Goal: Task Accomplishment & Management: Use online tool/utility

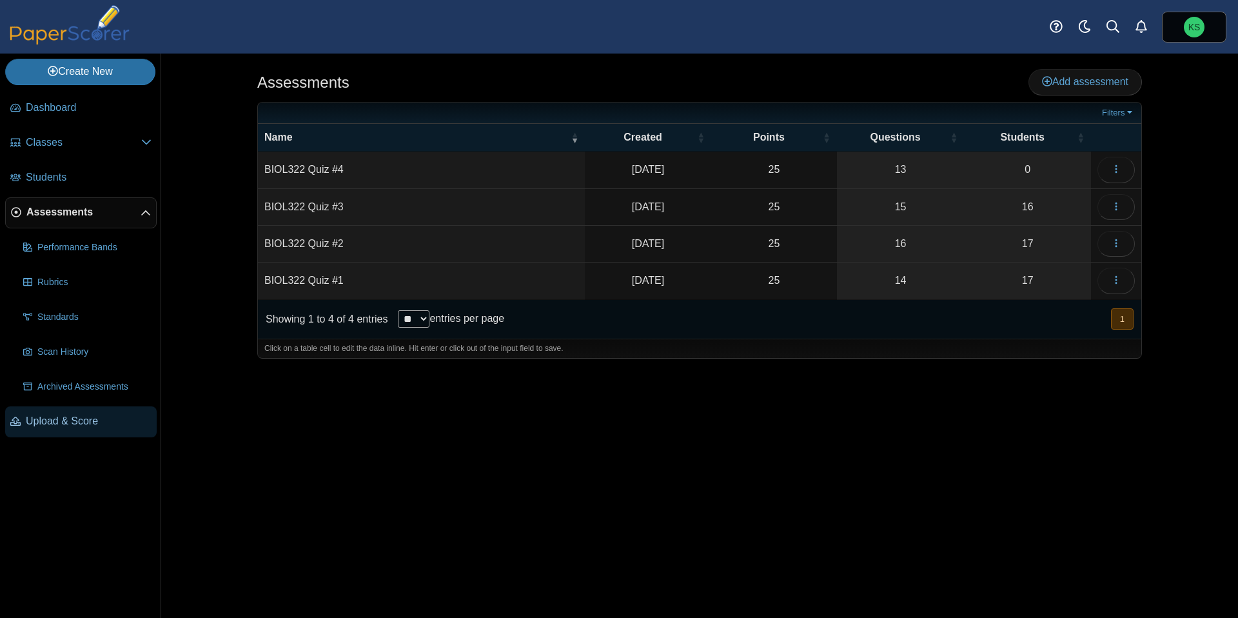
click at [62, 420] on span "Upload & Score" at bounding box center [89, 421] width 126 height 14
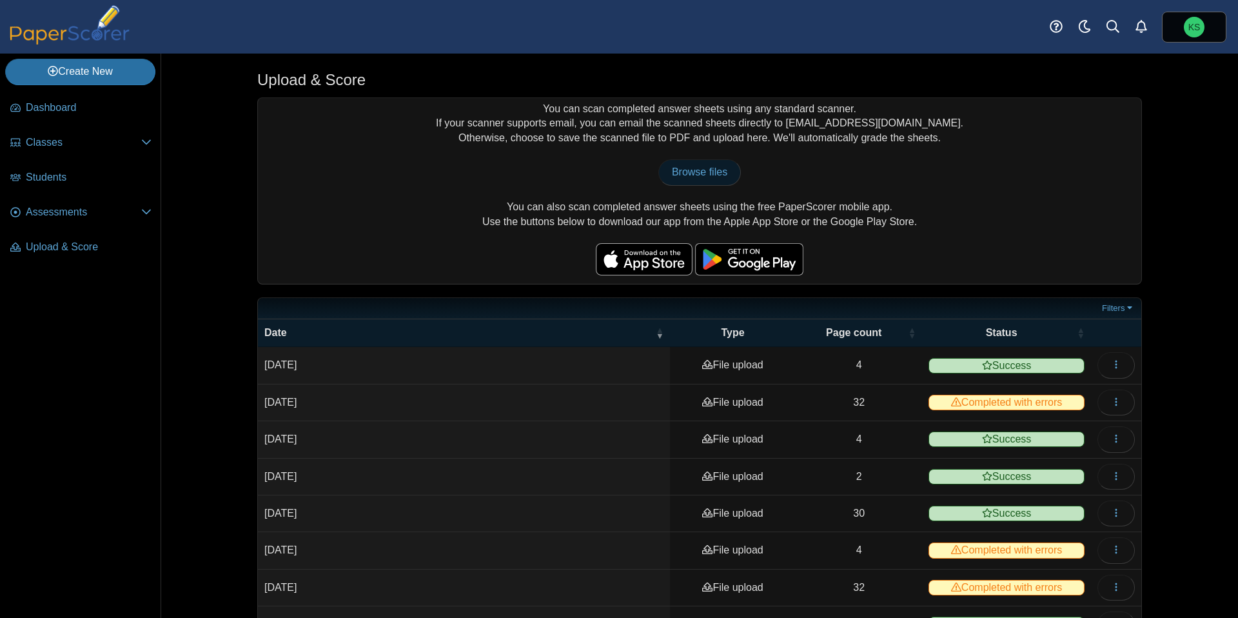
click at [693, 174] on span "Browse files" at bounding box center [699, 171] width 55 height 11
type input "**********"
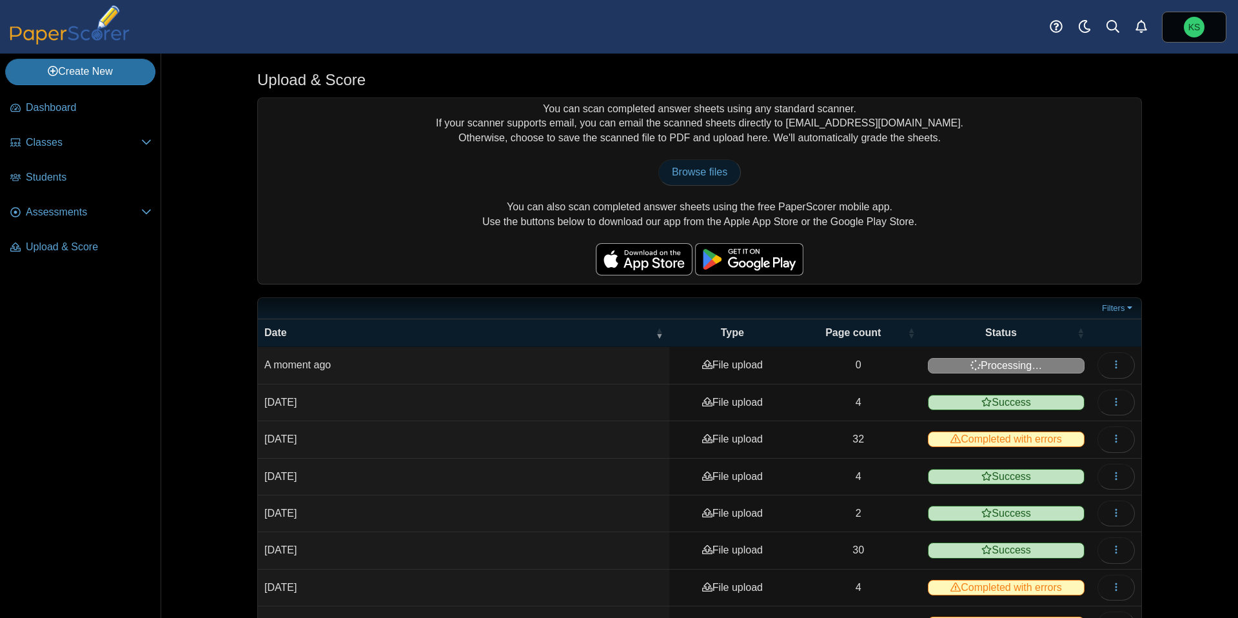
click at [701, 173] on span "Browse files" at bounding box center [699, 171] width 55 height 11
type input "**********"
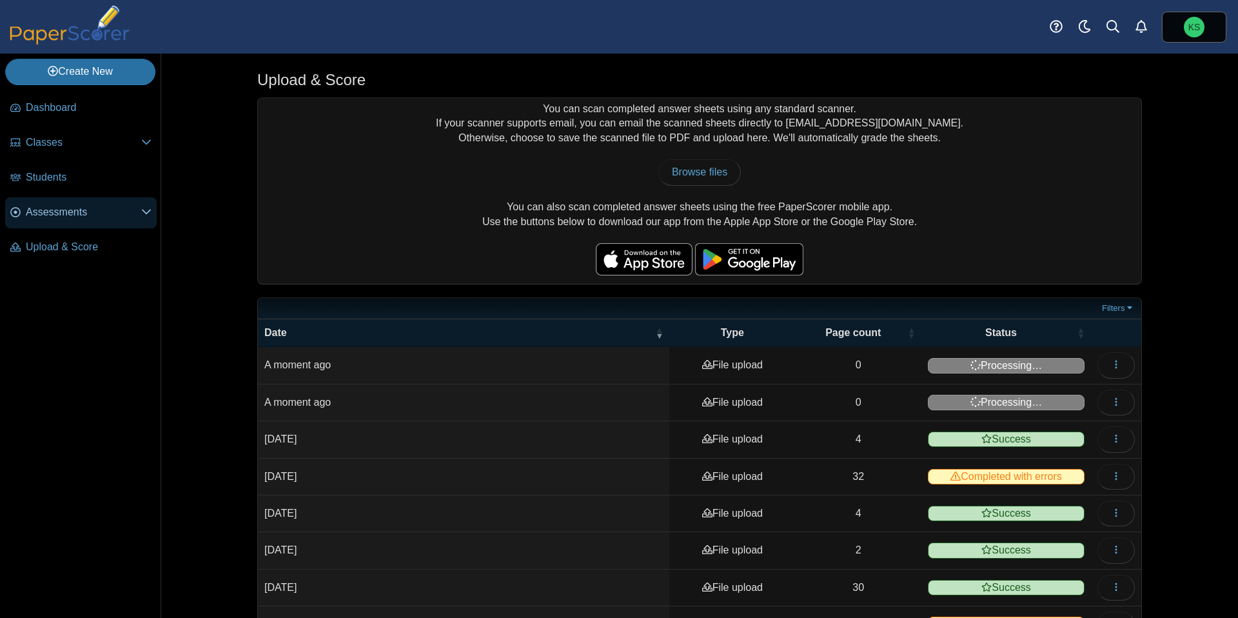
click at [58, 205] on span "Assessments" at bounding box center [83, 212] width 115 height 14
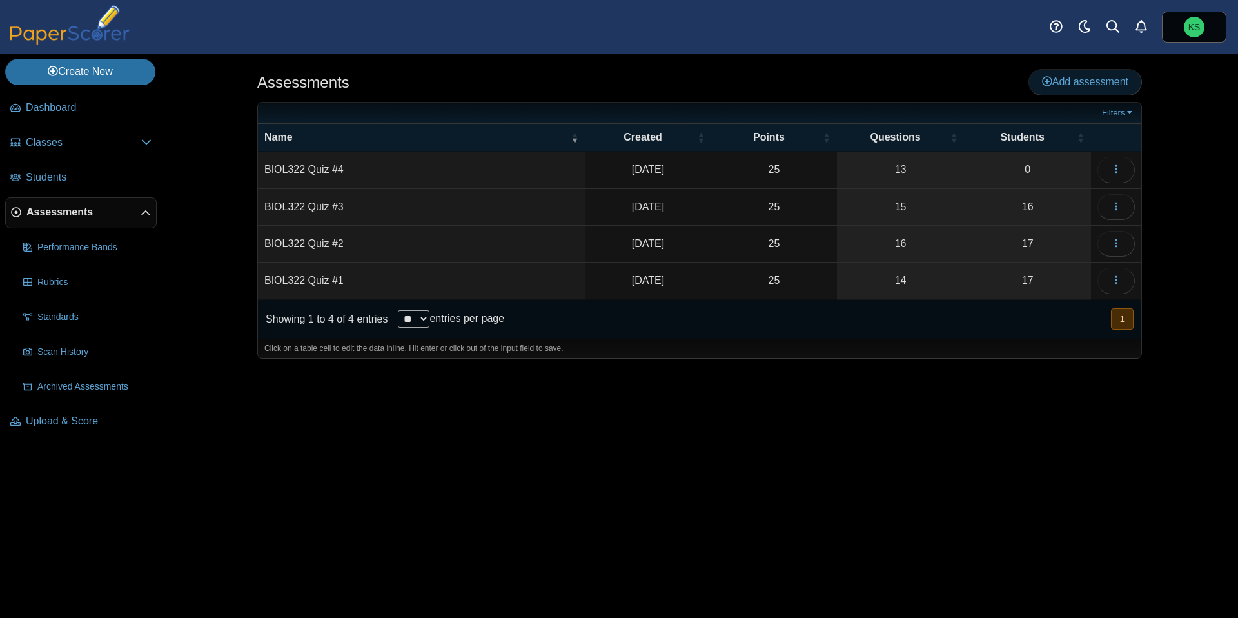
click at [1117, 81] on span "Add assessment" at bounding box center [1085, 81] width 86 height 11
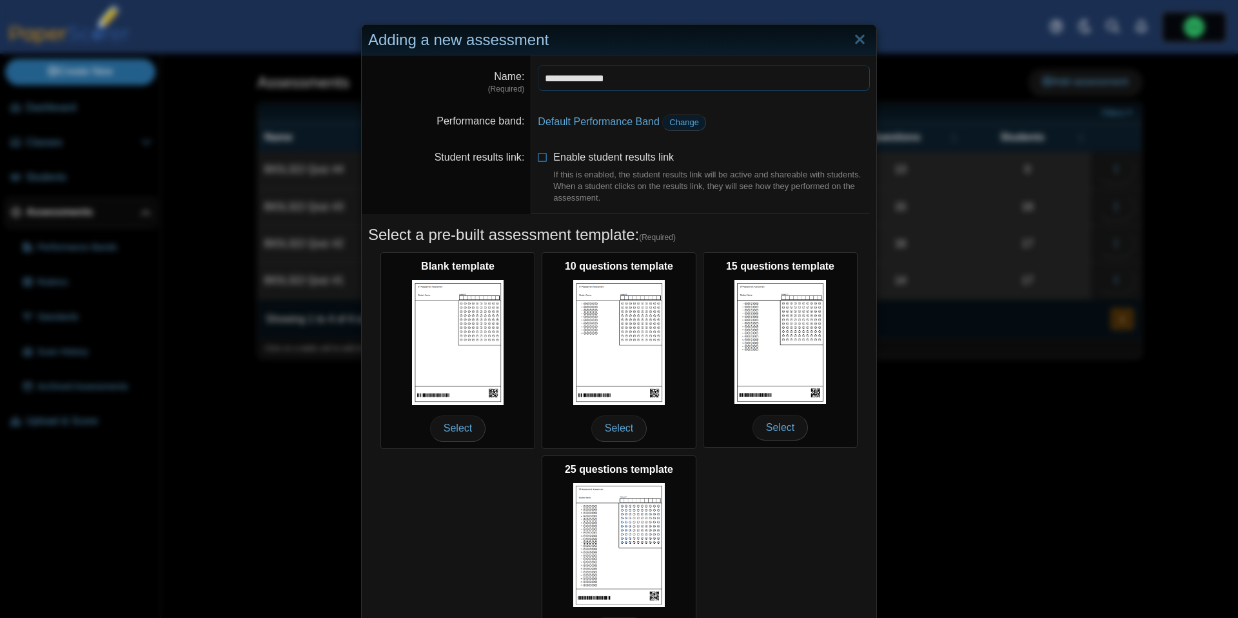
type input "**********"
click at [678, 125] on span "Change" at bounding box center [684, 122] width 30 height 10
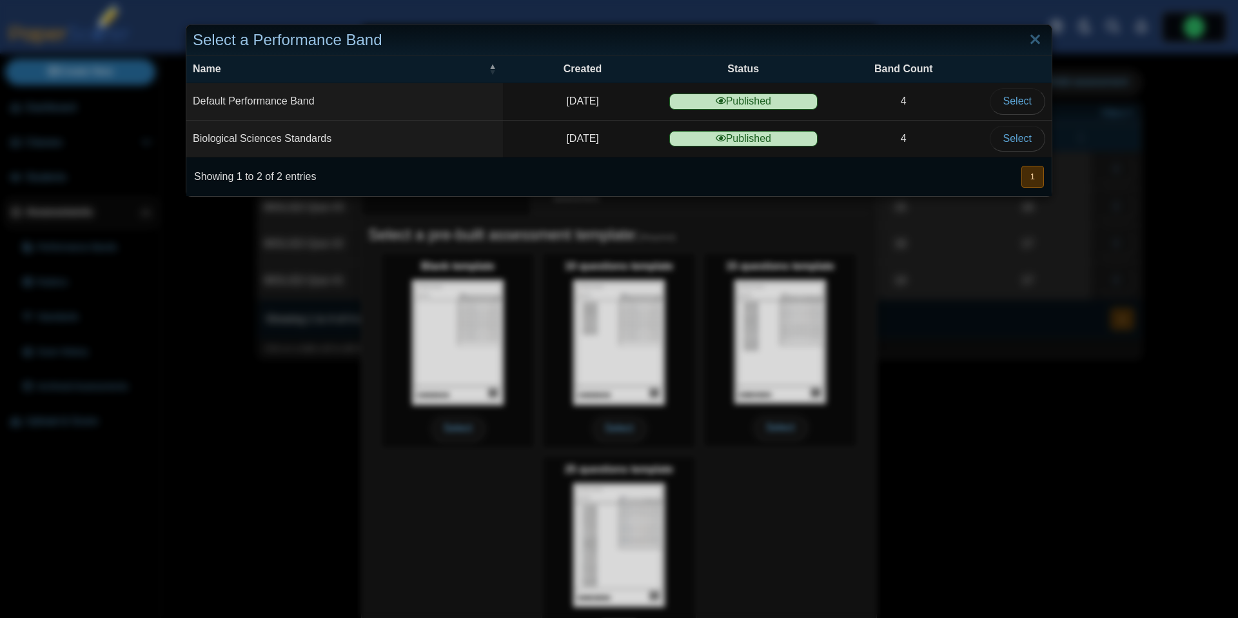
click at [415, 151] on td "Biological Sciences Standards" at bounding box center [344, 139] width 317 height 37
click at [1005, 141] on span "Select" at bounding box center [1017, 138] width 28 height 11
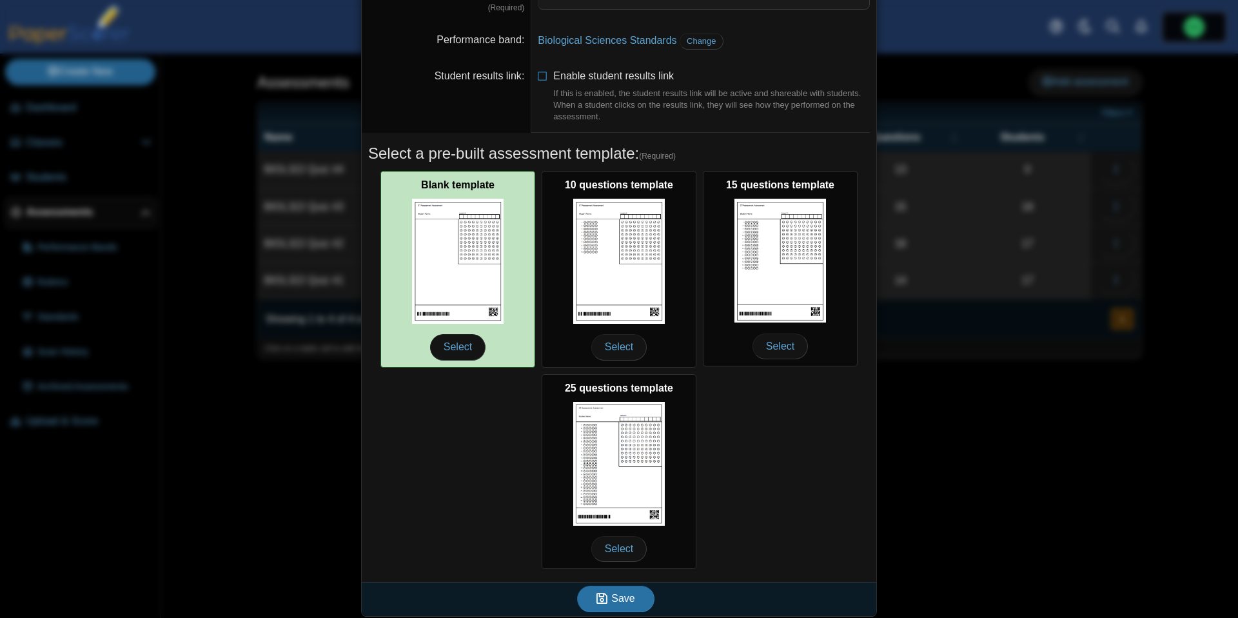
scroll to position [84, 0]
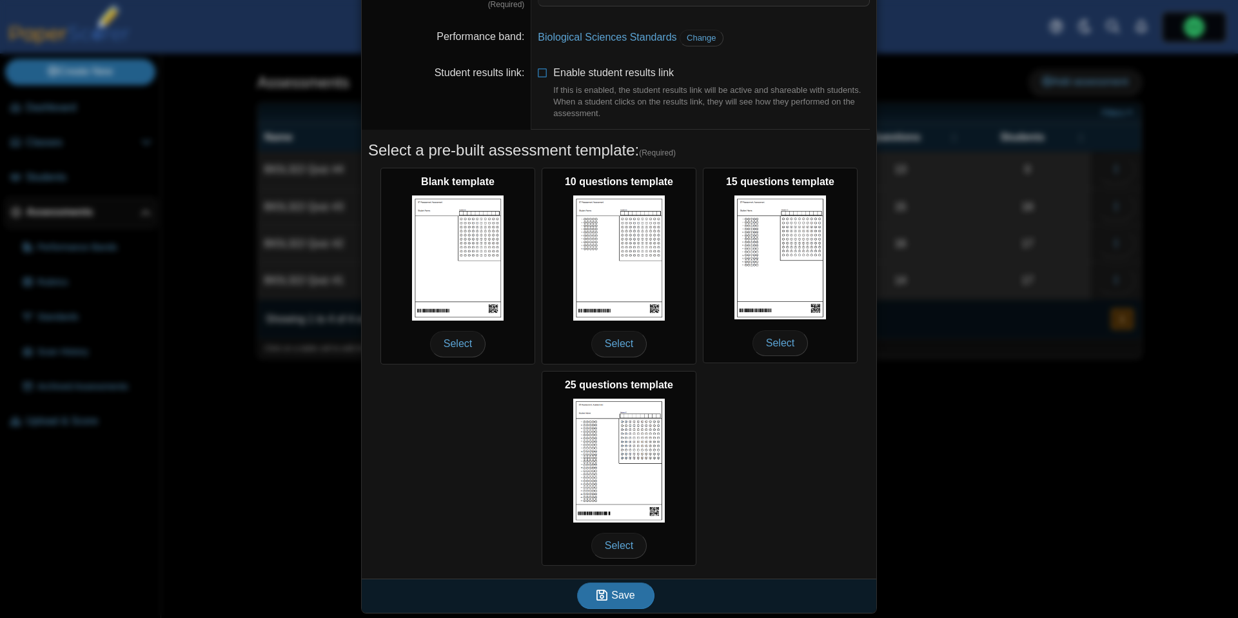
click at [544, 78] on li "Enable student results link If this is enabled, the student results link will b…" at bounding box center [704, 93] width 332 height 54
click at [544, 70] on icon at bounding box center [543, 70] width 10 height 9
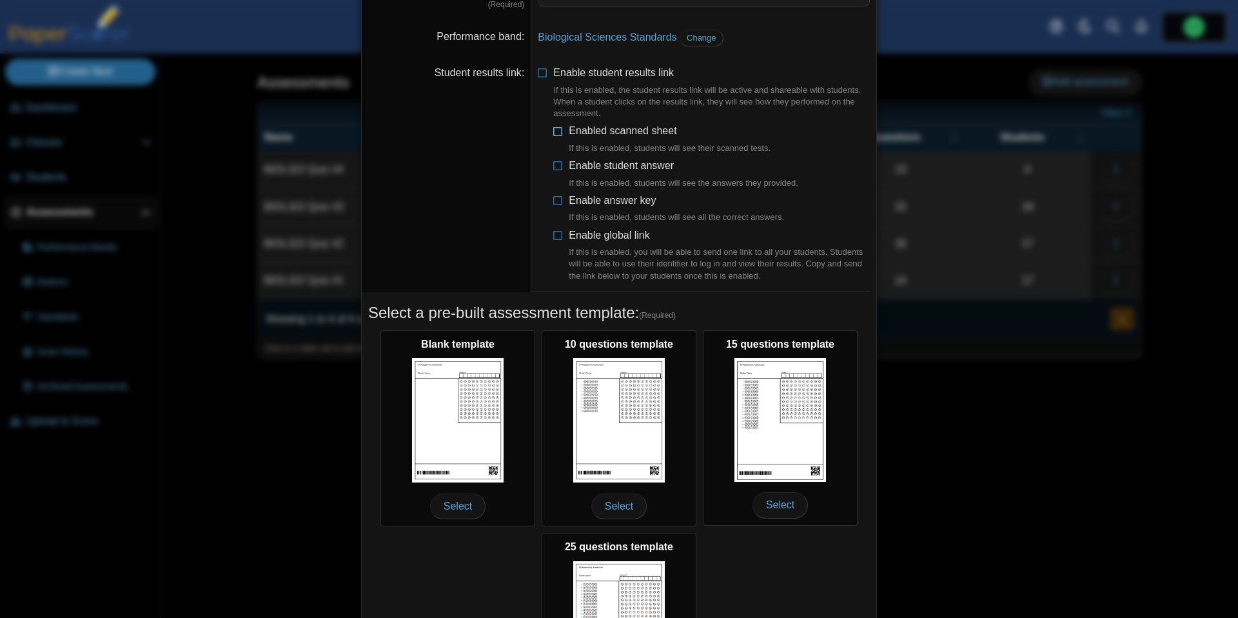
click at [556, 133] on icon at bounding box center [558, 128] width 10 height 9
click at [556, 166] on icon at bounding box center [558, 163] width 10 height 9
click at [556, 199] on icon at bounding box center [558, 197] width 10 height 9
click at [557, 233] on icon at bounding box center [558, 232] width 10 height 9
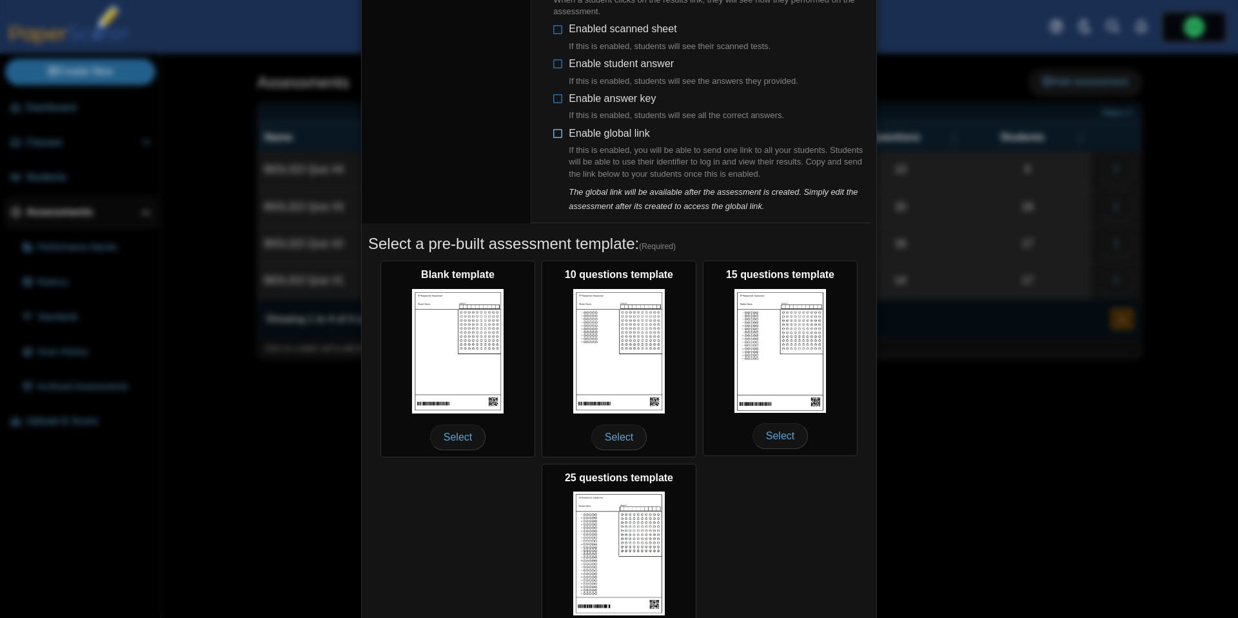
scroll to position [277, 0]
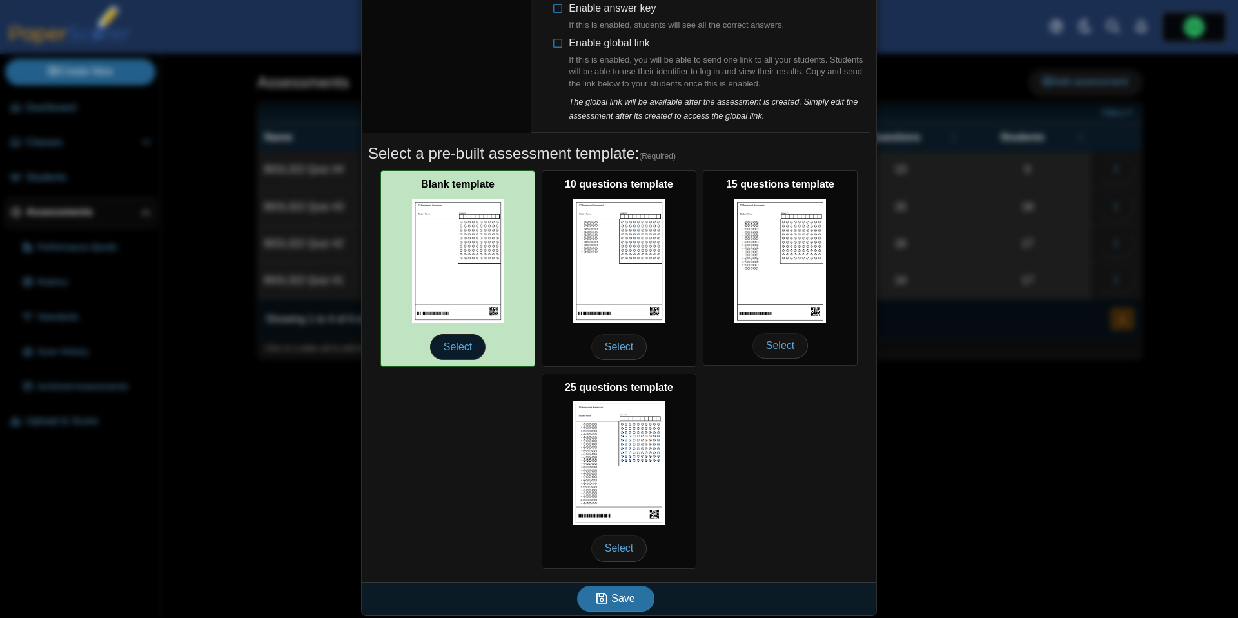
click at [467, 345] on span "Select" at bounding box center [457, 347] width 55 height 26
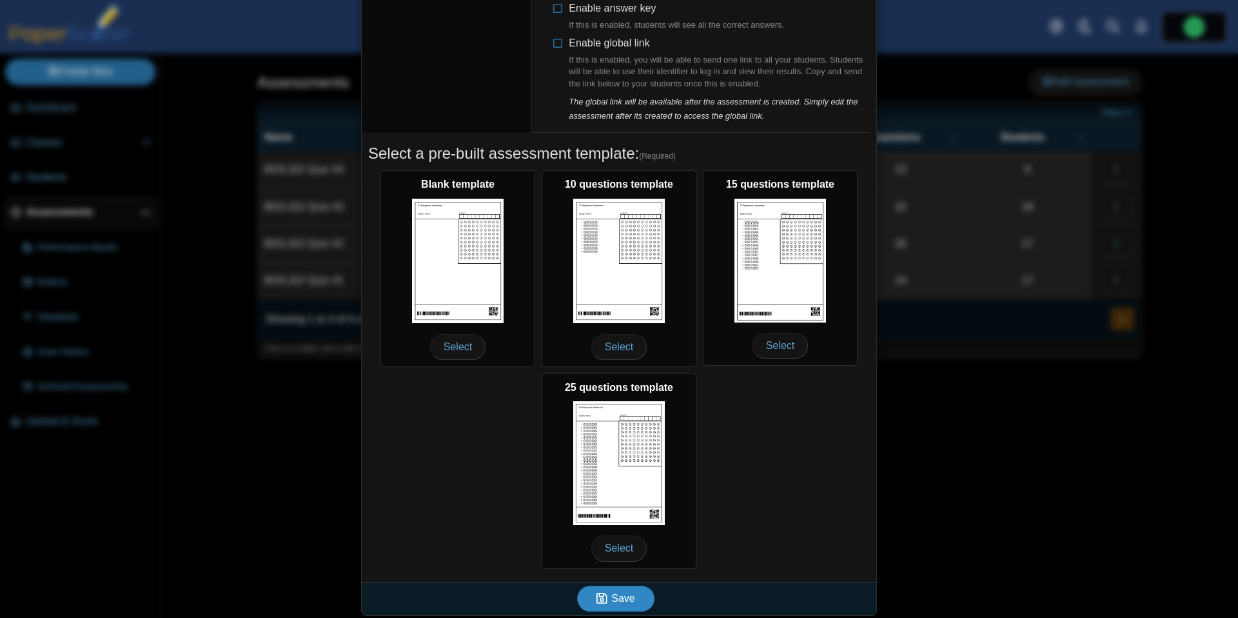
click at [593, 598] on button "Save" at bounding box center [615, 599] width 77 height 26
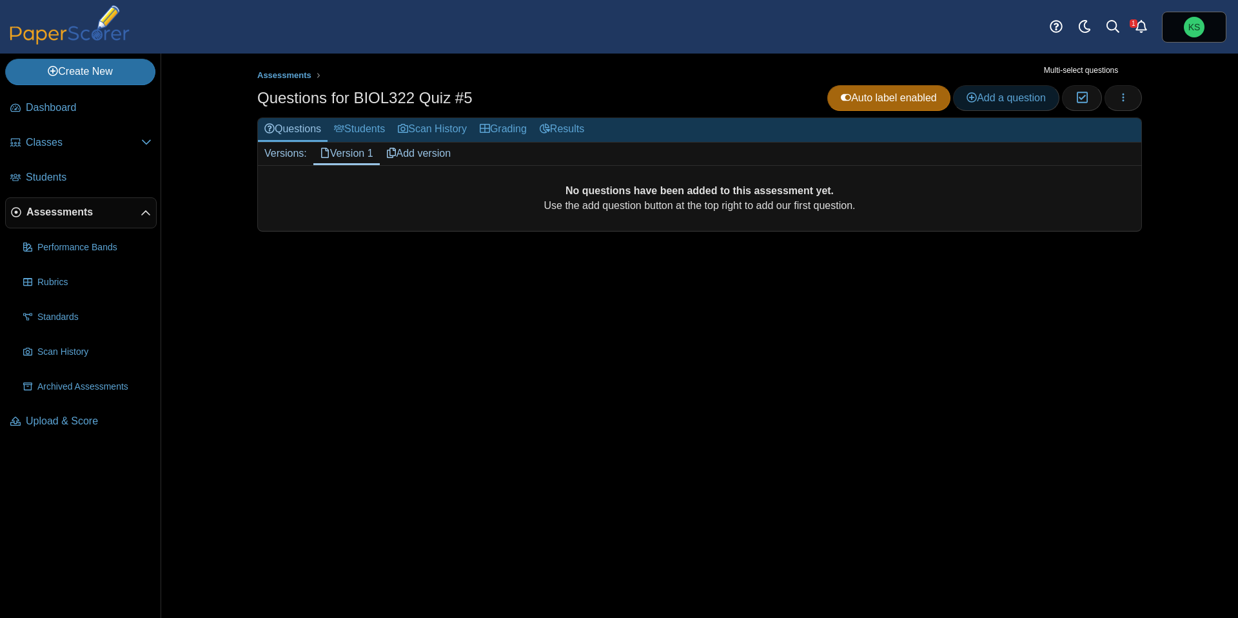
click at [1012, 97] on span "Add a question" at bounding box center [1006, 97] width 79 height 11
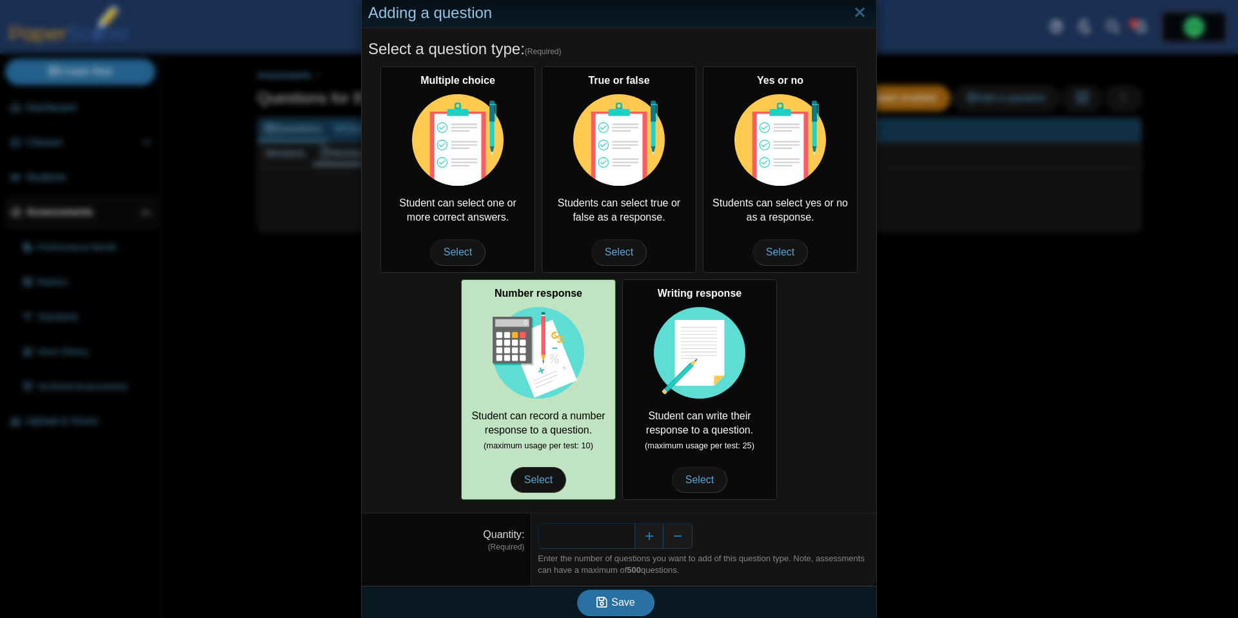
scroll to position [35, 0]
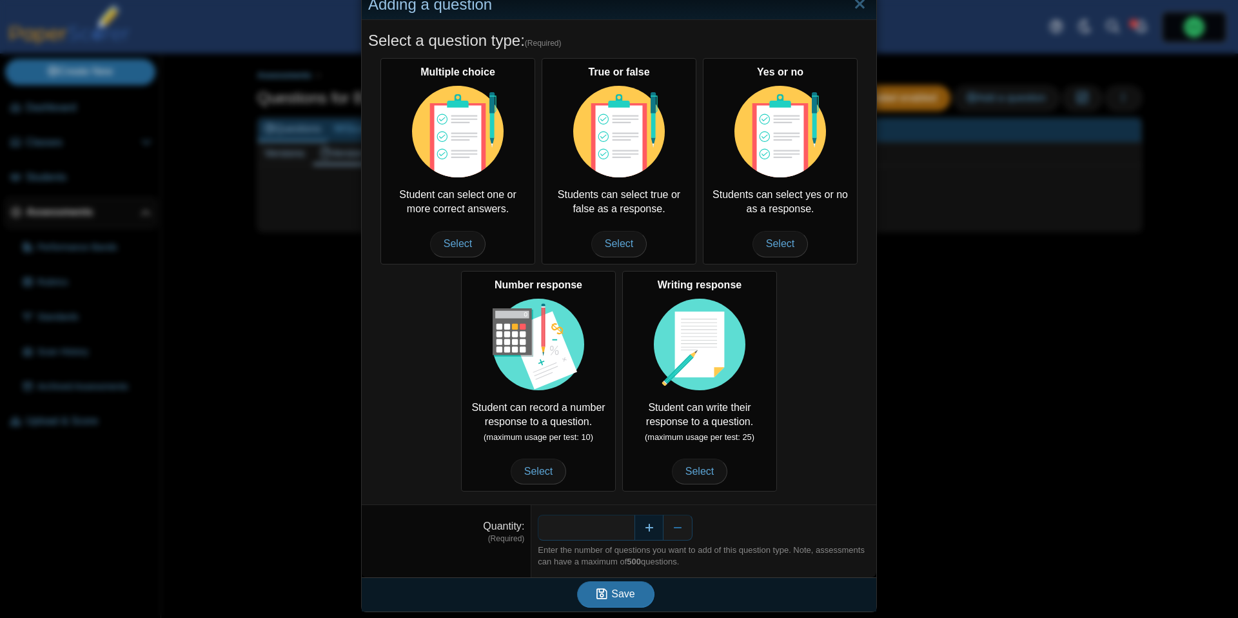
click at [647, 526] on button "Increase" at bounding box center [649, 528] width 29 height 26
click at [618, 586] on button "Save" at bounding box center [615, 594] width 77 height 26
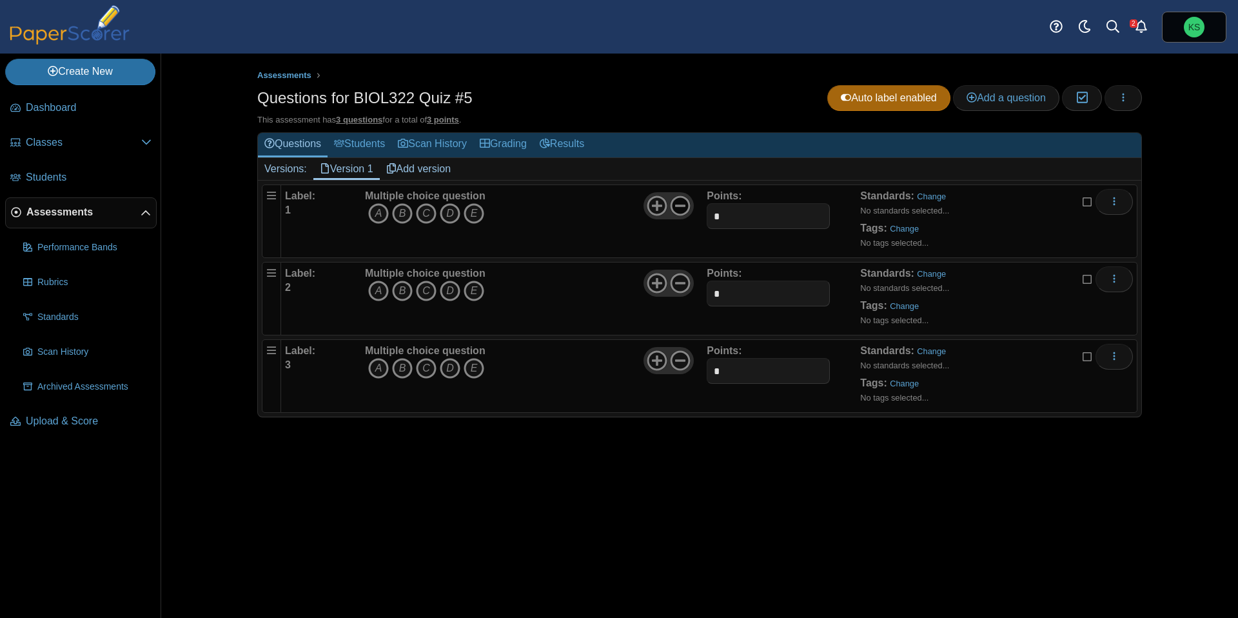
click at [680, 208] on icon at bounding box center [680, 205] width 21 height 21
click at [678, 267] on div "Multiple choice question A B C D E" at bounding box center [534, 298] width 345 height 64
click at [680, 282] on use at bounding box center [681, 283] width 20 height 20
click at [678, 357] on icon at bounding box center [680, 360] width 21 height 21
click at [408, 215] on icon "B" at bounding box center [402, 213] width 21 height 21
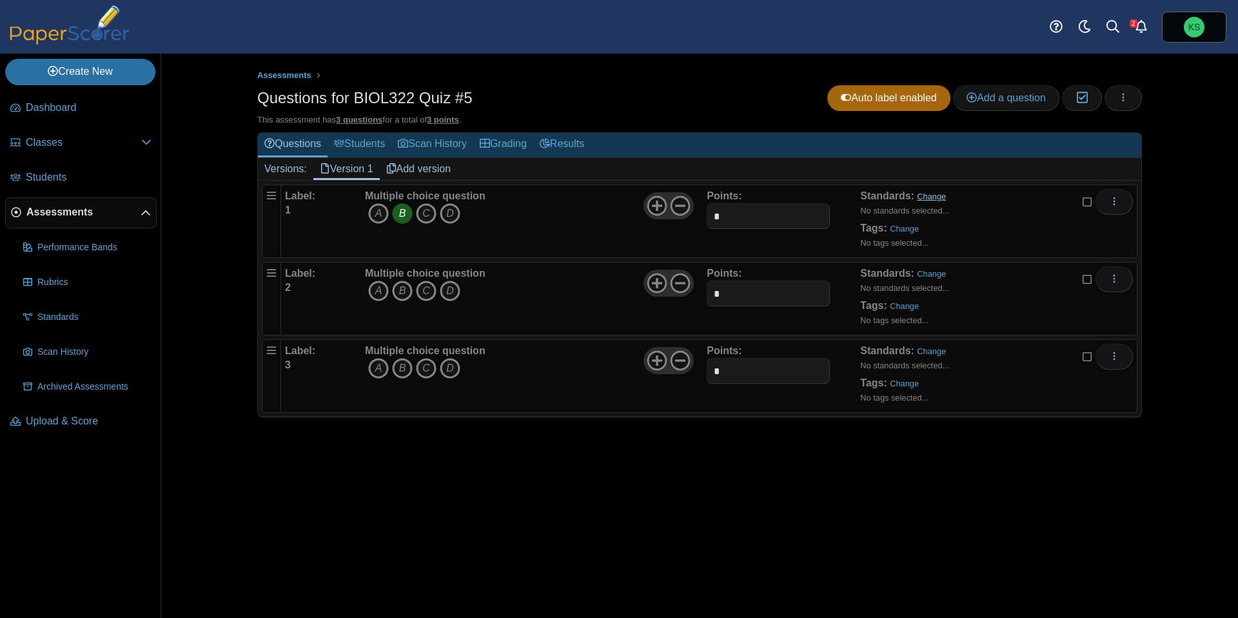
click at [942, 196] on link "Change" at bounding box center [931, 197] width 29 height 10
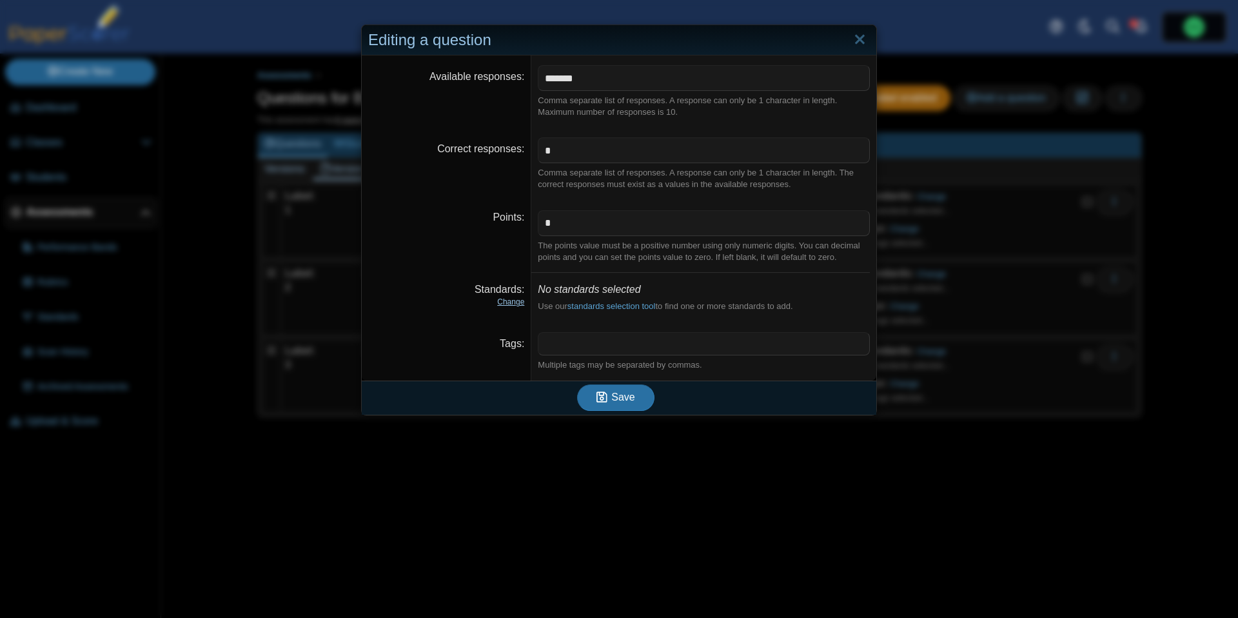
click at [517, 304] on link "Change" at bounding box center [510, 301] width 27 height 9
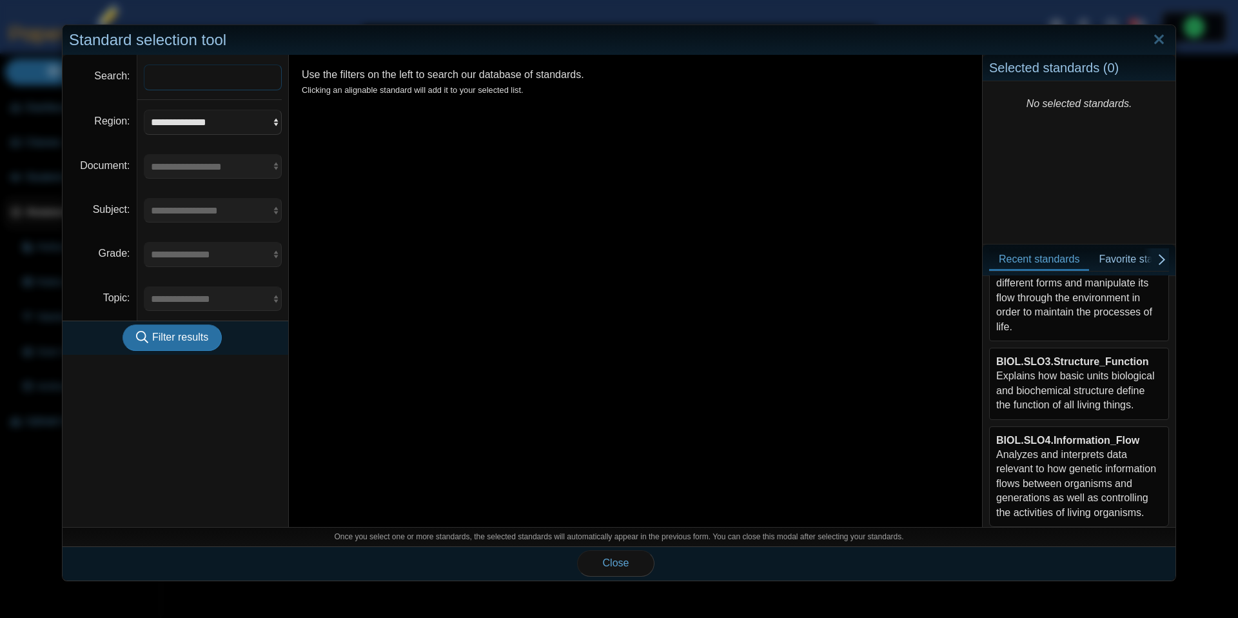
scroll to position [291, 0]
click at [1095, 362] on div "BIOL.SLO3.Structure_Function Explains how basic units biological and biochemica…" at bounding box center [1079, 378] width 166 height 58
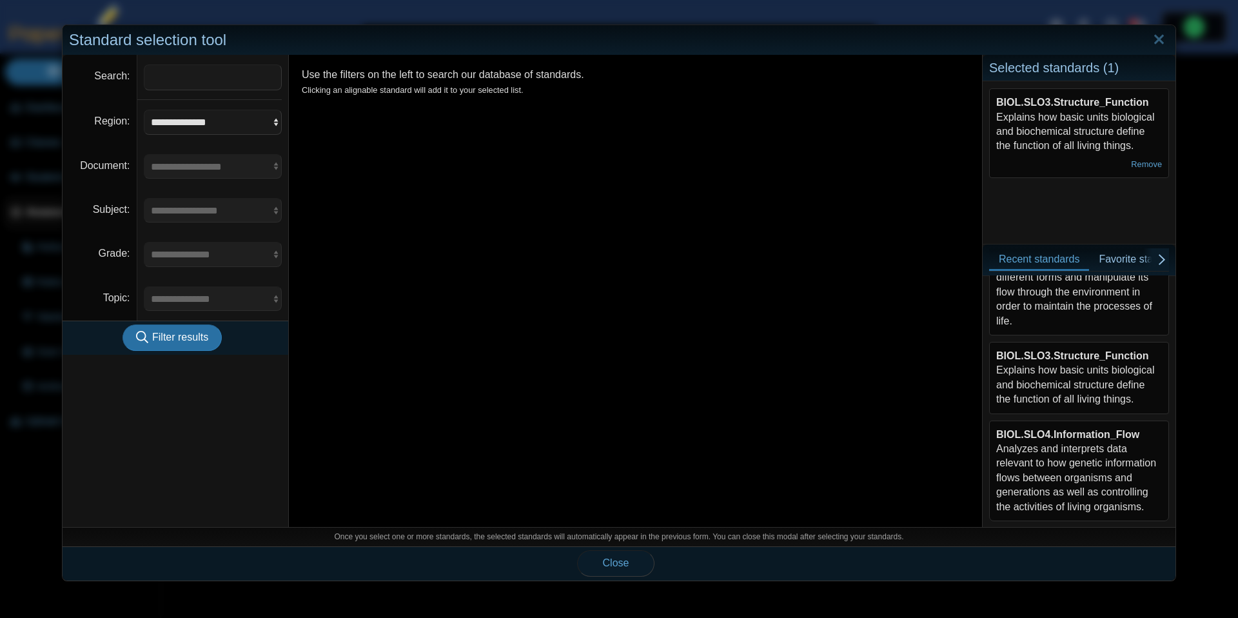
click at [629, 560] on button "Close" at bounding box center [615, 563] width 77 height 26
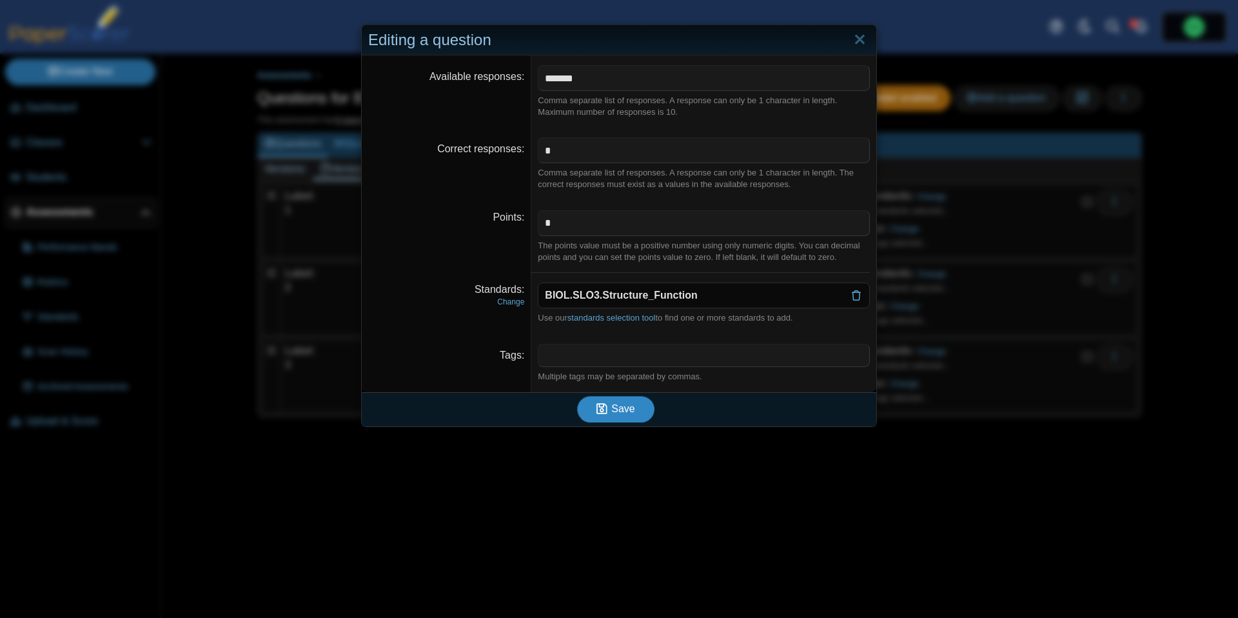
click at [620, 414] on span "Save" at bounding box center [622, 408] width 23 height 11
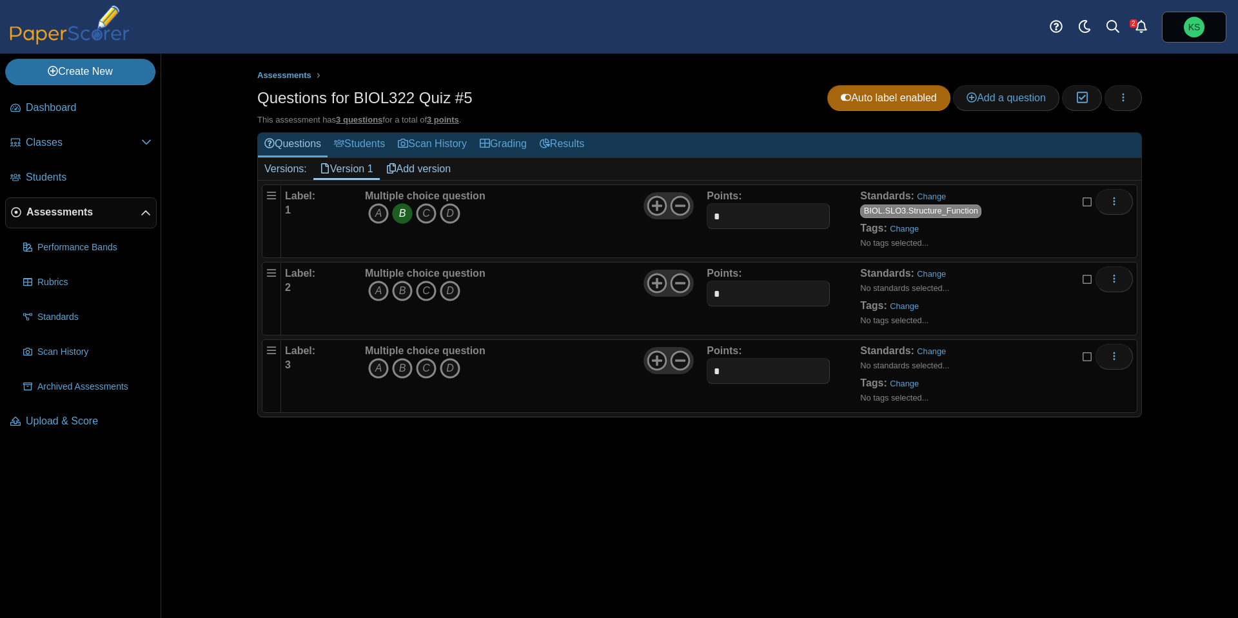
click at [423, 290] on icon "C" at bounding box center [426, 291] width 21 height 21
click at [943, 275] on link "Change" at bounding box center [931, 274] width 29 height 10
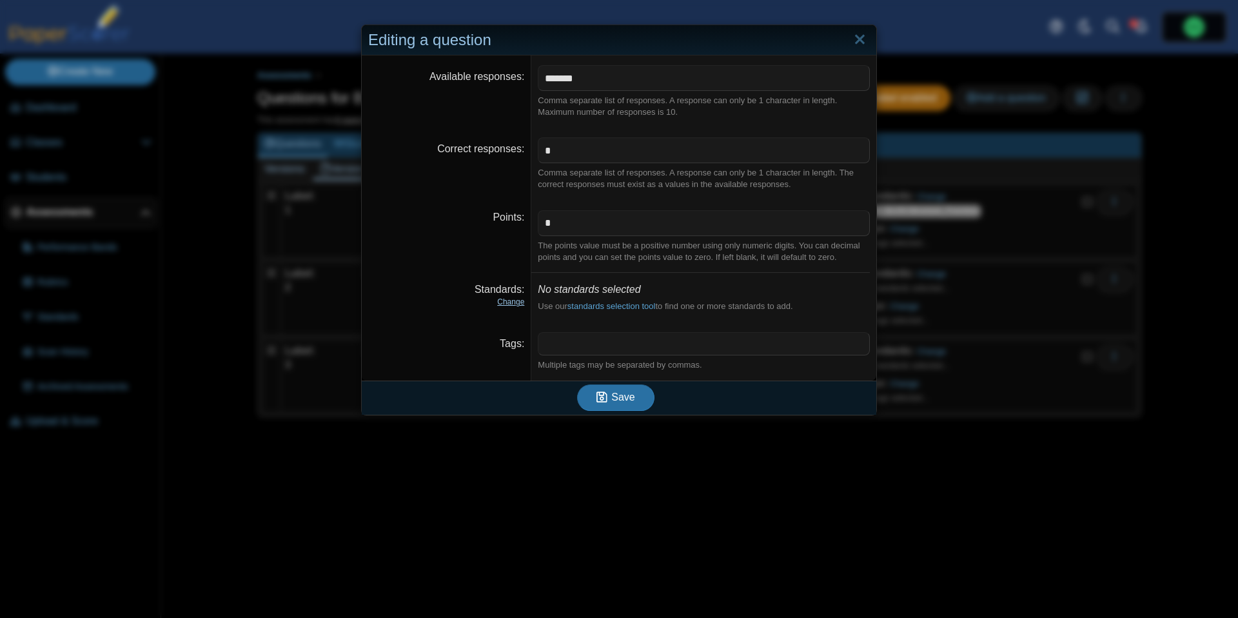
click at [512, 302] on link "Change" at bounding box center [510, 301] width 27 height 9
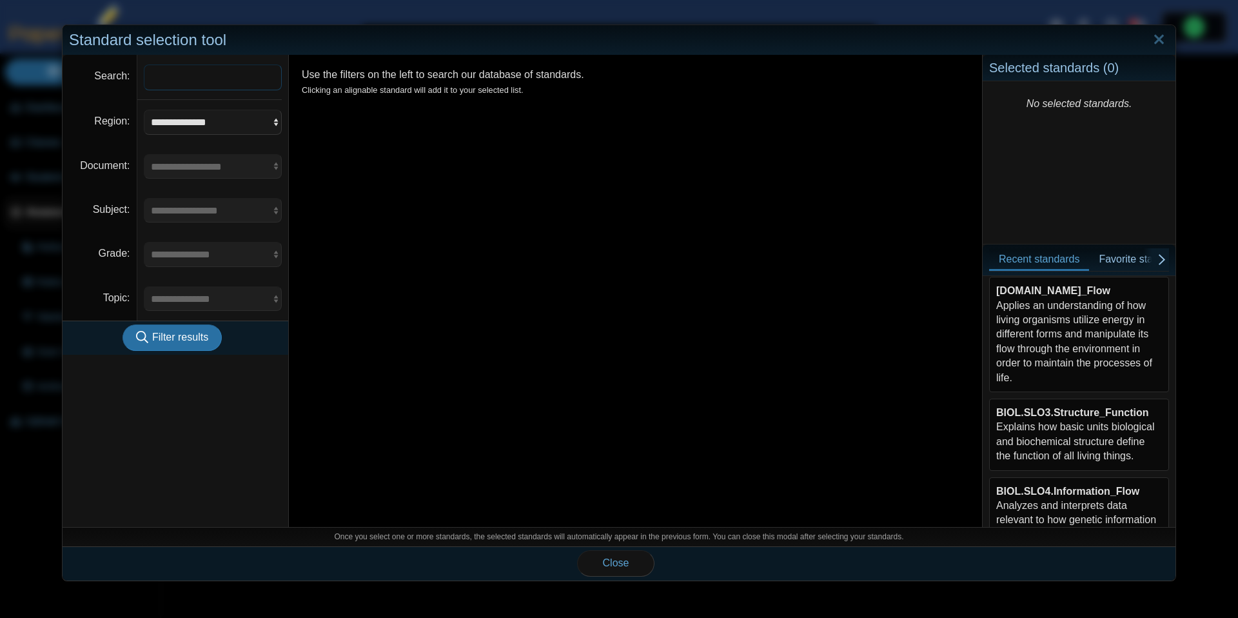
scroll to position [238, 0]
click at [1080, 444] on div "BIOL.SLO3.Structure_Function Explains how basic units biological and biochemica…" at bounding box center [1079, 431] width 166 height 58
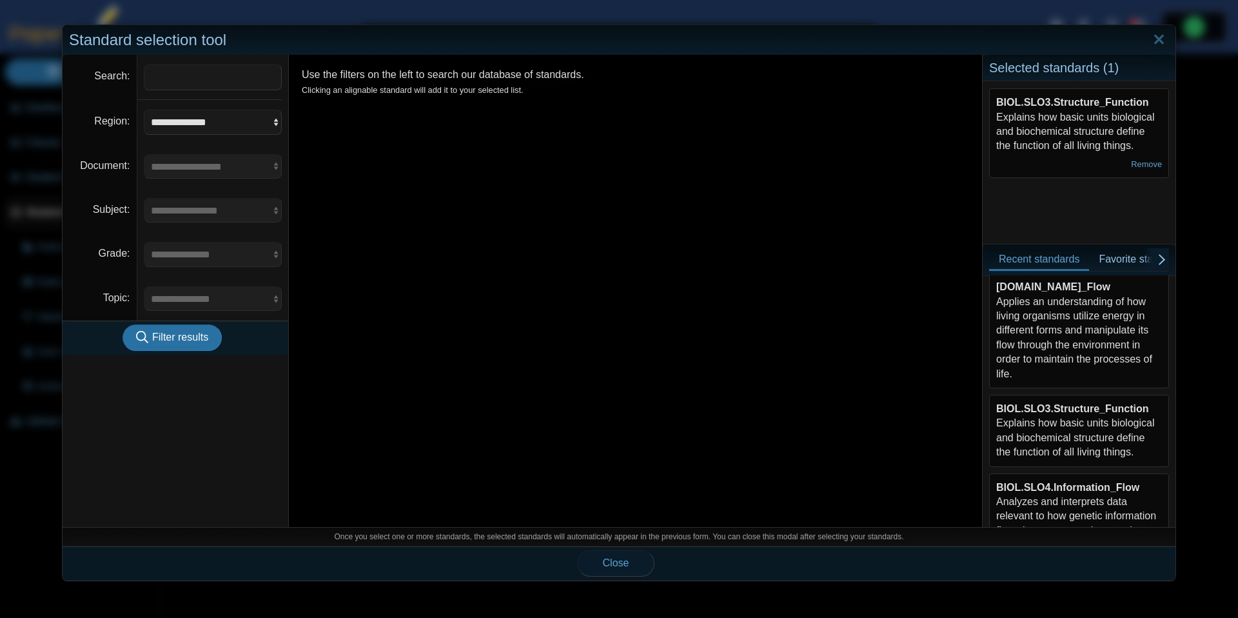
click at [629, 557] on span "Close" at bounding box center [616, 562] width 26 height 11
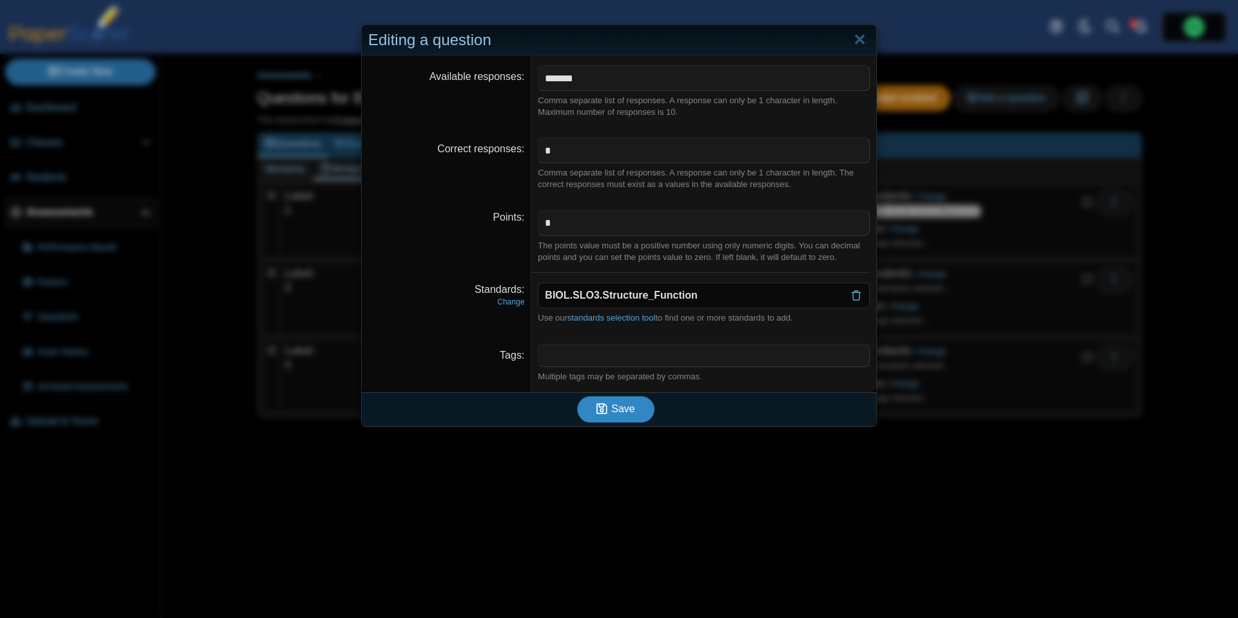
click at [631, 418] on button "Save" at bounding box center [615, 409] width 77 height 26
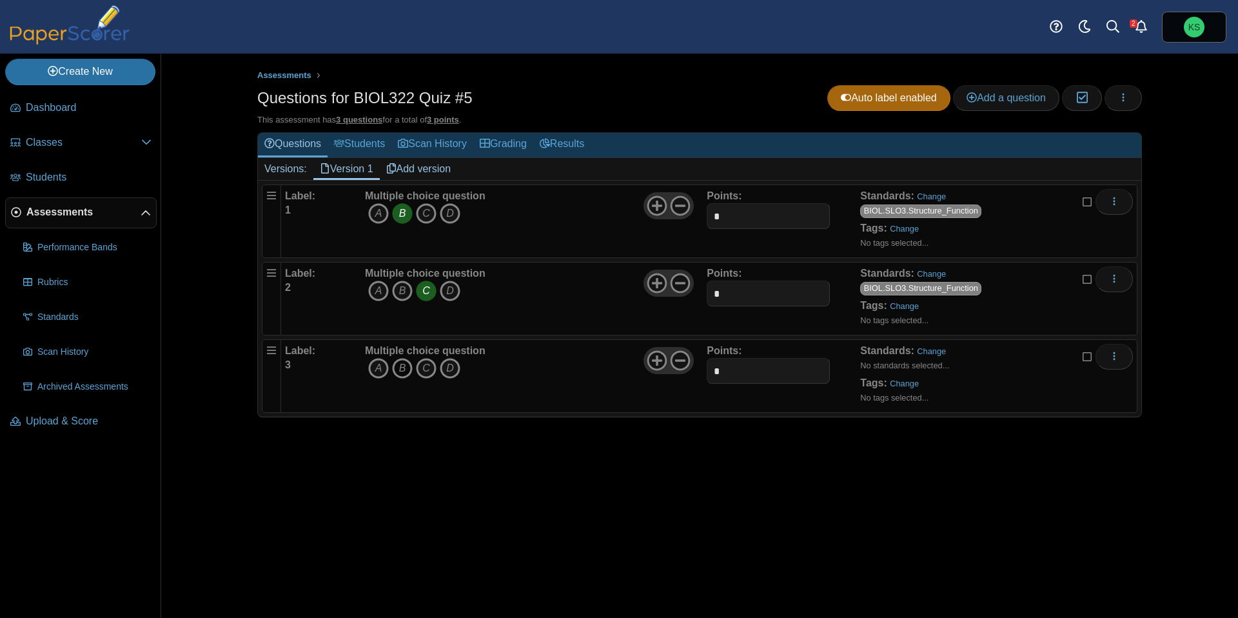
click at [408, 366] on icon "B" at bounding box center [402, 368] width 21 height 21
click at [927, 353] on link "Change" at bounding box center [931, 351] width 29 height 10
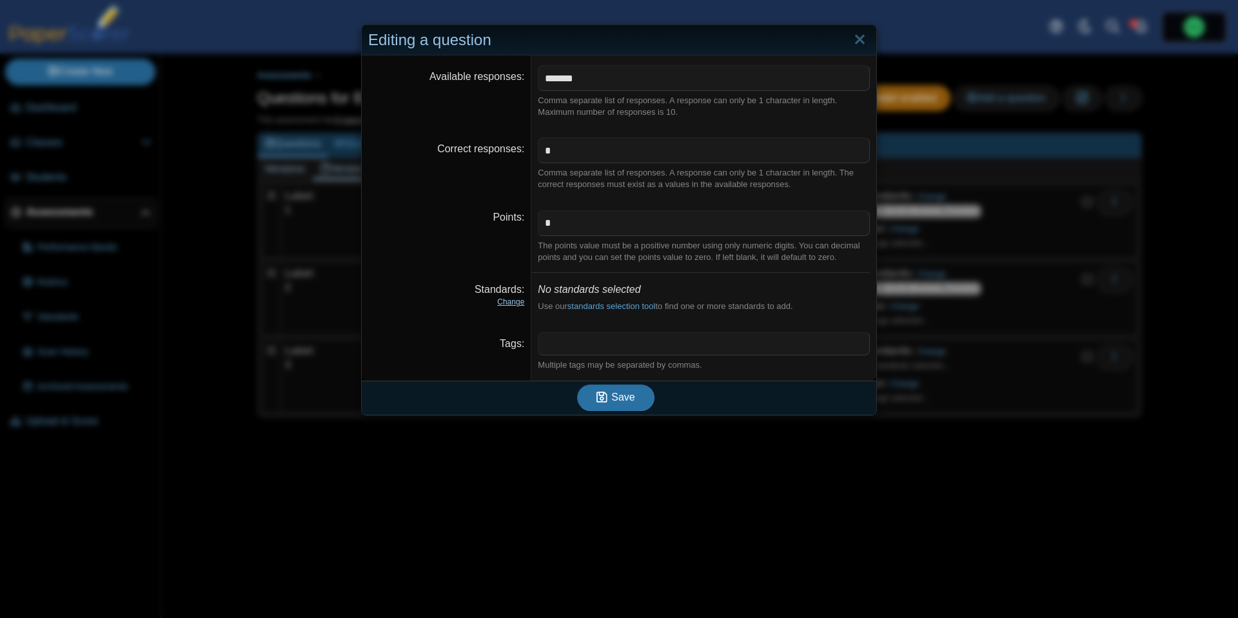
click at [511, 304] on link "Change" at bounding box center [510, 301] width 27 height 9
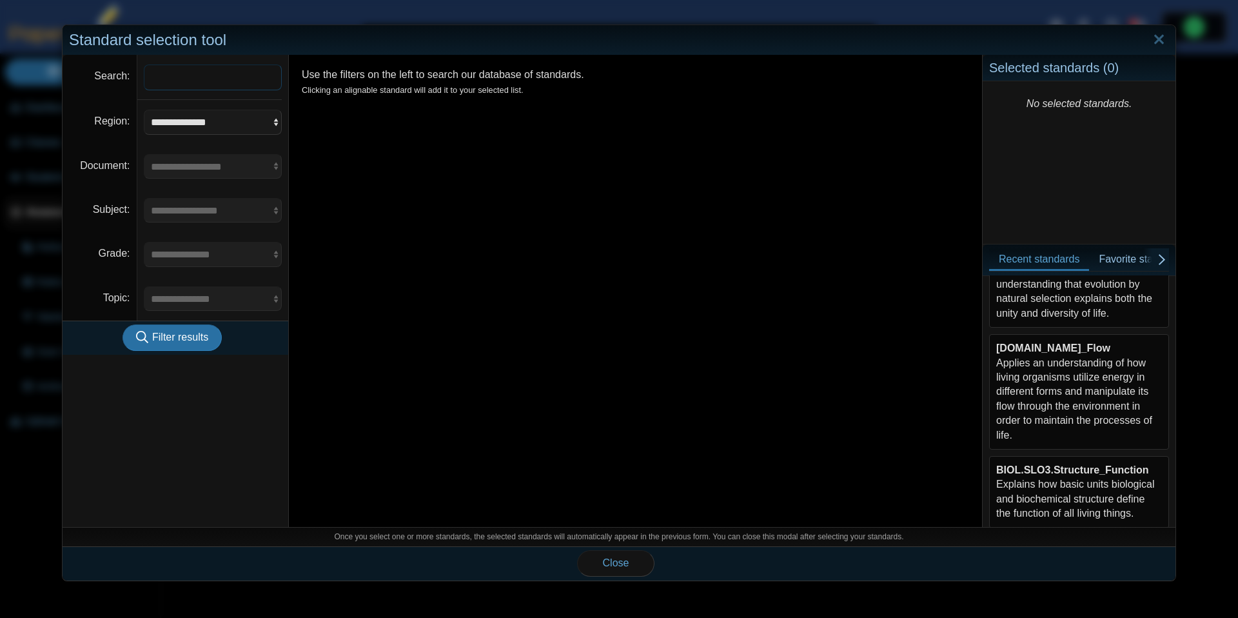
scroll to position [291, 0]
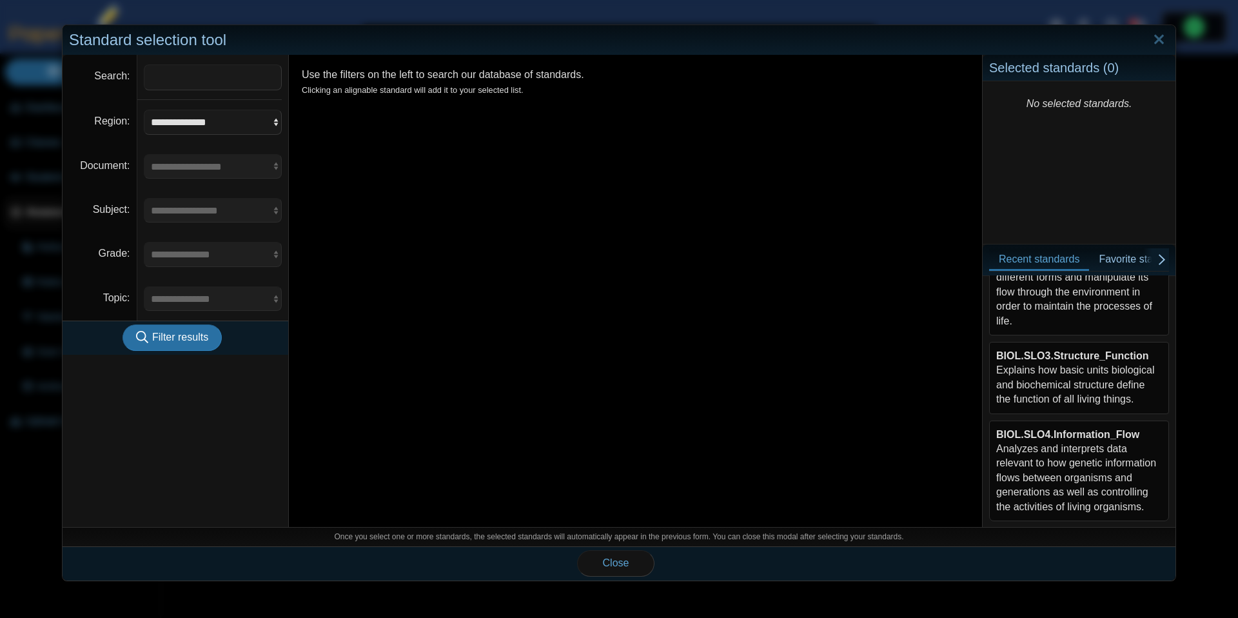
click at [1056, 380] on div "BIOL.SLO3.Structure_Function Explains how basic units biological and biochemica…" at bounding box center [1079, 378] width 166 height 58
click at [629, 552] on button "Close" at bounding box center [615, 563] width 77 height 26
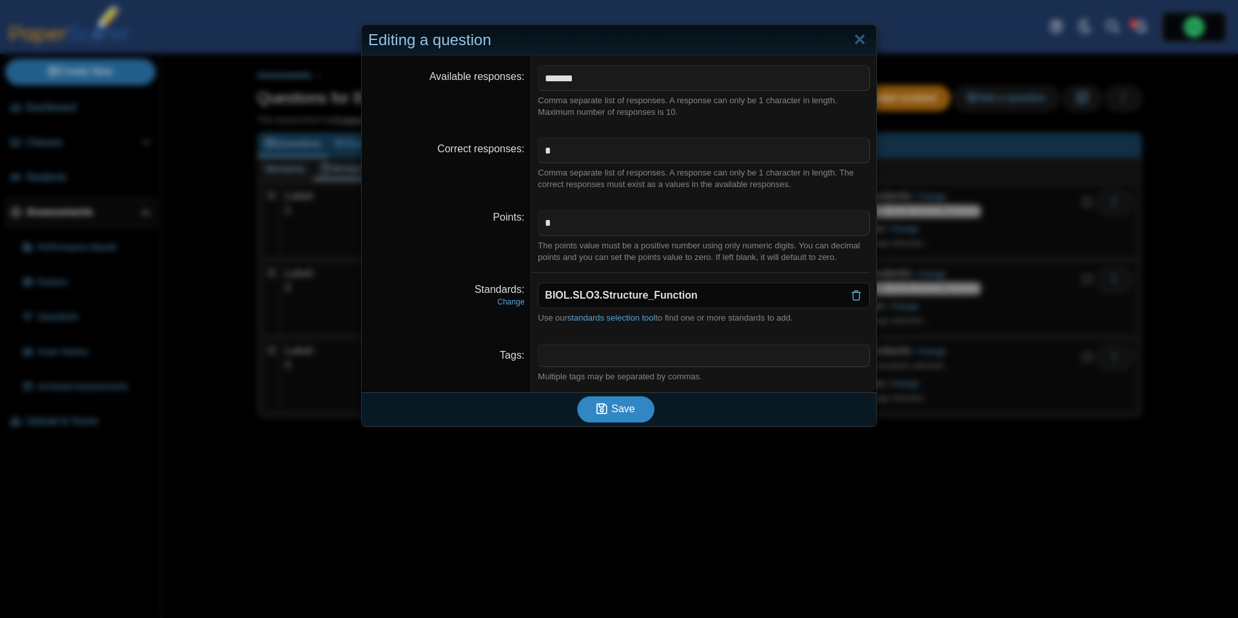
click at [625, 418] on button "Save" at bounding box center [615, 409] width 77 height 26
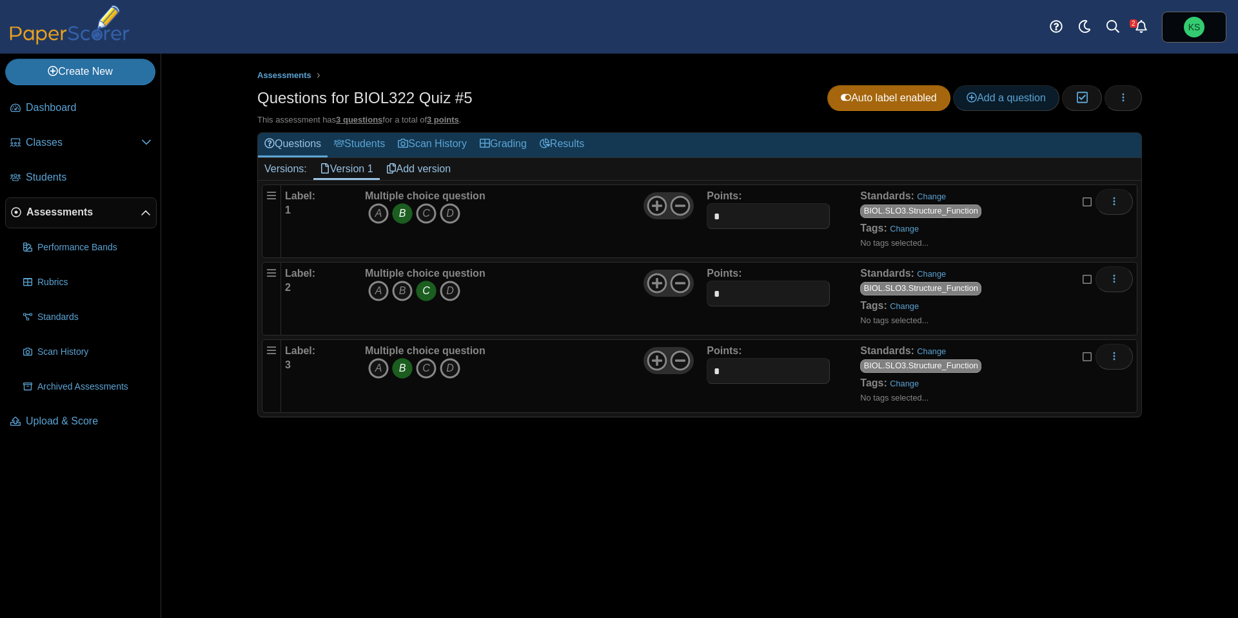
click at [994, 94] on span "Add a question" at bounding box center [1006, 97] width 79 height 11
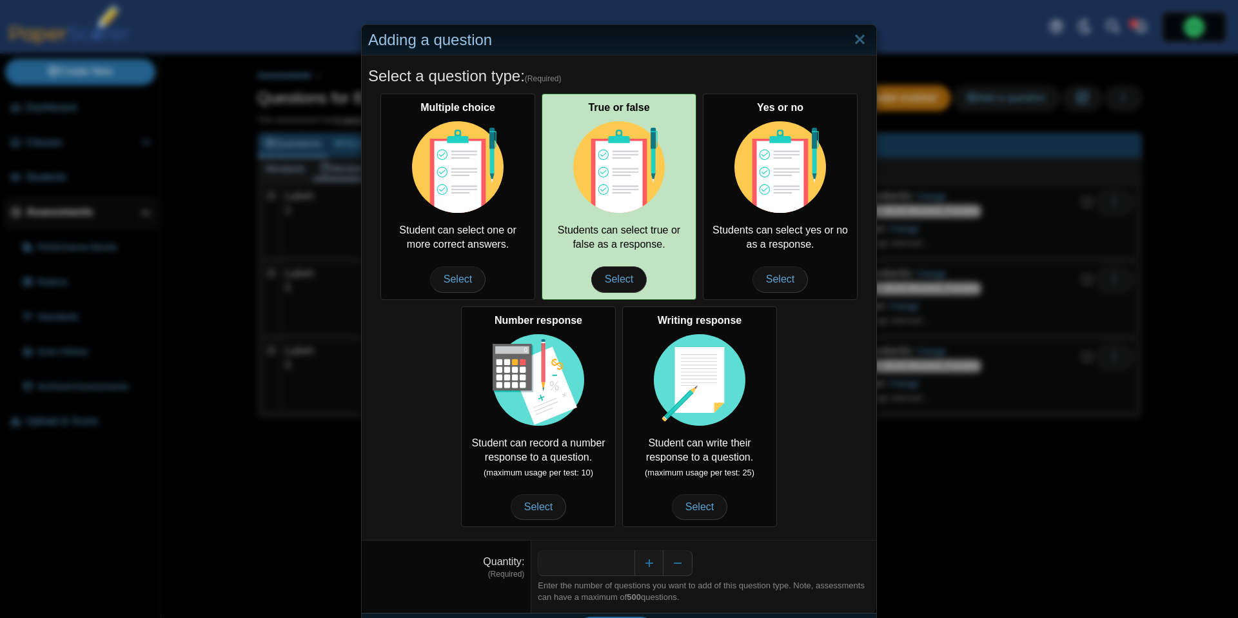
click at [622, 208] on img at bounding box center [619, 167] width 92 height 92
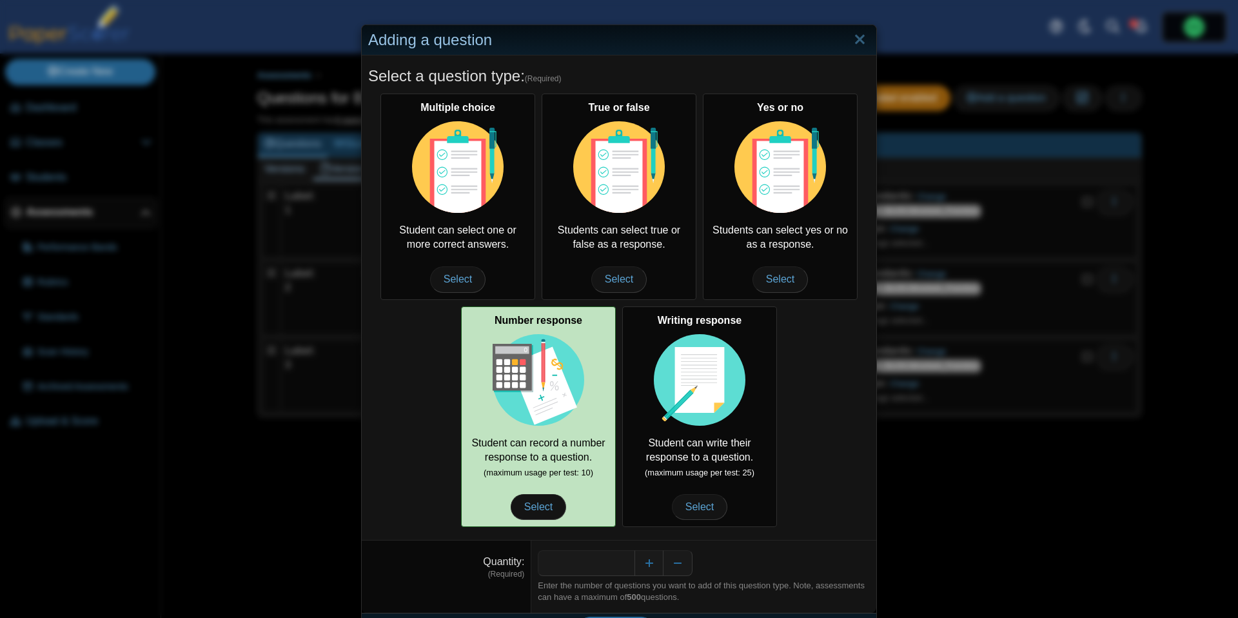
scroll to position [35, 0]
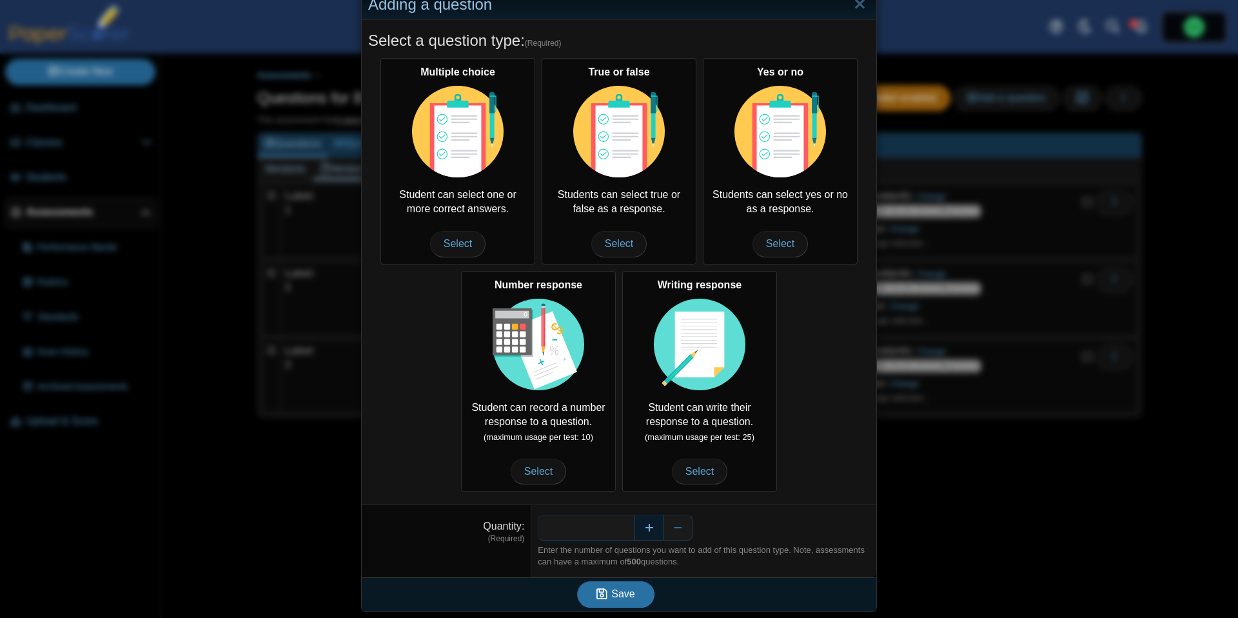
click at [656, 537] on button "Increase" at bounding box center [649, 528] width 29 height 26
type input "*"
click at [635, 589] on button "Save" at bounding box center [615, 594] width 77 height 26
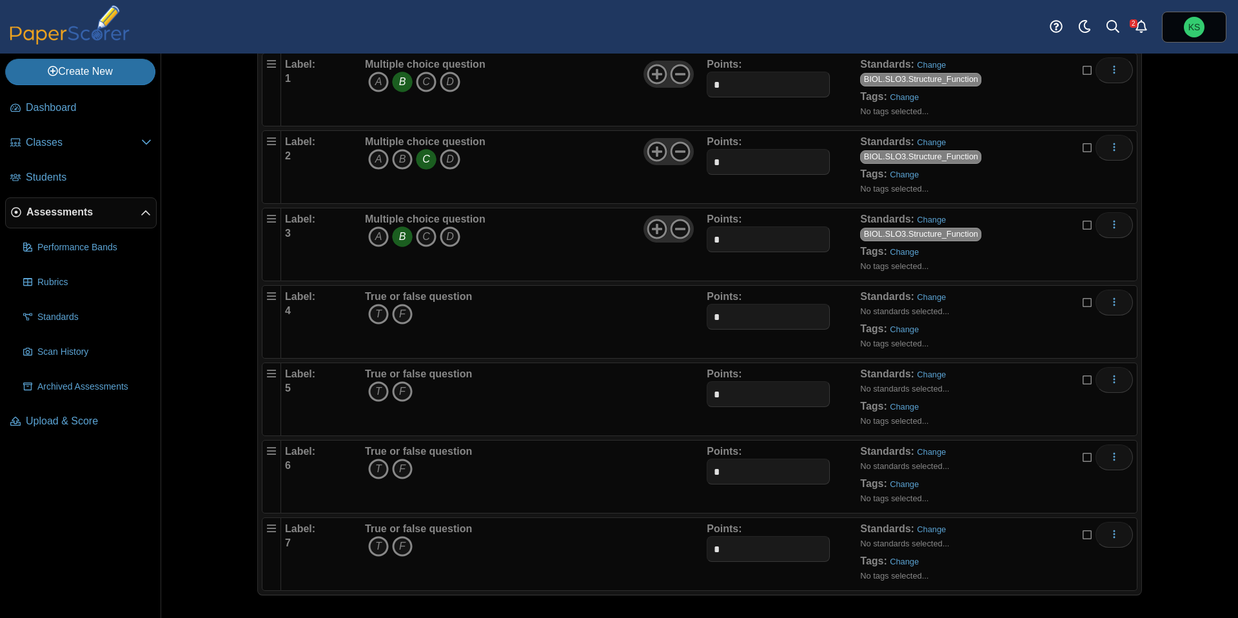
scroll to position [135, 0]
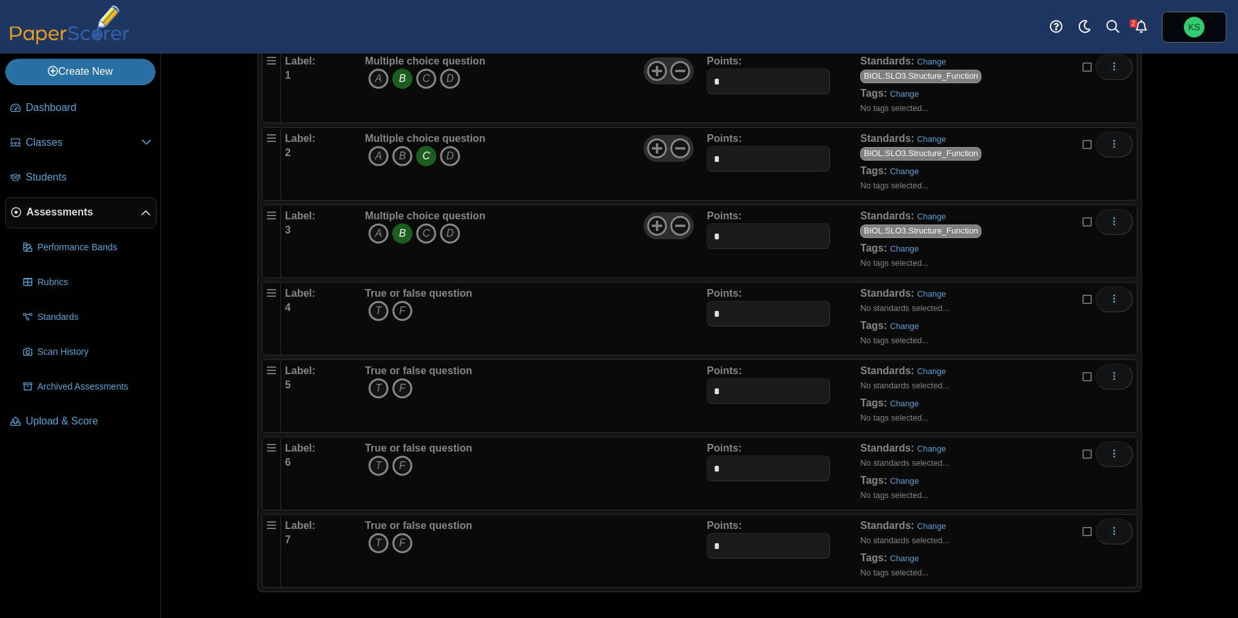
click at [402, 313] on icon "F" at bounding box center [402, 310] width 21 height 21
click at [927, 298] on link "Change" at bounding box center [931, 294] width 29 height 10
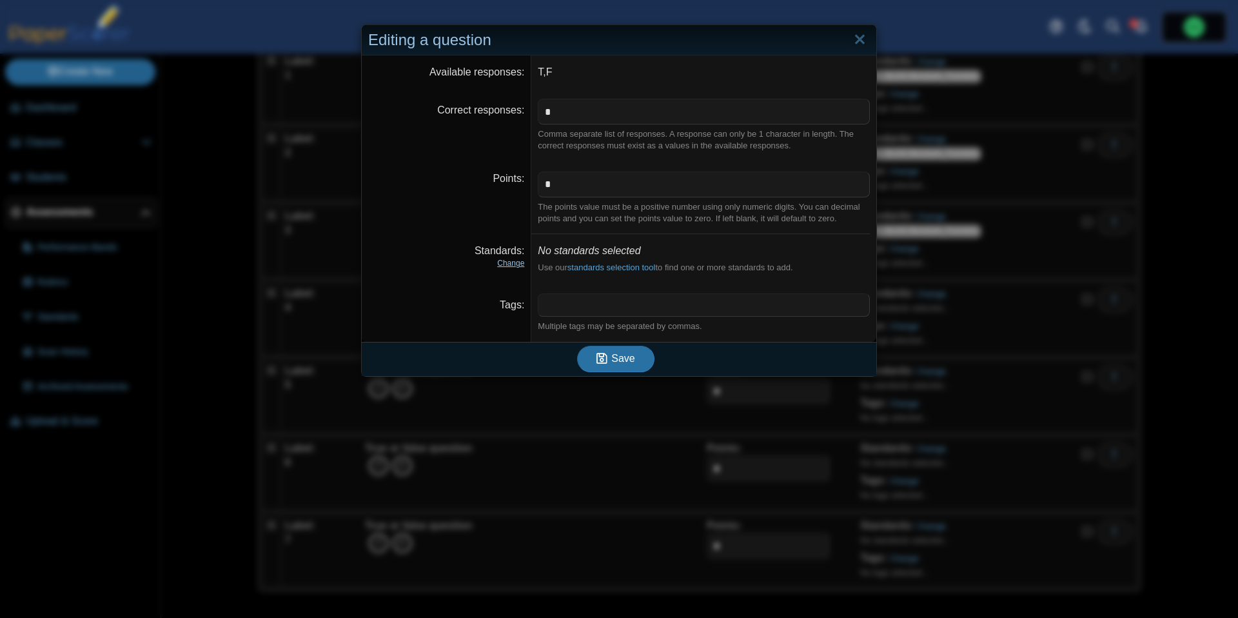
click at [502, 259] on link "Change" at bounding box center [510, 263] width 27 height 9
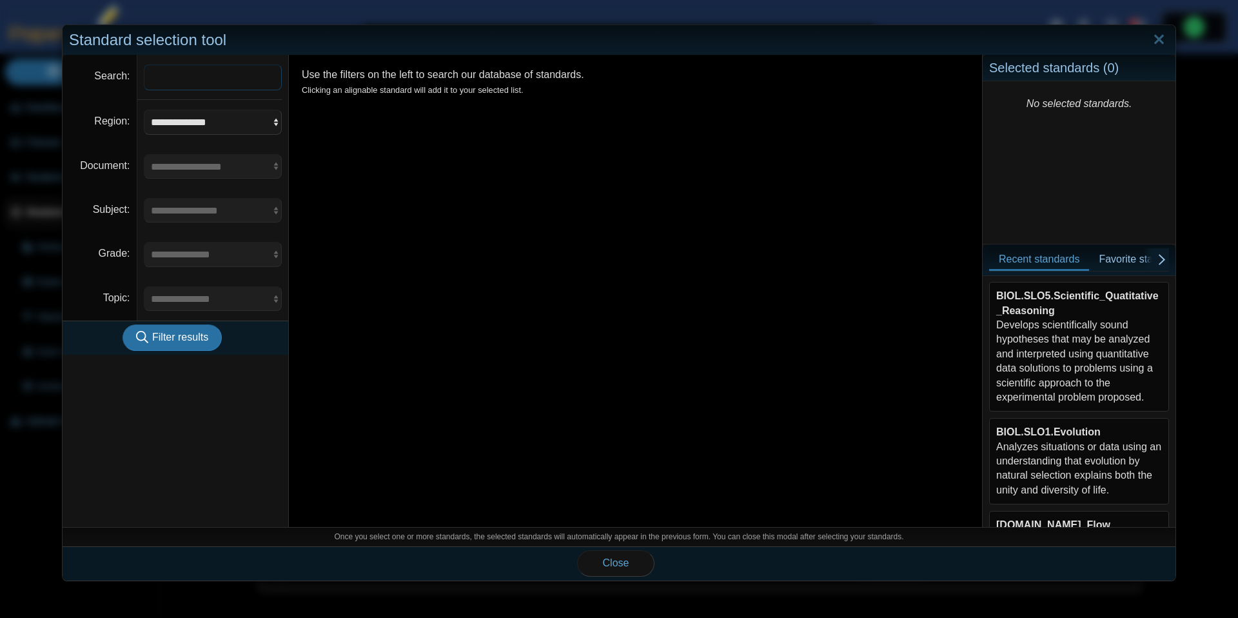
scroll to position [291, 0]
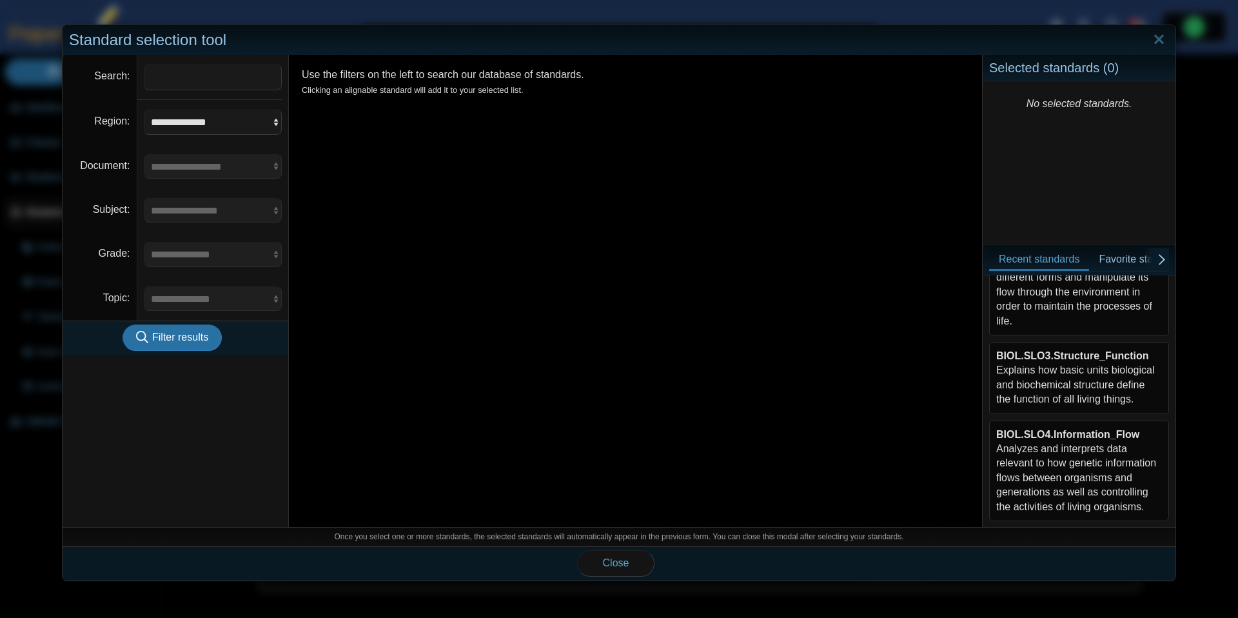
click at [1061, 377] on div "BIOL.SLO3.Structure_Function Explains how basic units biological and biochemica…" at bounding box center [1079, 378] width 166 height 58
click at [629, 558] on span "Close" at bounding box center [616, 562] width 26 height 11
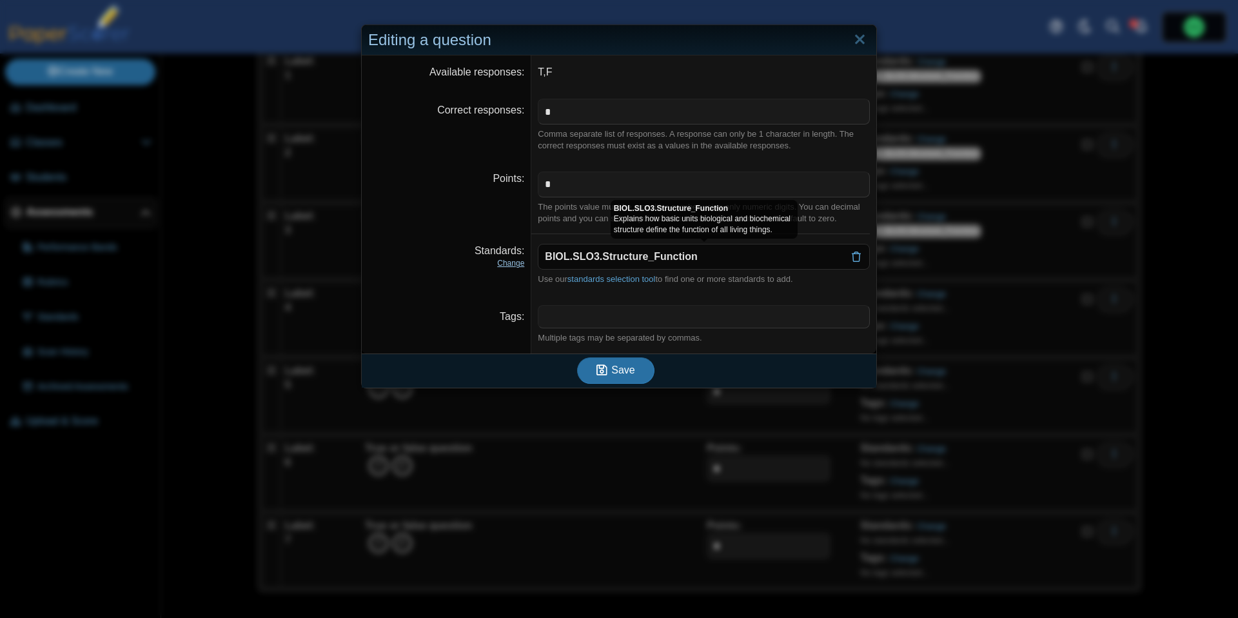
click at [520, 261] on link "Change" at bounding box center [510, 263] width 27 height 9
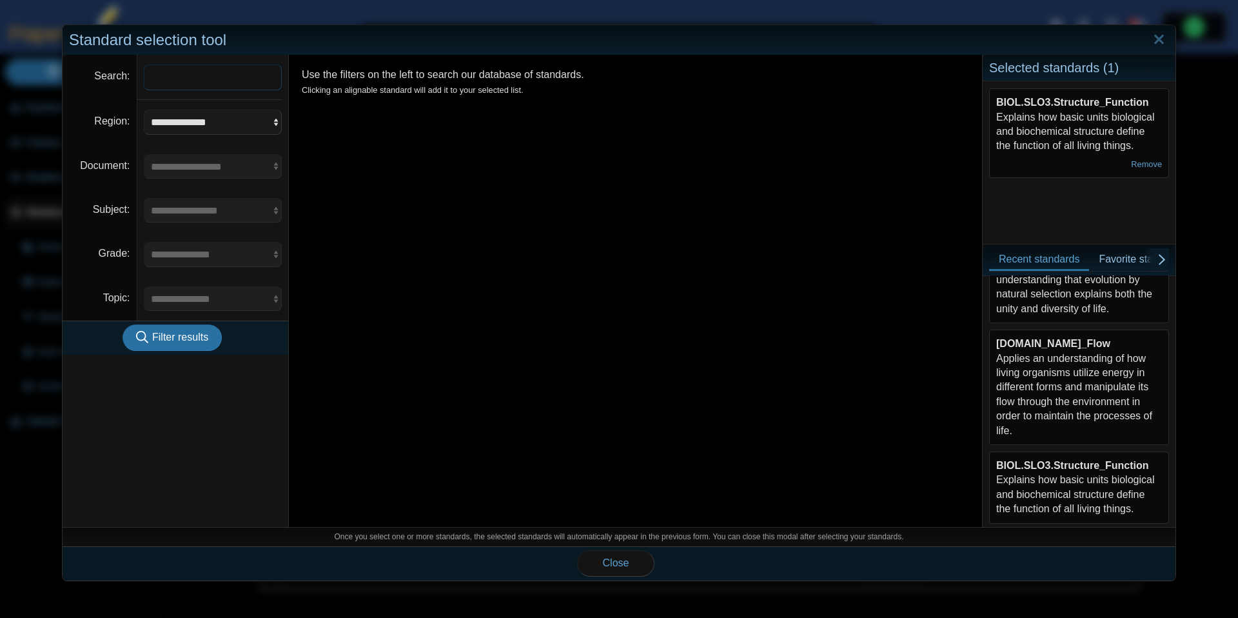
scroll to position [185, 0]
click at [1106, 379] on div "BIOL.SLO2.Energy_Flow Applies an understanding of how living organisms utilize …" at bounding box center [1079, 383] width 166 height 101
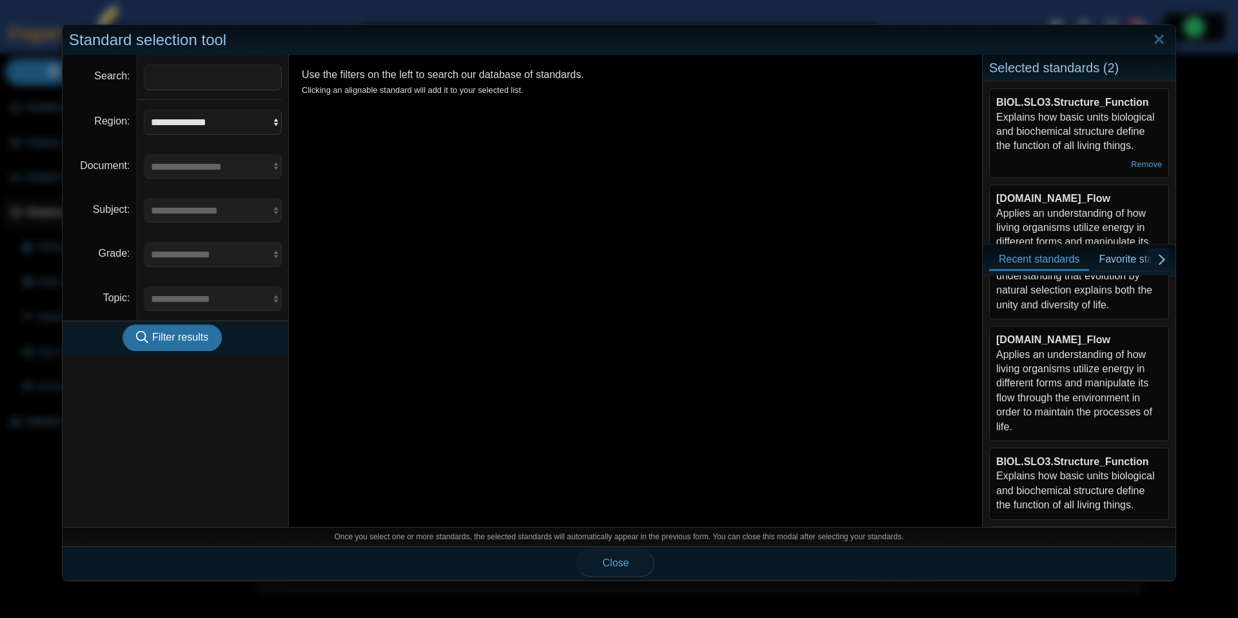
click at [633, 557] on button "Close" at bounding box center [615, 563] width 77 height 26
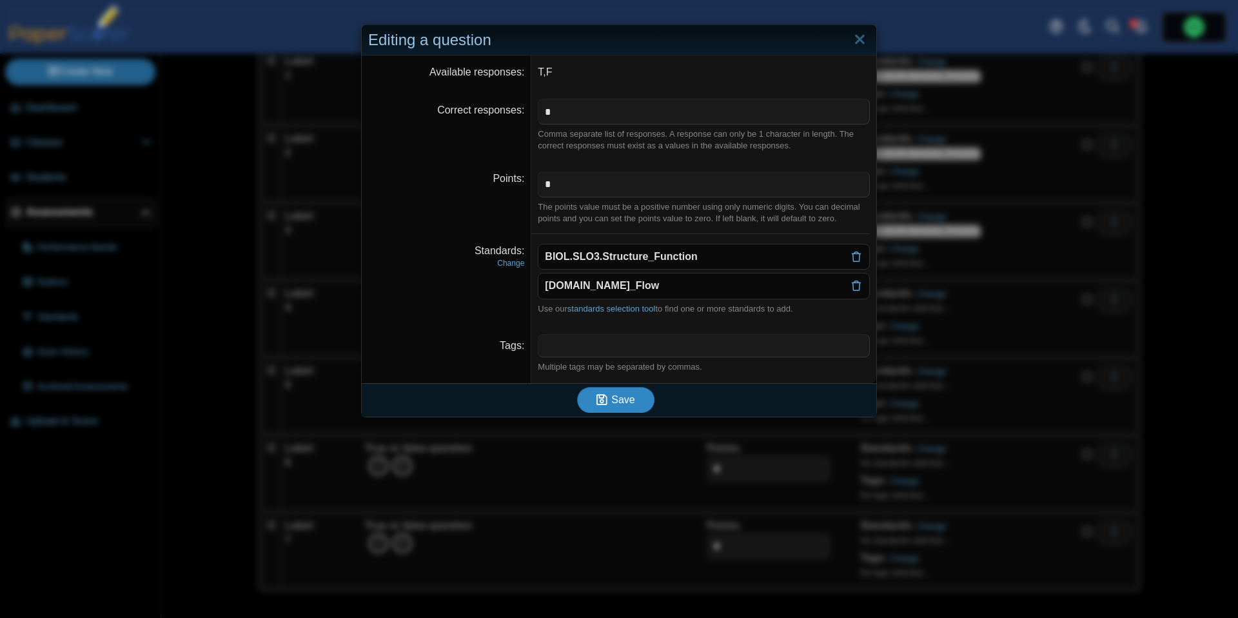
click at [640, 404] on button "Save" at bounding box center [615, 400] width 77 height 26
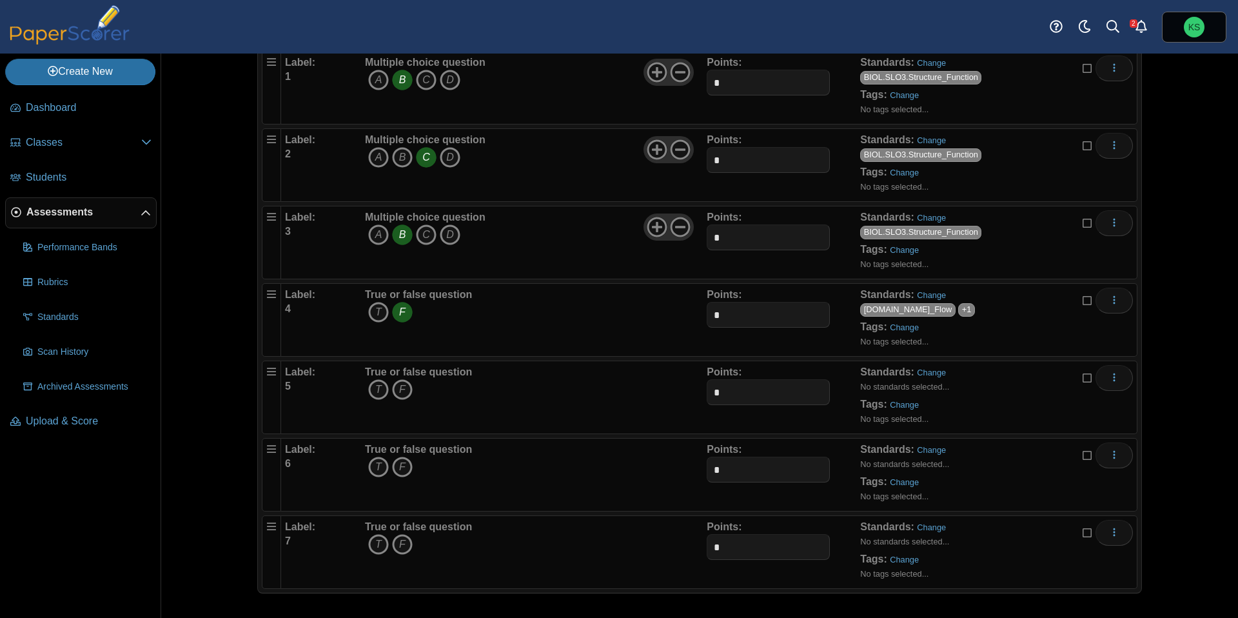
scroll to position [135, 0]
click at [381, 388] on icon "T" at bounding box center [378, 388] width 21 height 21
click at [934, 366] on link "Change" at bounding box center [931, 371] width 29 height 10
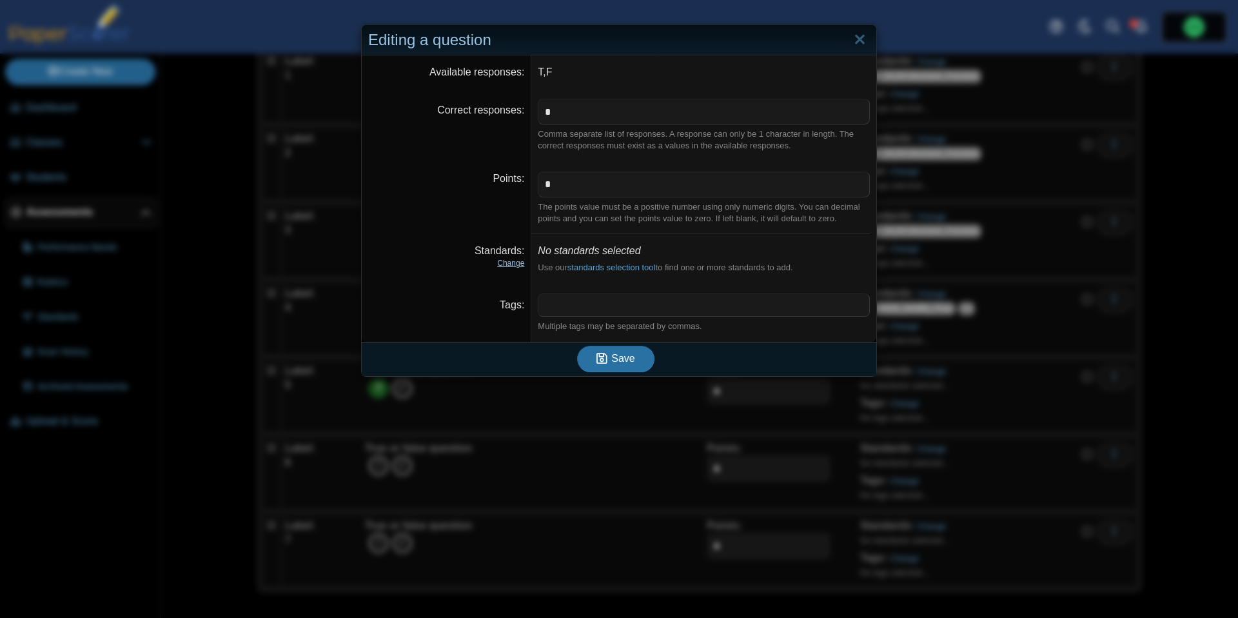
click at [515, 260] on link "Change" at bounding box center [510, 263] width 27 height 9
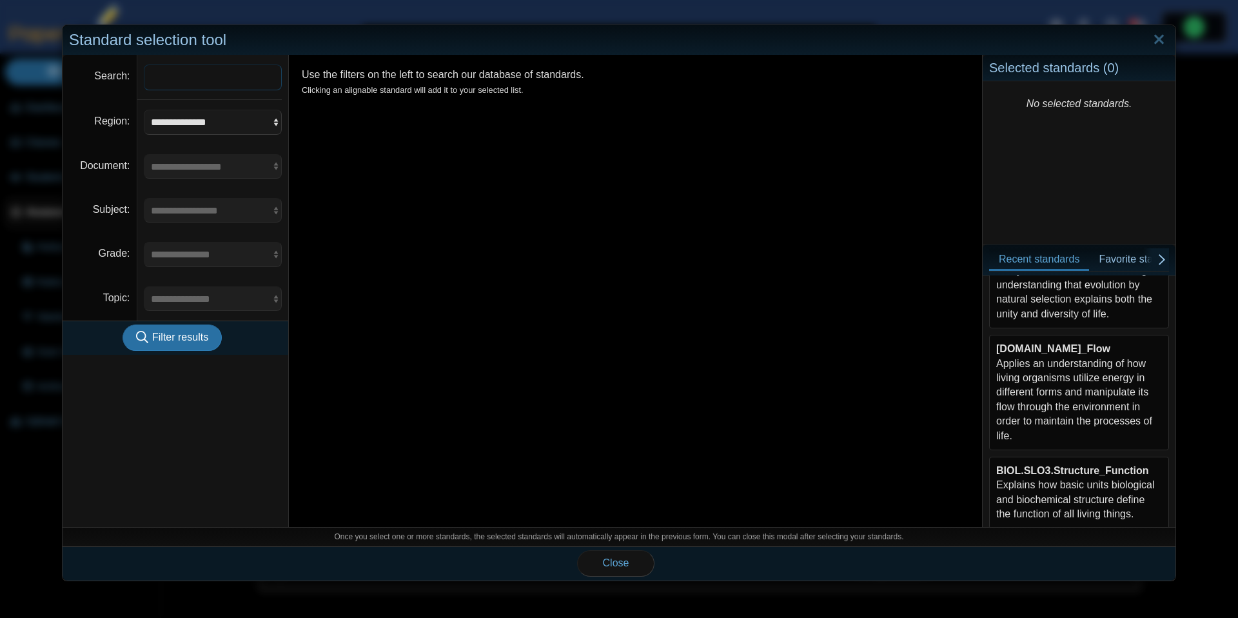
scroll to position [190, 0]
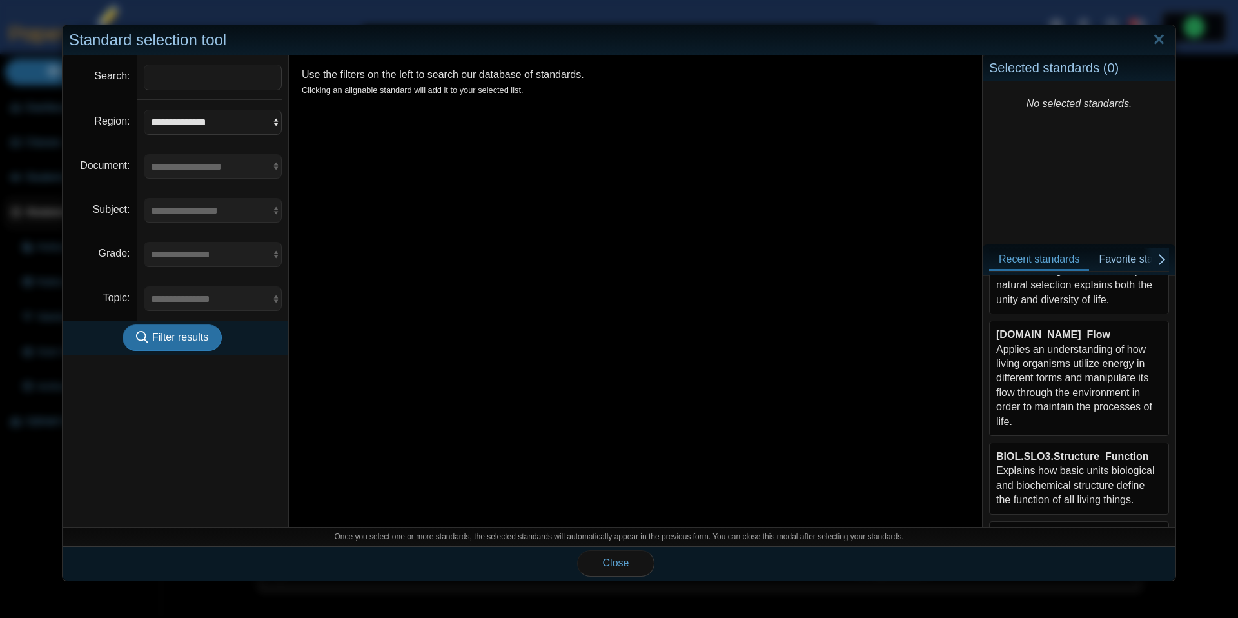
click at [1086, 310] on div "BIOL.SLO1.Evolution Analyzes situations or data using an understanding that evo…" at bounding box center [1079, 271] width 180 height 86
click at [1083, 348] on div "BIOL.SLO2.Energy_Flow Applies an understanding of how living organisms utilize …" at bounding box center [1079, 378] width 166 height 101
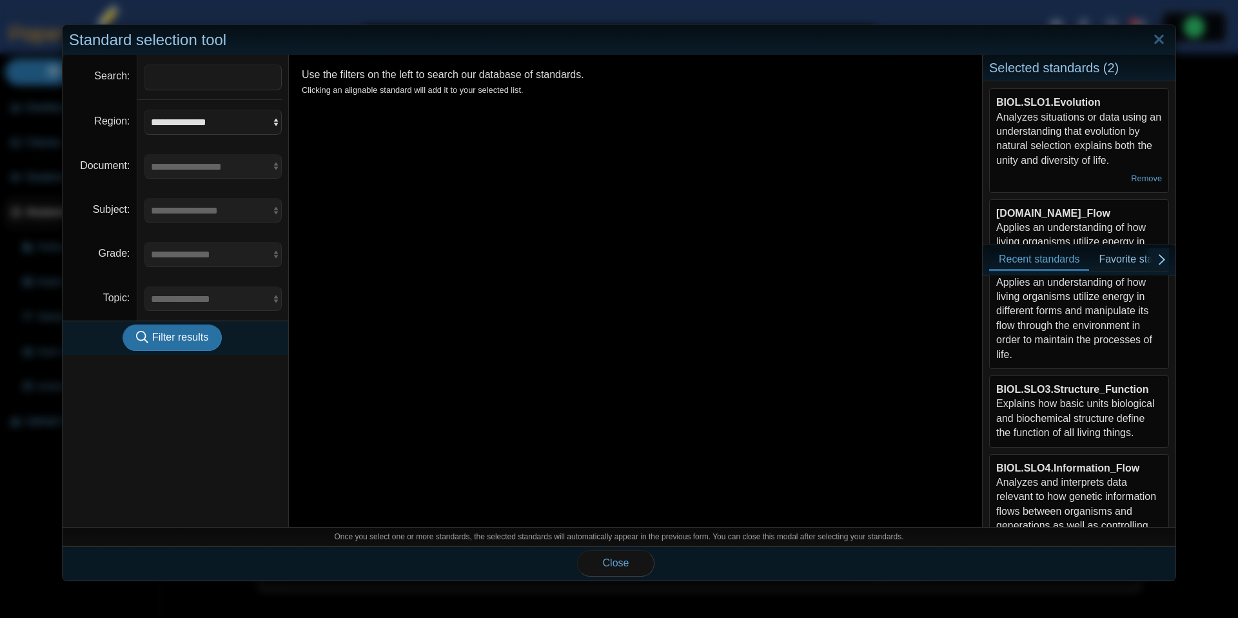
scroll to position [291, 0]
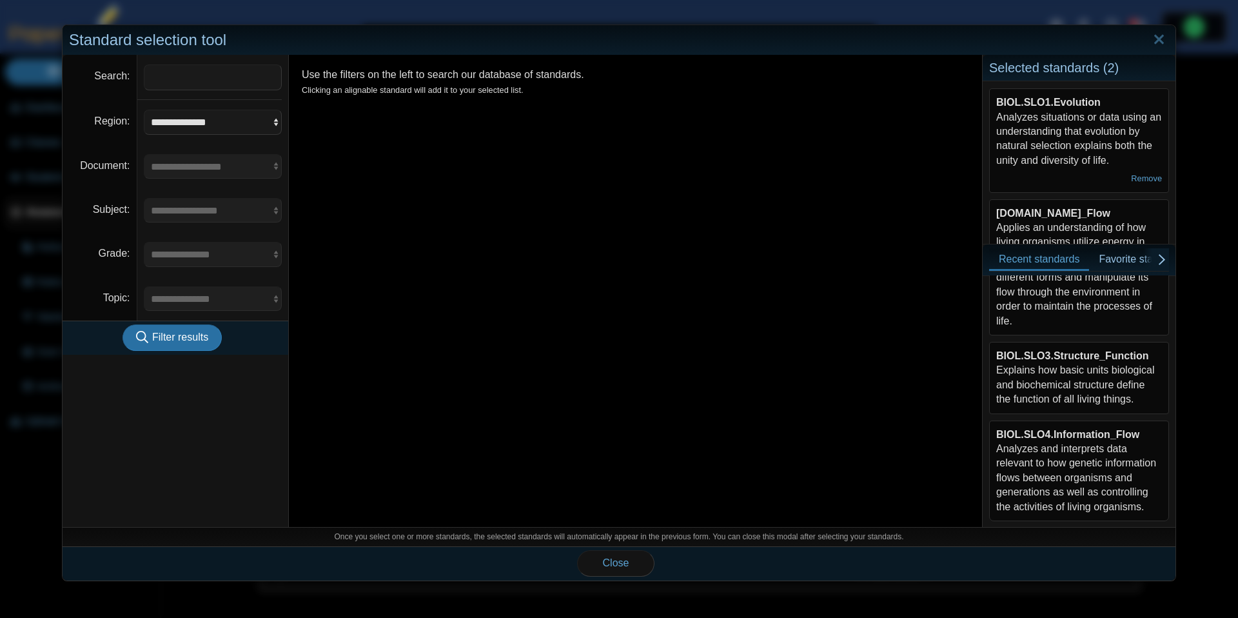
click at [1096, 371] on div "BIOL.SLO3.Structure_Function Explains how basic units biological and biochemica…" at bounding box center [1079, 378] width 166 height 58
click at [623, 568] on span "Close" at bounding box center [616, 562] width 26 height 11
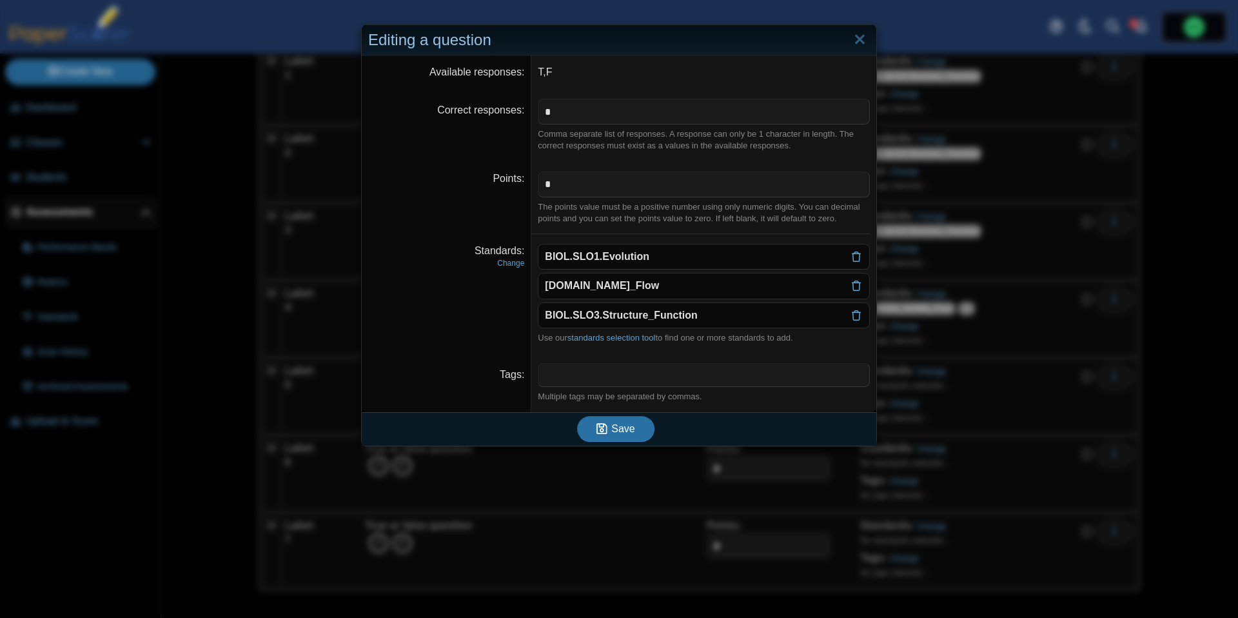
click at [640, 442] on div "Save" at bounding box center [616, 429] width 508 height 34
click at [636, 428] on button "Save" at bounding box center [615, 429] width 77 height 26
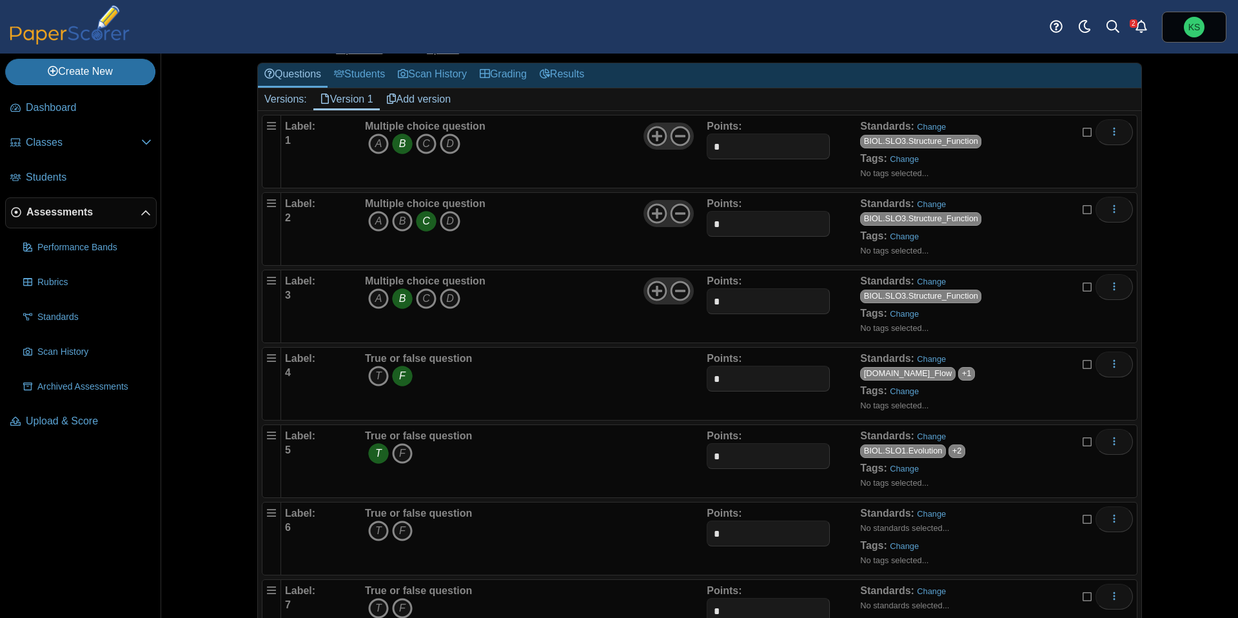
scroll to position [135, 0]
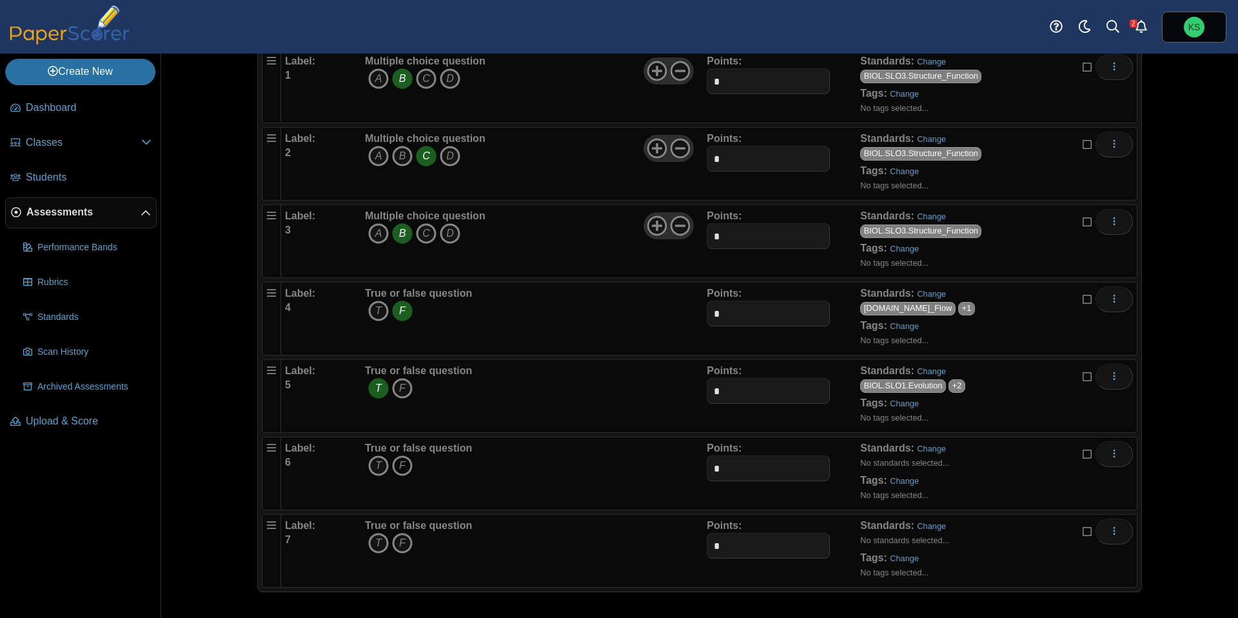
click at [404, 468] on icon "F" at bounding box center [402, 465] width 21 height 21
click at [920, 448] on link "Change" at bounding box center [931, 449] width 29 height 10
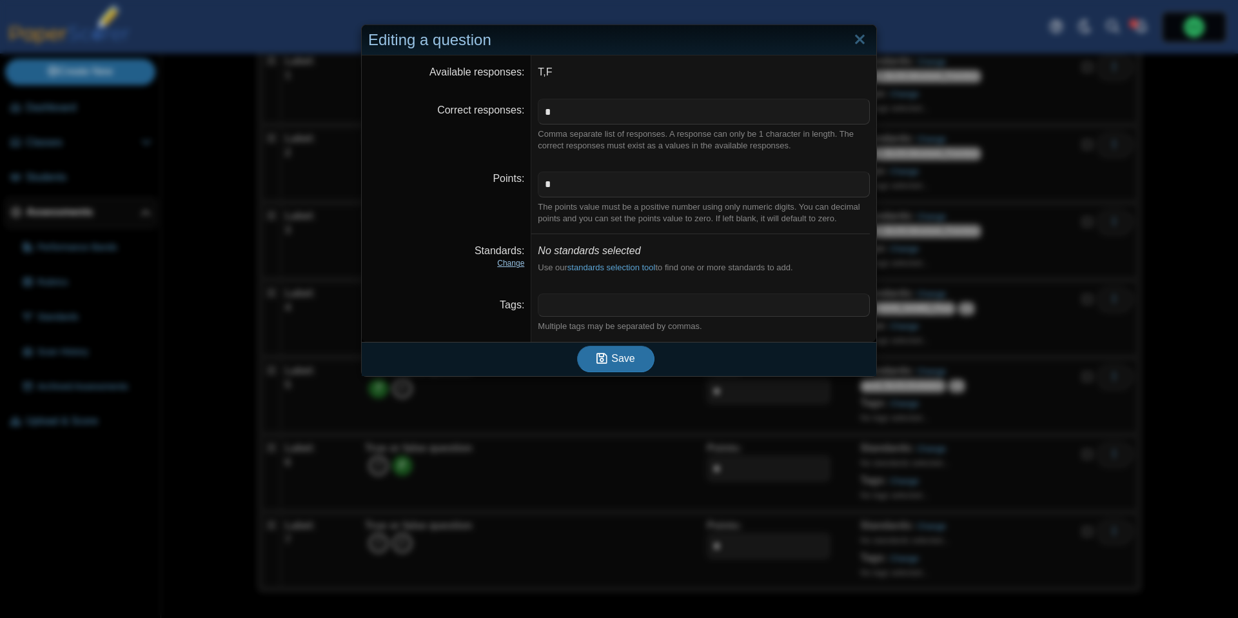
click at [518, 263] on link "Change" at bounding box center [510, 263] width 27 height 9
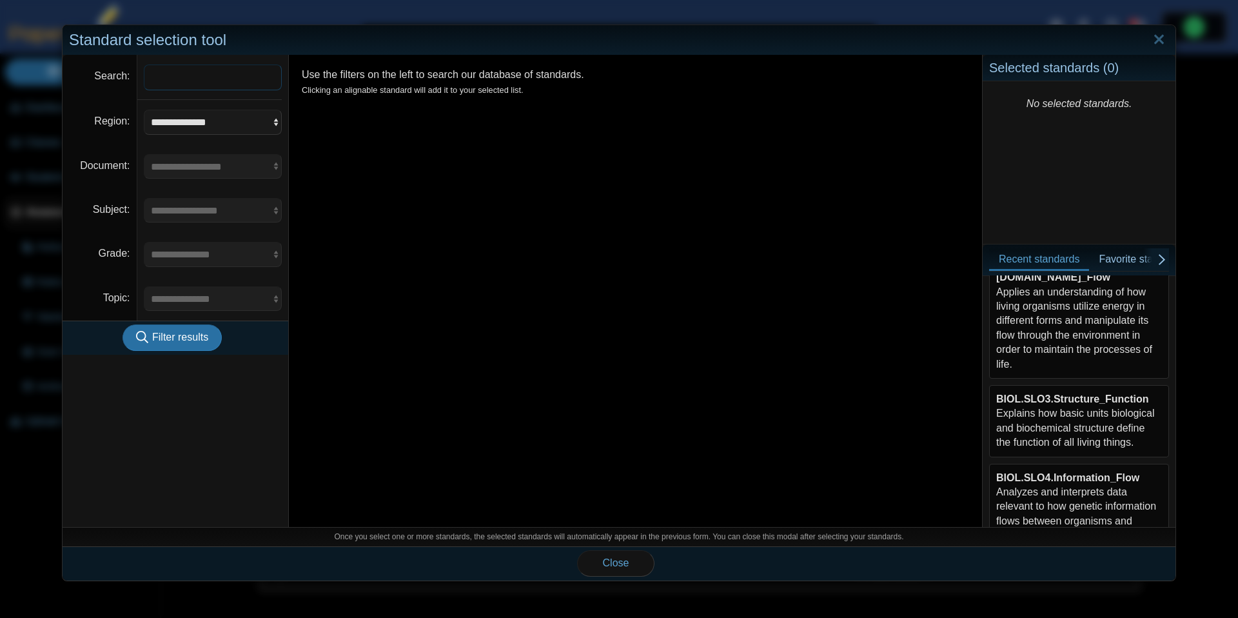
scroll to position [265, 0]
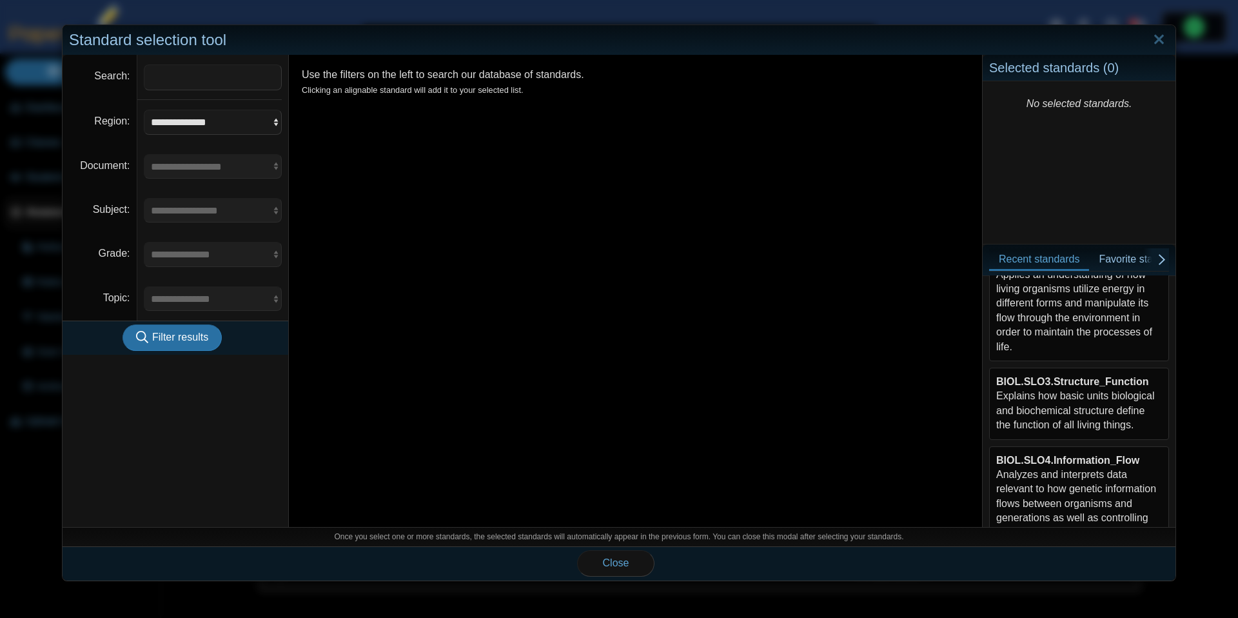
click at [1078, 407] on div "BIOL.SLO3.Structure_Function Explains how basic units biological and biochemica…" at bounding box center [1079, 404] width 166 height 58
click at [613, 558] on span "Close" at bounding box center [616, 562] width 26 height 11
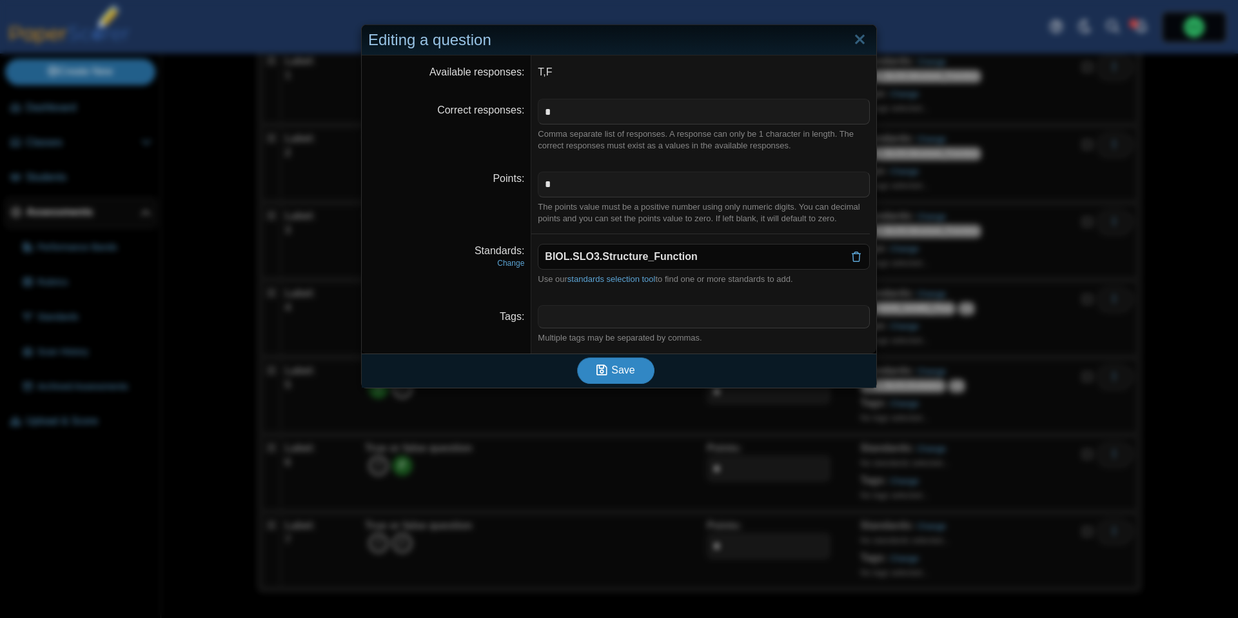
click at [611, 374] on span "Save" at bounding box center [622, 369] width 23 height 11
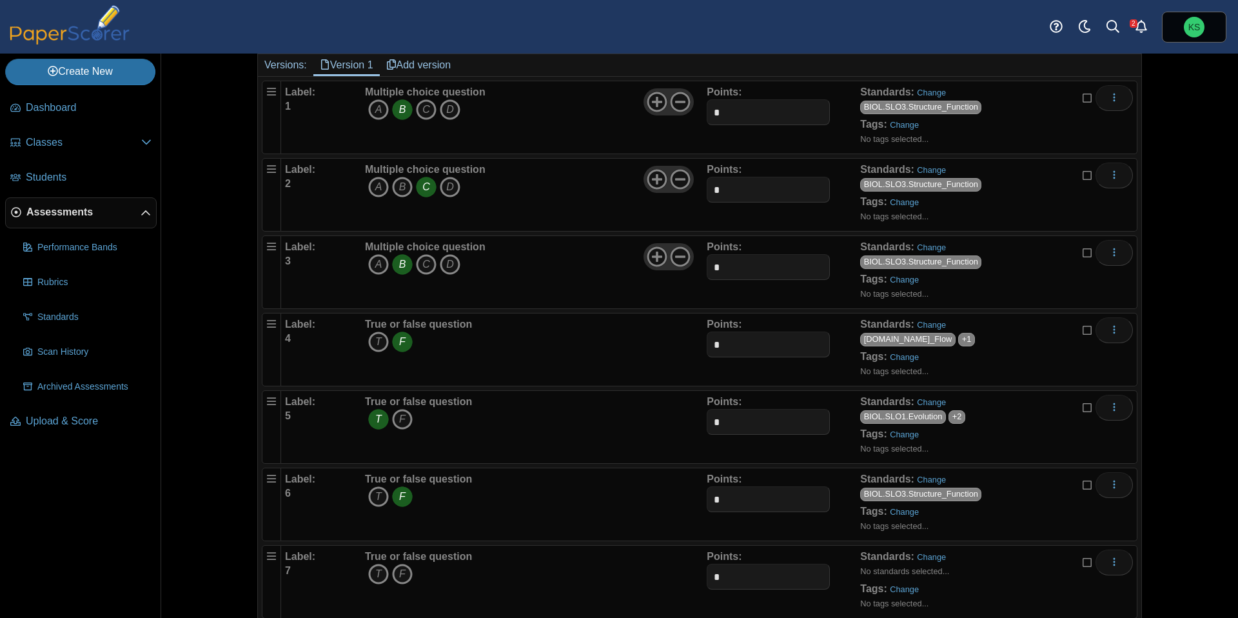
scroll to position [135, 0]
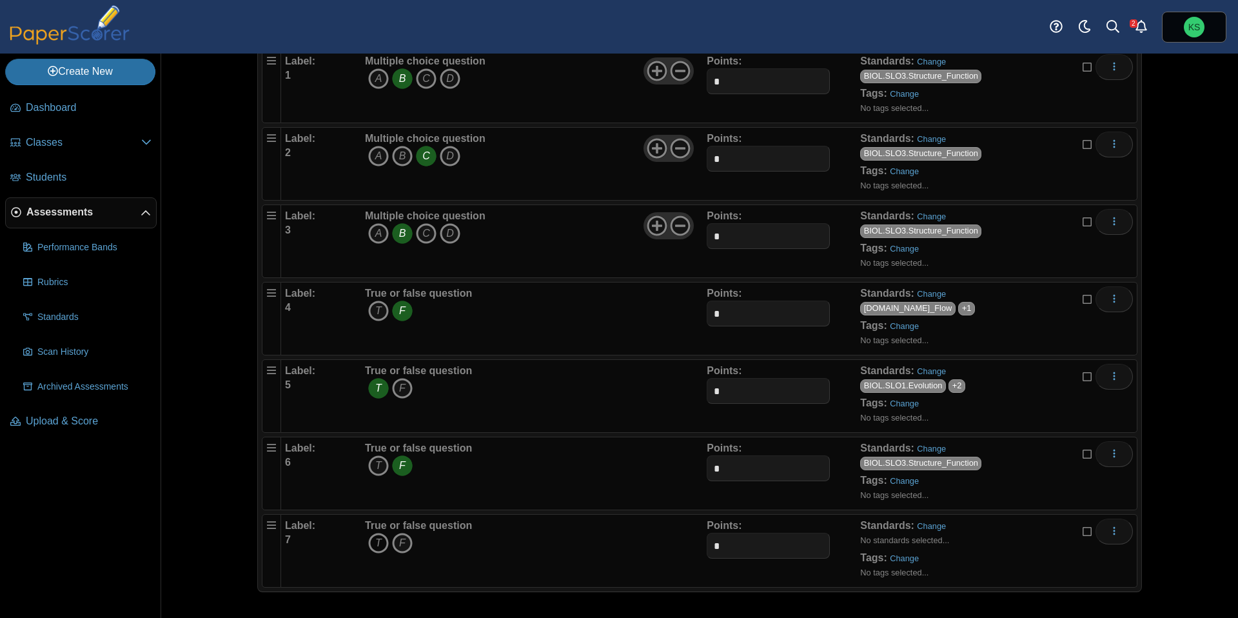
click at [386, 540] on icon "T" at bounding box center [378, 543] width 21 height 21
click at [932, 532] on div "Standards: Change No standards selected... Tags: Change No tags selected..." at bounding box center [975, 550] width 230 height 64
click at [934, 528] on link "Change" at bounding box center [931, 526] width 29 height 10
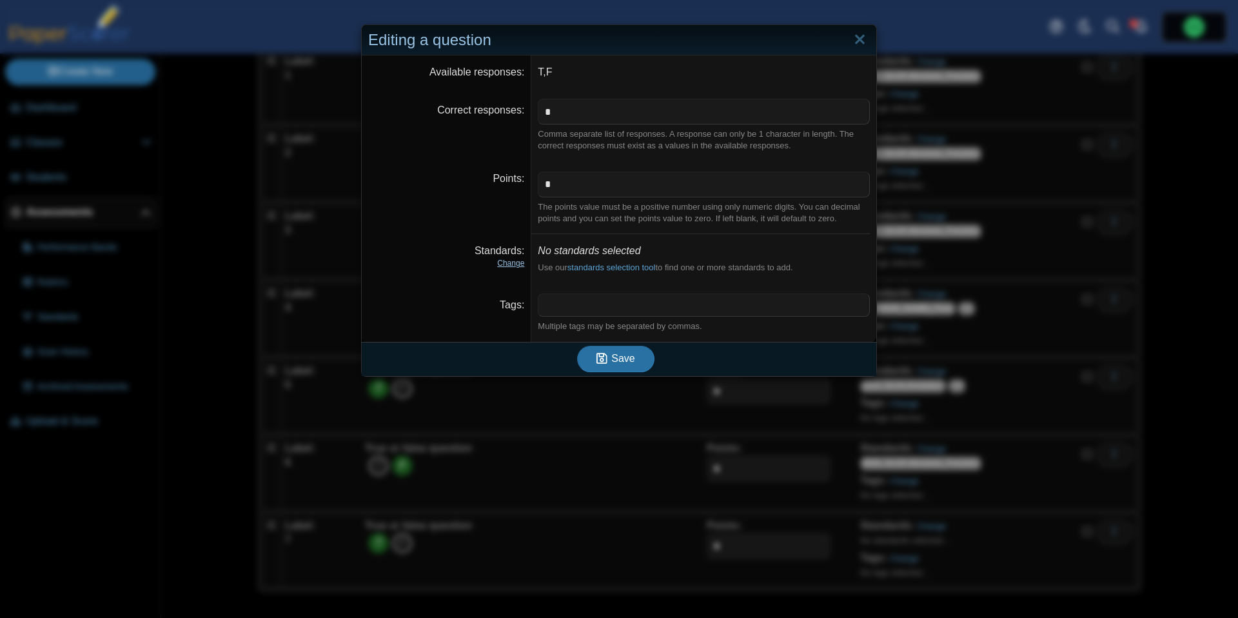
click at [511, 261] on link "Change" at bounding box center [510, 263] width 27 height 9
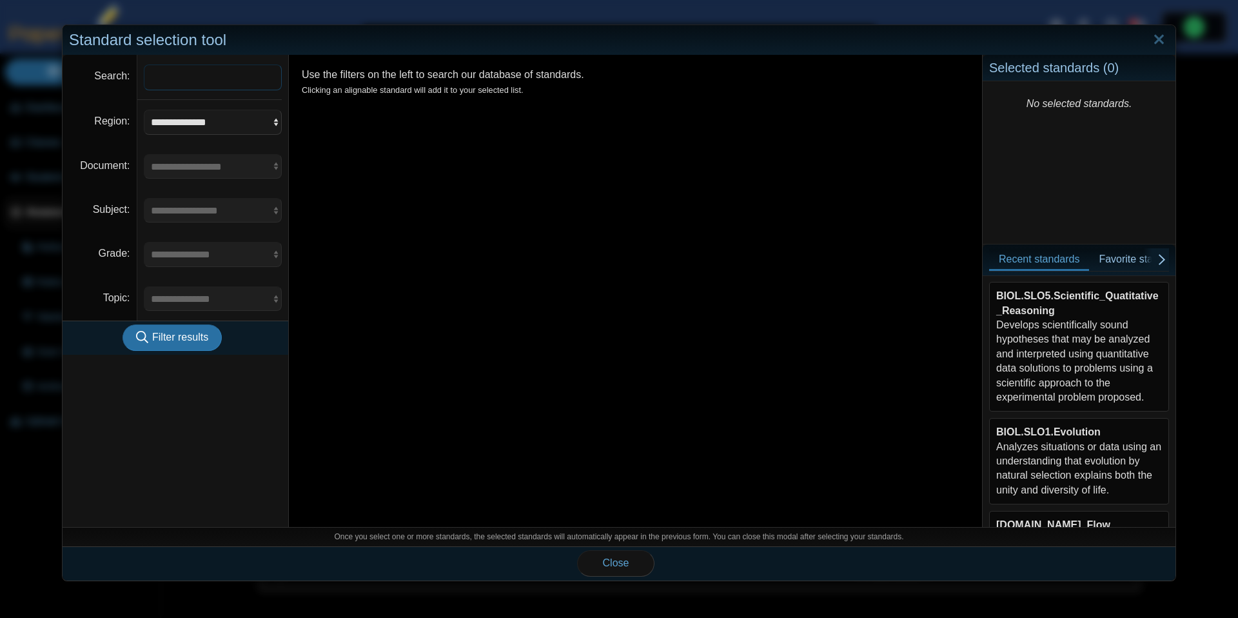
scroll to position [291, 0]
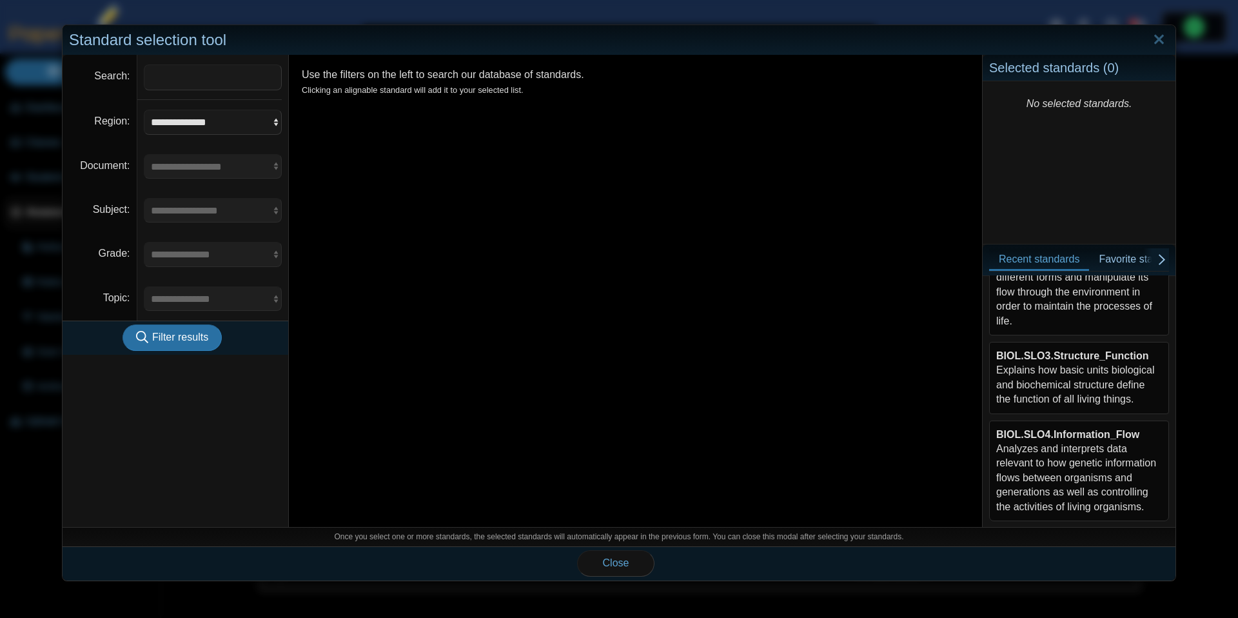
click at [1074, 380] on div "BIOL.SLO3.Structure_Function Explains how basic units biological and biochemica…" at bounding box center [1079, 378] width 166 height 58
click at [615, 555] on button "Close" at bounding box center [615, 563] width 77 height 26
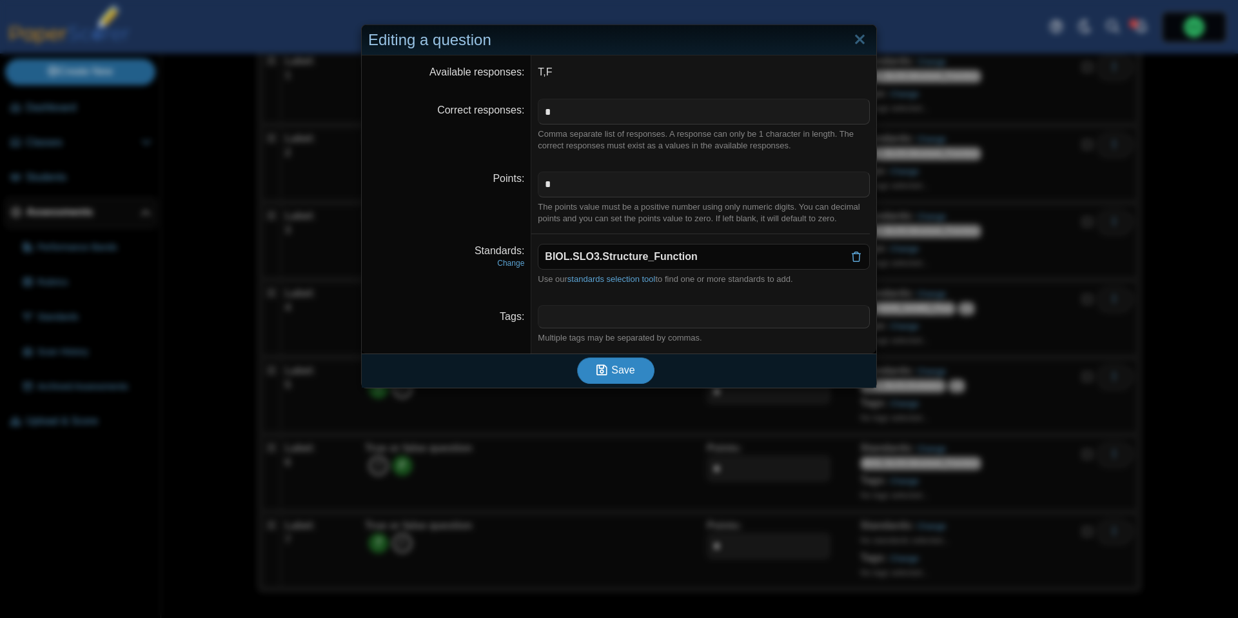
click at [631, 378] on button "Save" at bounding box center [615, 370] width 77 height 26
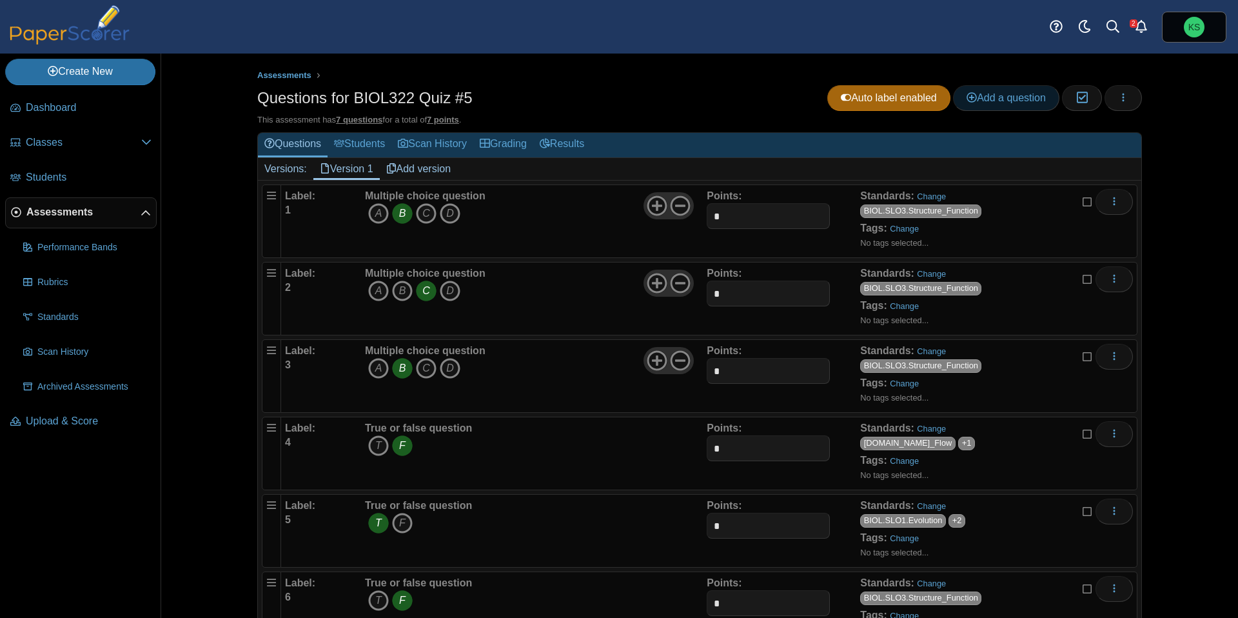
click at [971, 101] on icon at bounding box center [972, 97] width 10 height 10
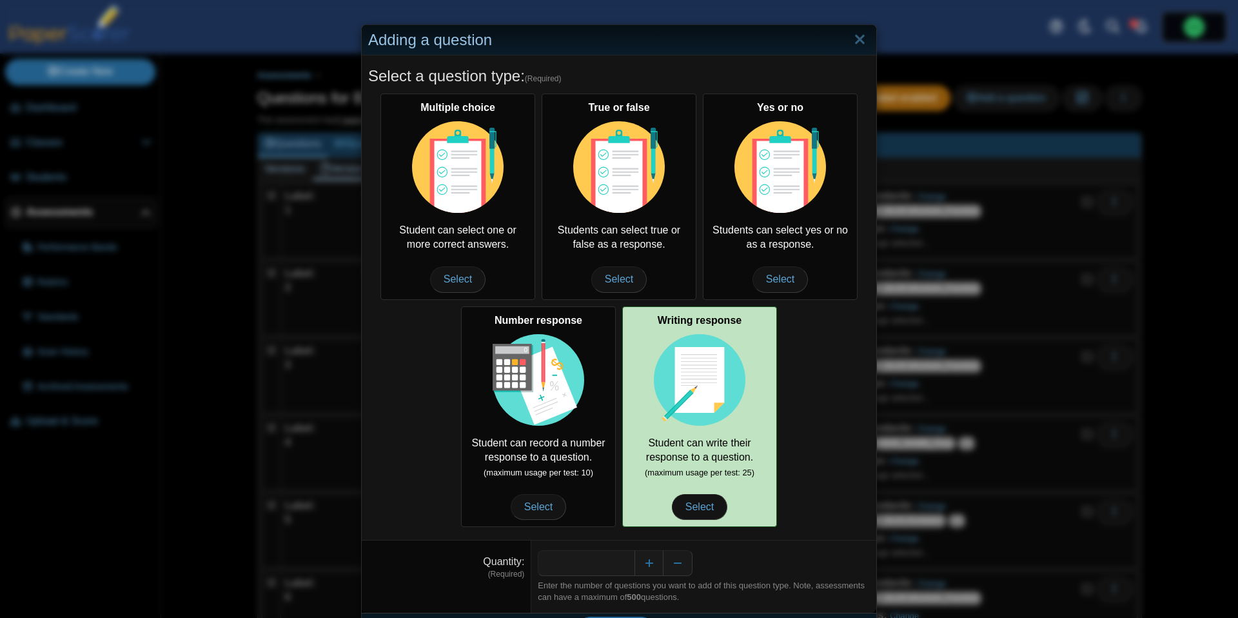
click at [653, 330] on div "Writing response Student can write their response to a question. (maximum usage…" at bounding box center [699, 416] width 155 height 221
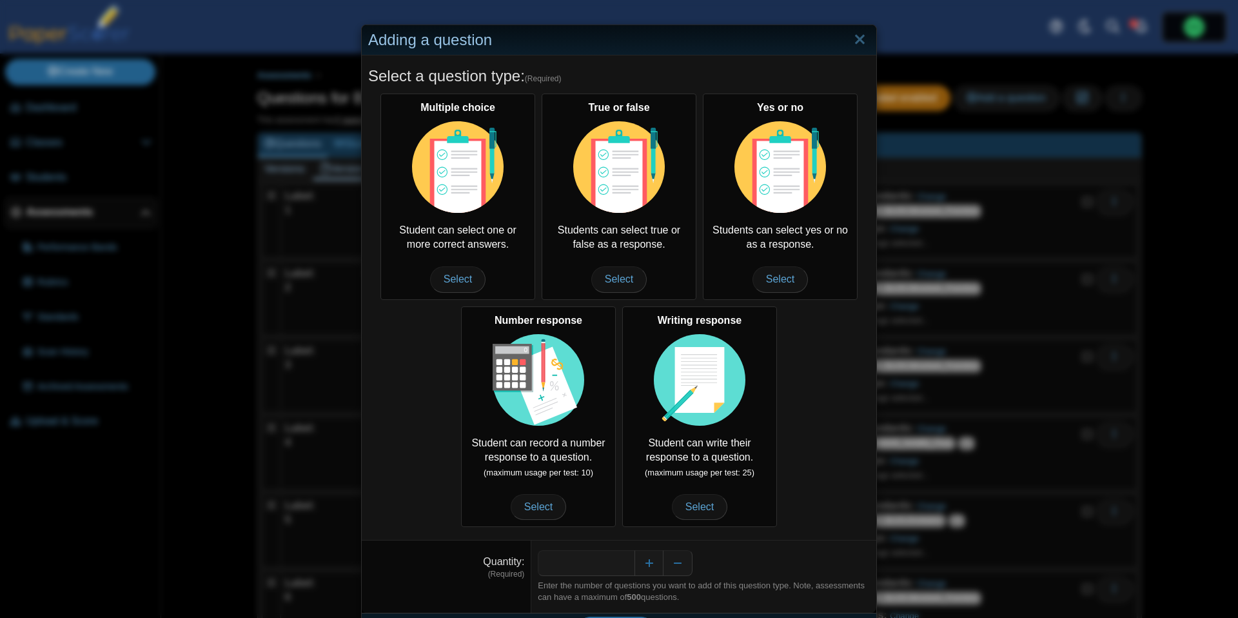
scroll to position [35, 0]
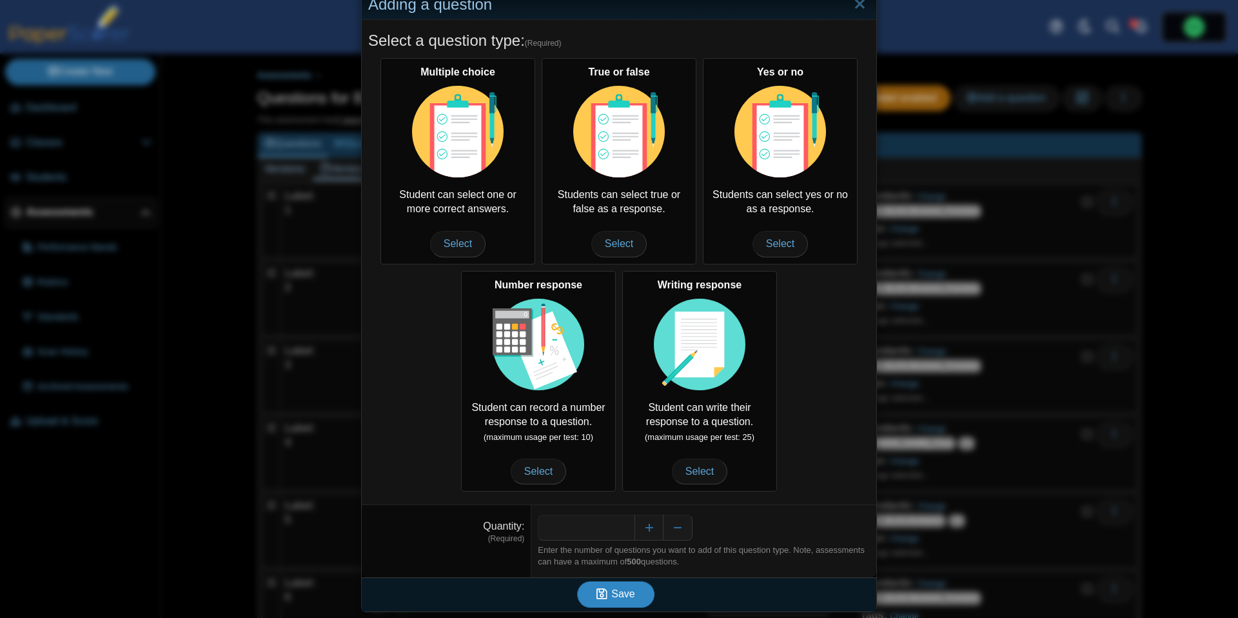
click at [603, 587] on icon "submit" at bounding box center [603, 594] width 15 height 14
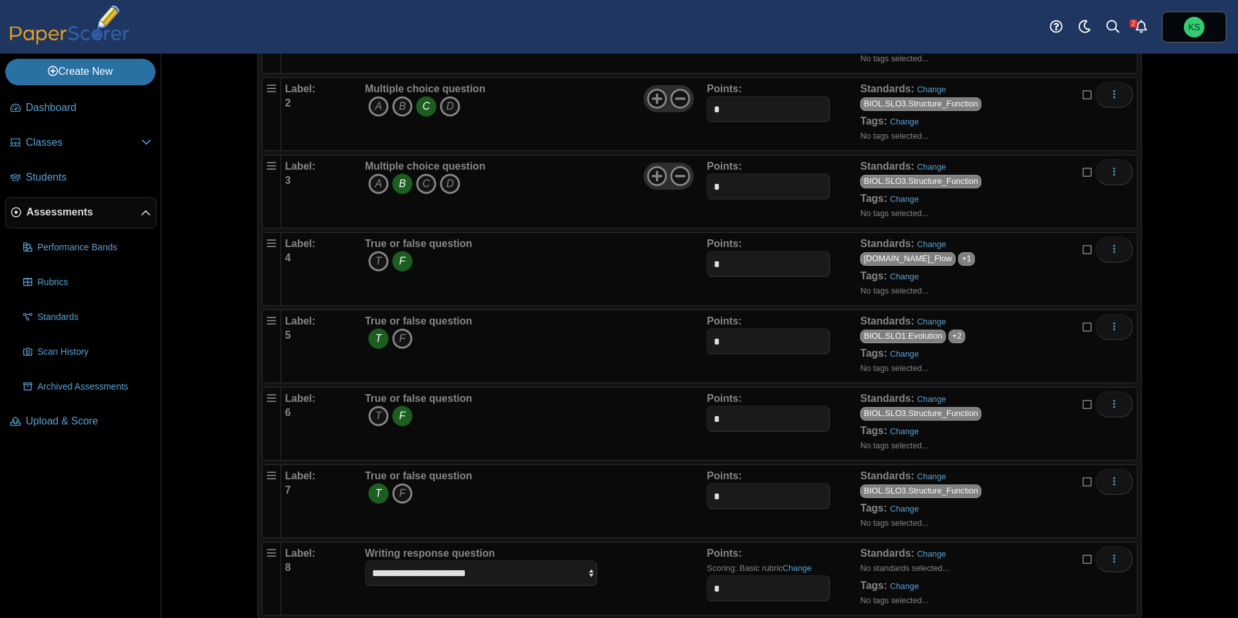
scroll to position [212, 0]
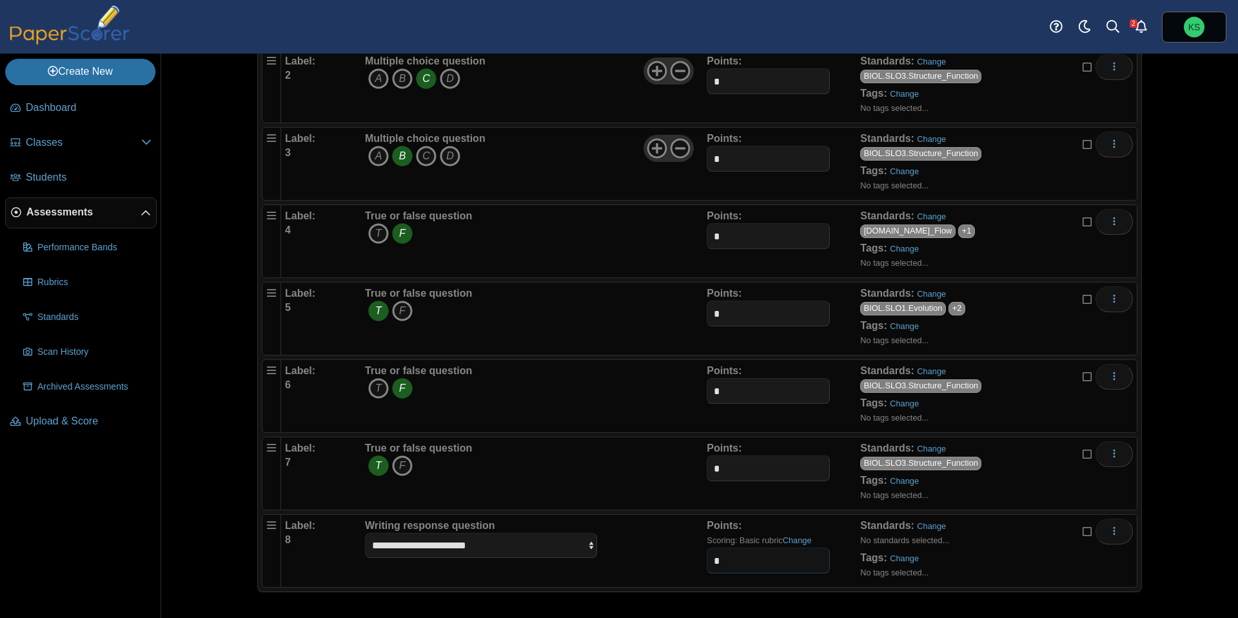
click at [742, 566] on input "*" at bounding box center [768, 560] width 123 height 26
click at [742, 565] on input "*" at bounding box center [768, 560] width 123 height 26
type input "*"
click at [627, 554] on div "**********" at bounding box center [534, 550] width 345 height 64
click at [589, 545] on select "**********" at bounding box center [481, 545] width 232 height 25
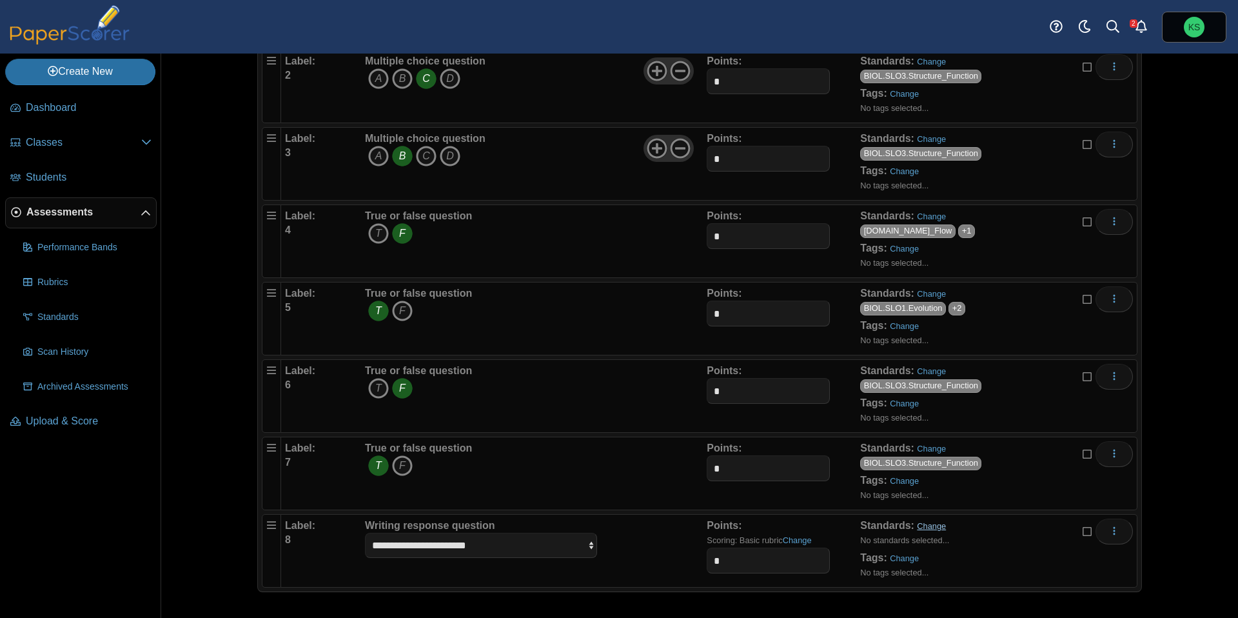
click at [930, 526] on link "Change" at bounding box center [931, 526] width 29 height 10
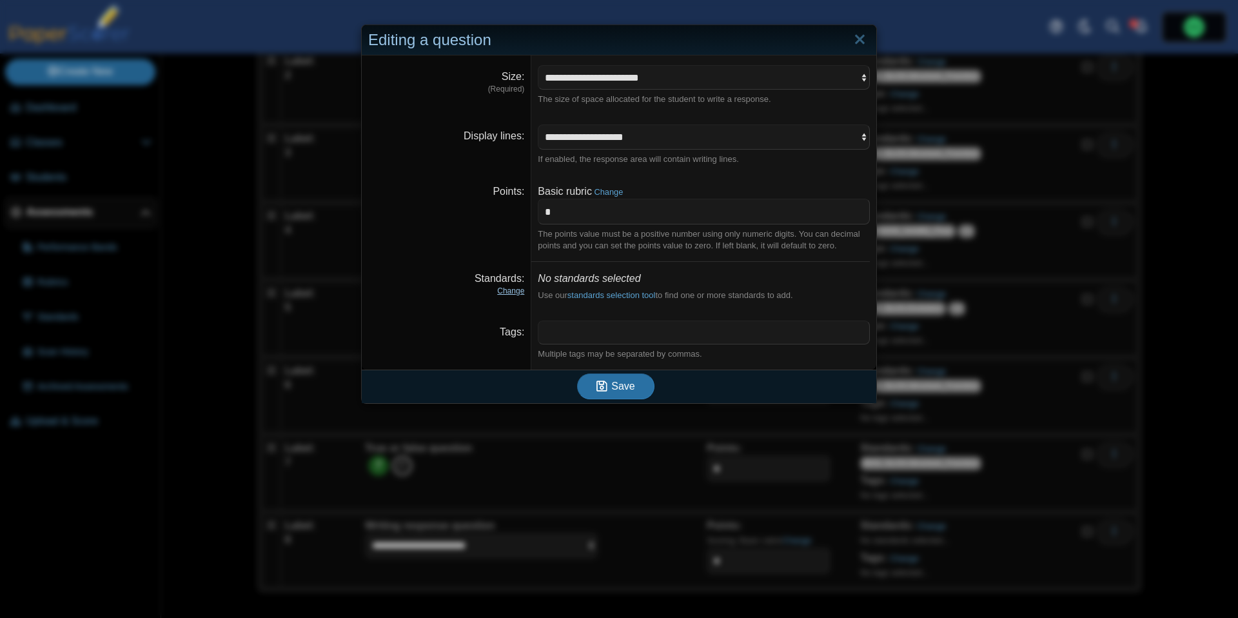
click at [517, 288] on link "Change" at bounding box center [510, 290] width 27 height 9
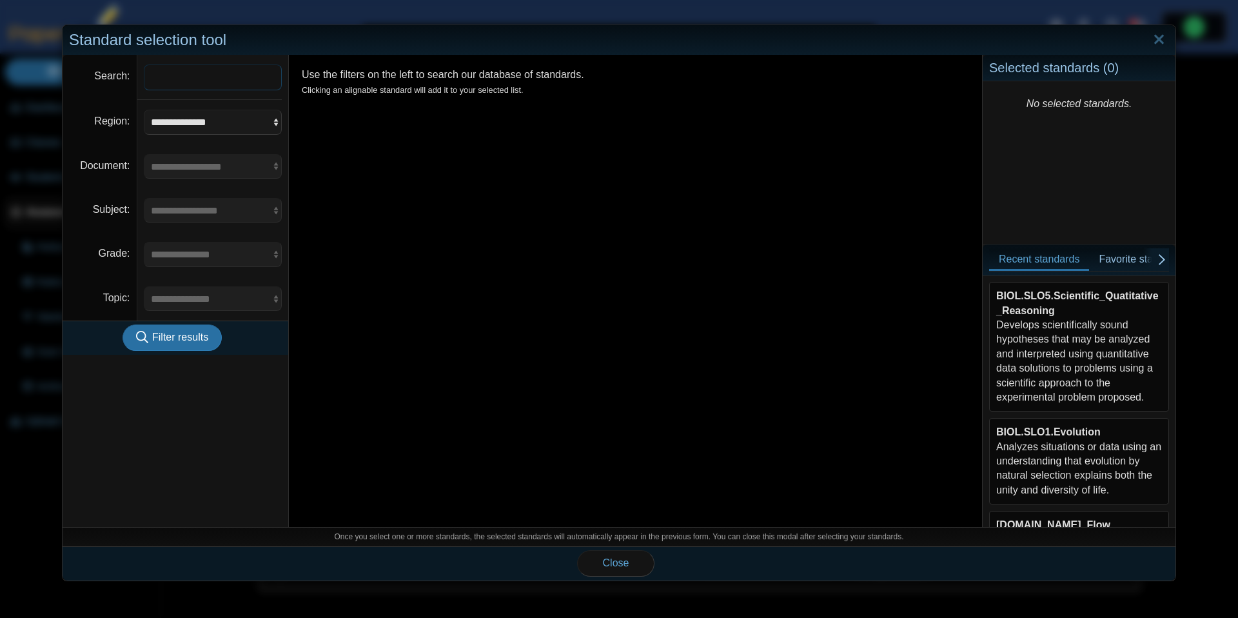
scroll to position [291, 0]
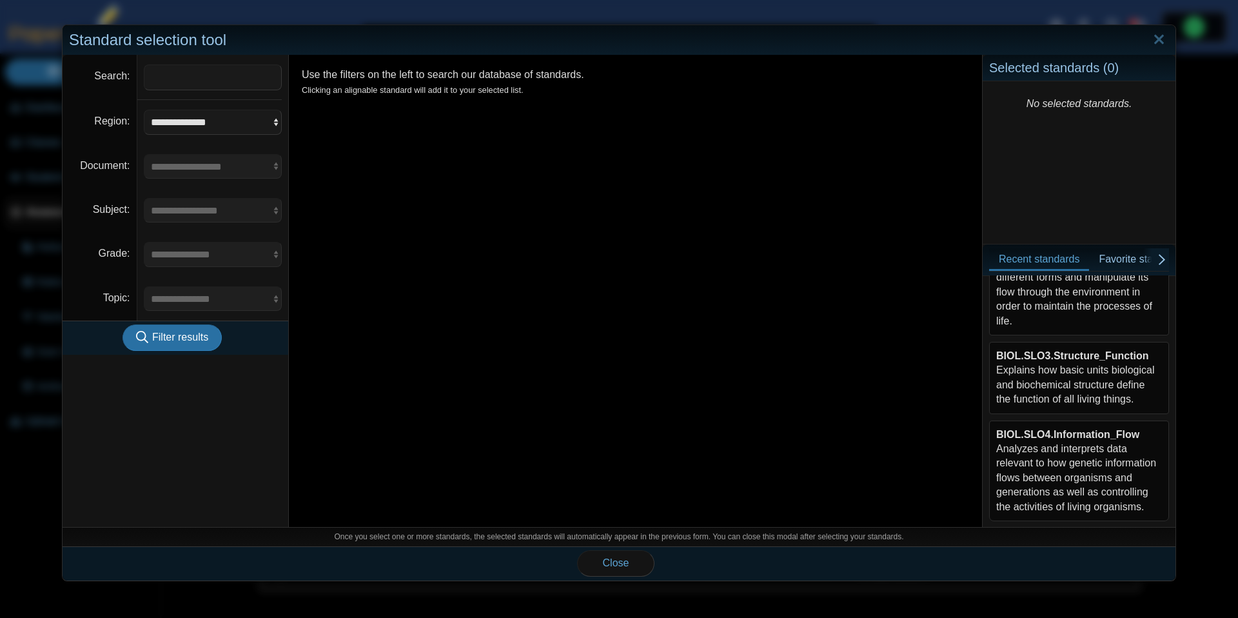
click at [1063, 391] on div "BIOL.SLO3.Structure_Function Explains how basic units biological and biochemica…" at bounding box center [1079, 378] width 166 height 58
click at [634, 557] on button "Close" at bounding box center [615, 563] width 77 height 26
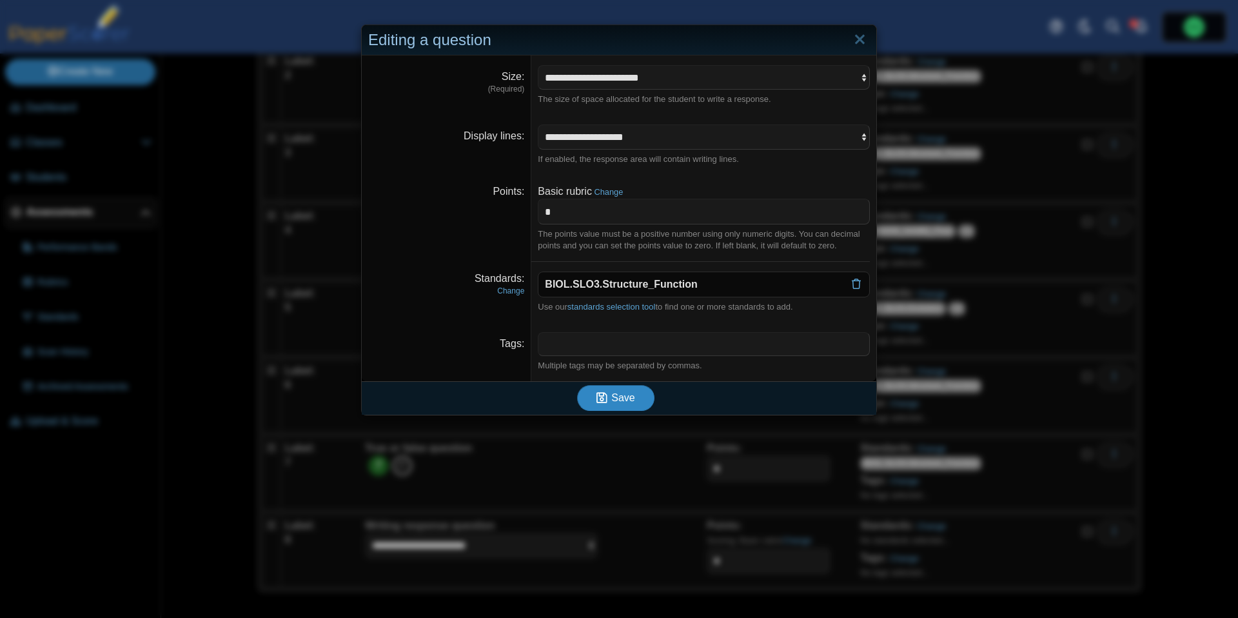
click at [626, 396] on span "Save" at bounding box center [622, 397] width 23 height 11
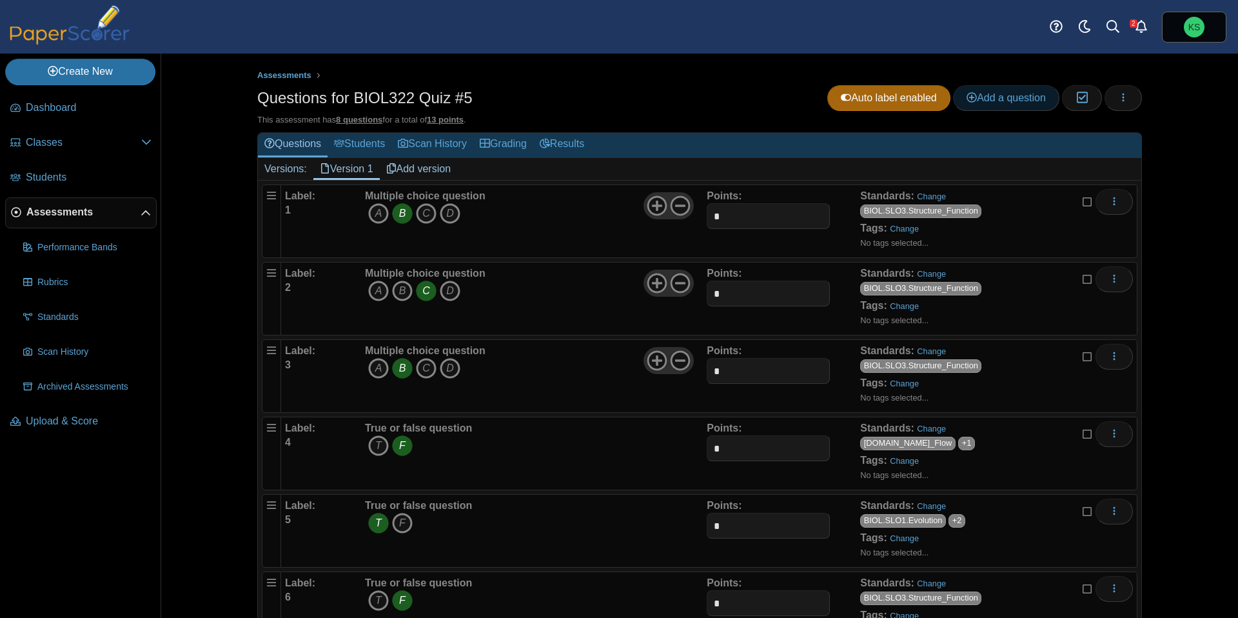
click at [992, 94] on span "Add a question" at bounding box center [1006, 97] width 79 height 11
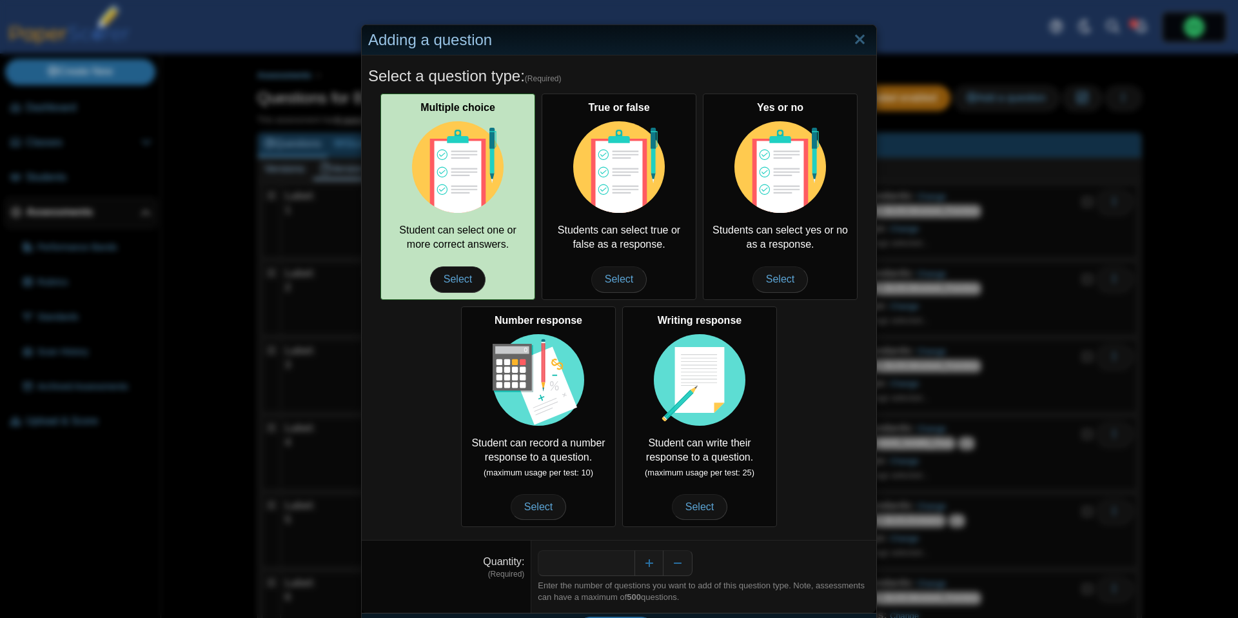
click at [459, 188] on img at bounding box center [458, 167] width 92 height 92
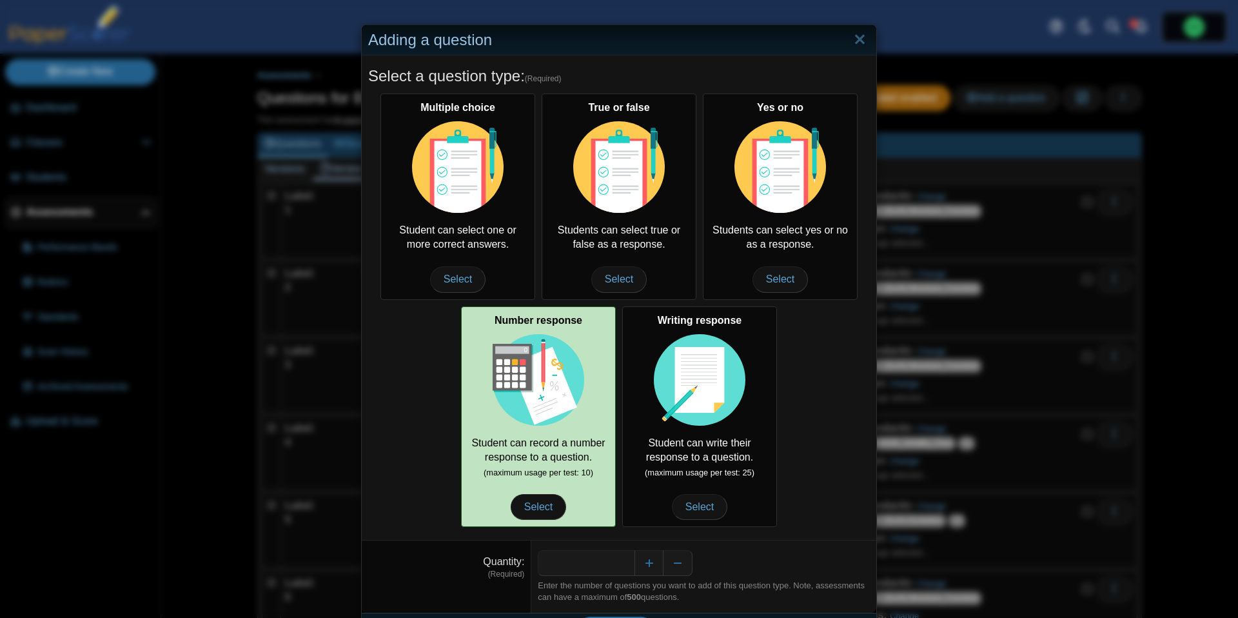
scroll to position [35, 0]
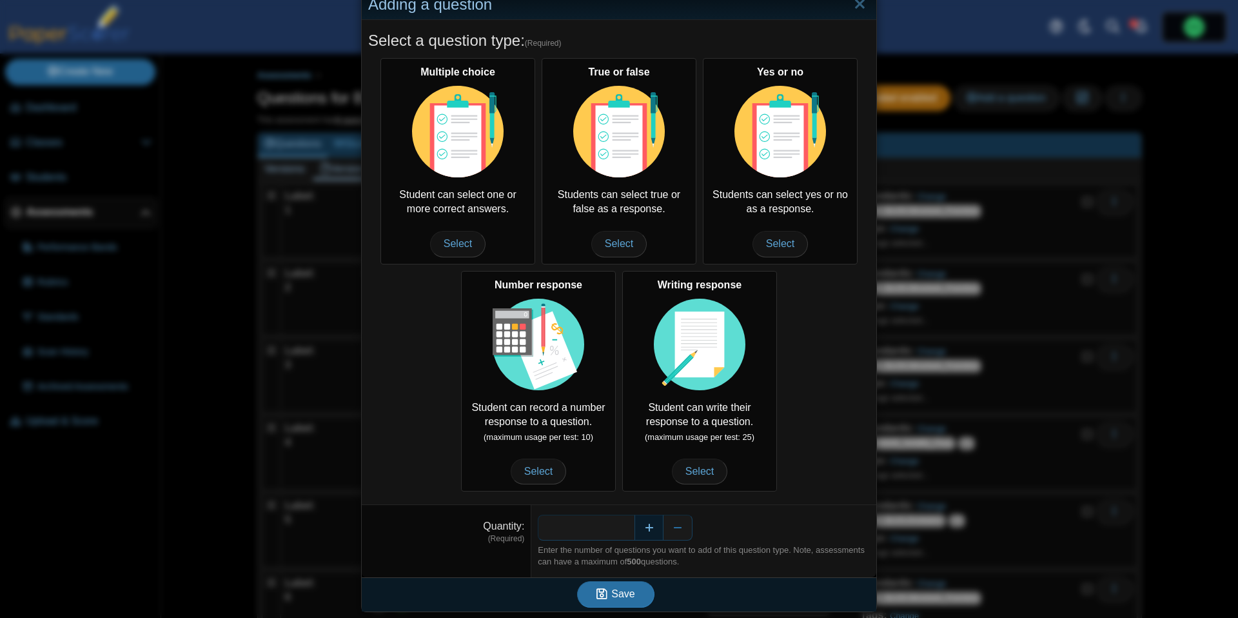
click at [652, 527] on button "Increase" at bounding box center [649, 528] width 29 height 26
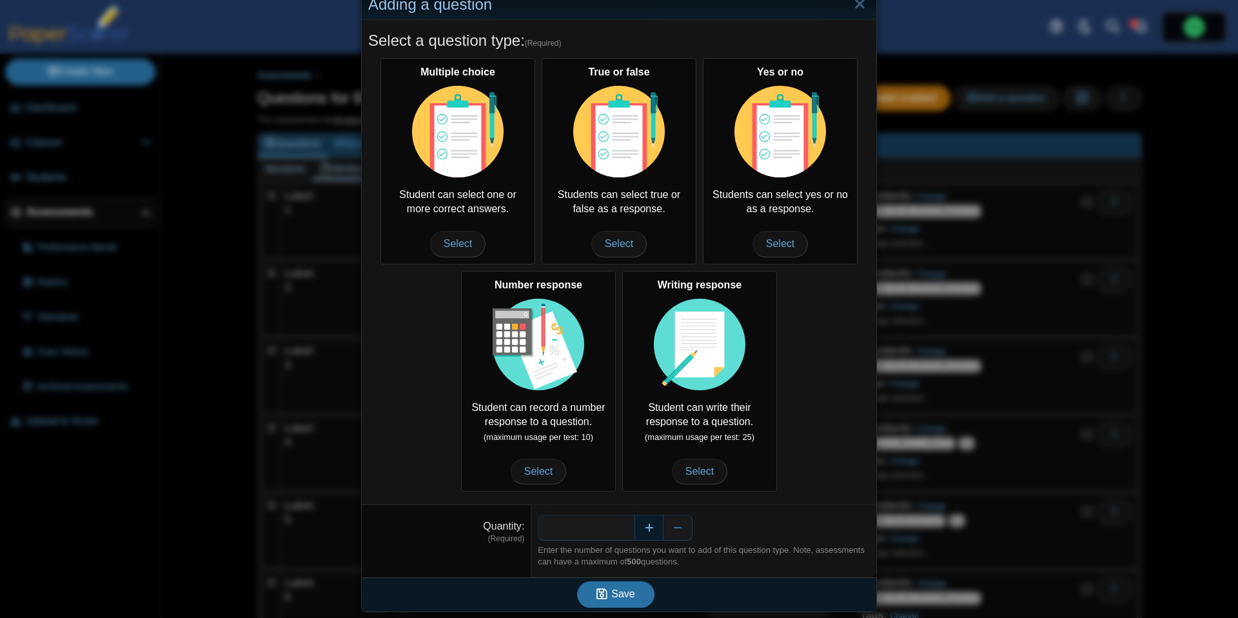
type input "*"
click at [626, 586] on button "Save" at bounding box center [615, 594] width 77 height 26
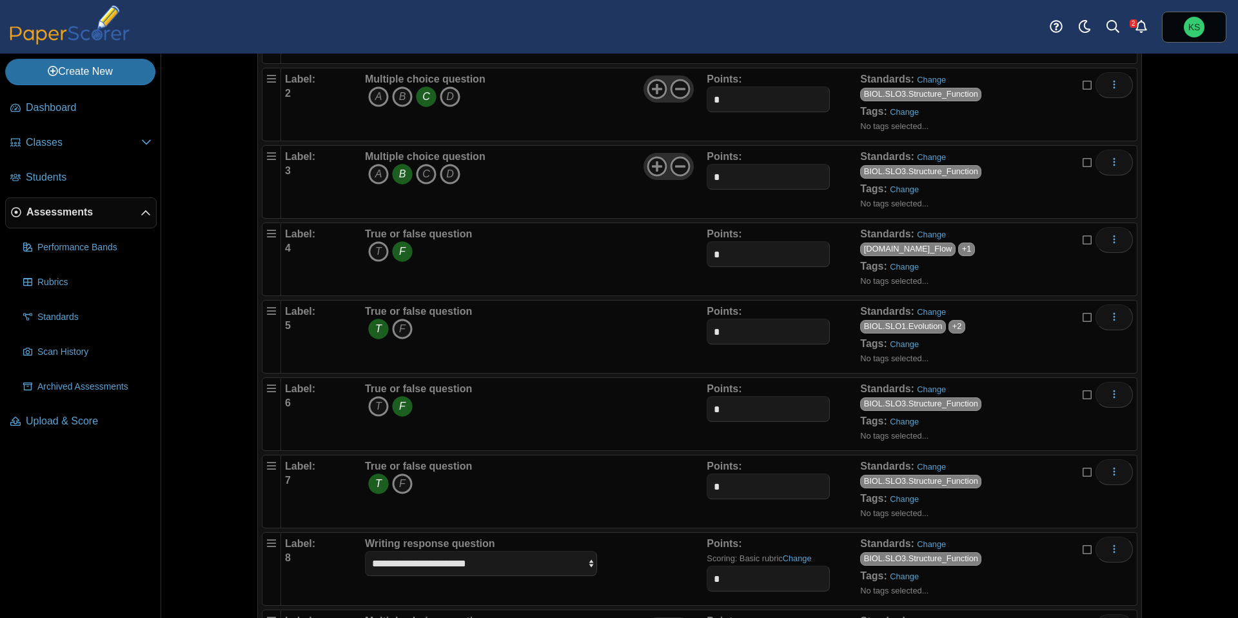
scroll to position [676, 0]
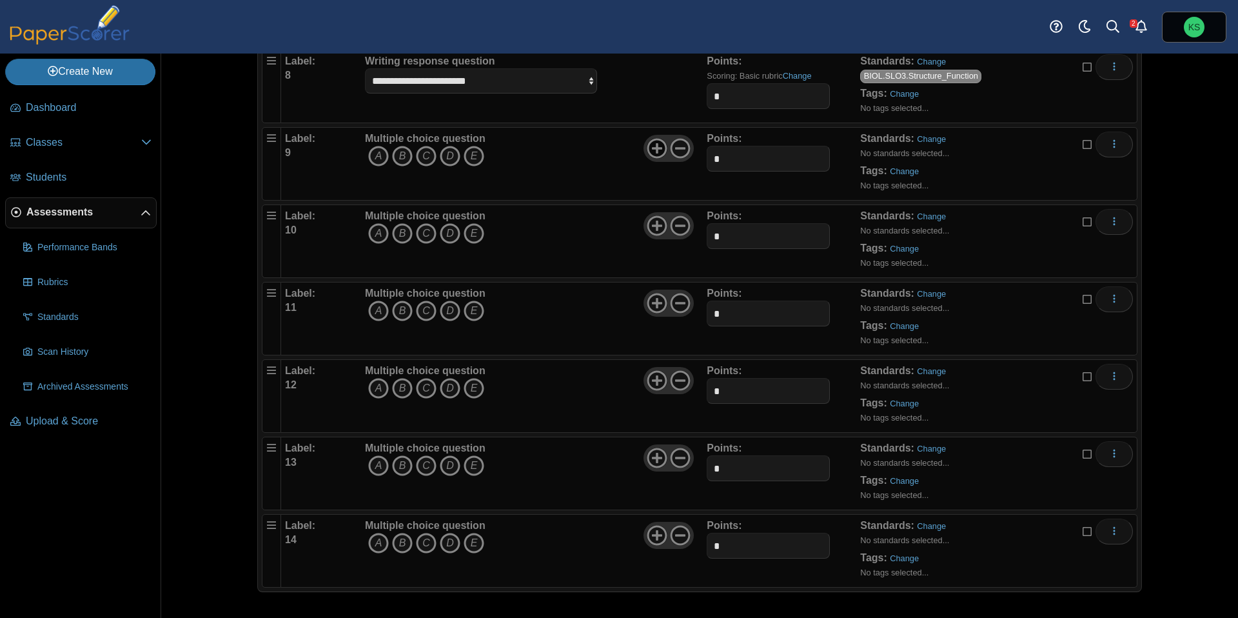
click at [656, 150] on use at bounding box center [657, 149] width 20 height 20
click at [654, 225] on use at bounding box center [657, 226] width 20 height 20
click at [655, 300] on icon at bounding box center [657, 303] width 21 height 21
click at [660, 382] on icon at bounding box center [657, 380] width 21 height 21
click at [653, 463] on icon at bounding box center [657, 458] width 21 height 21
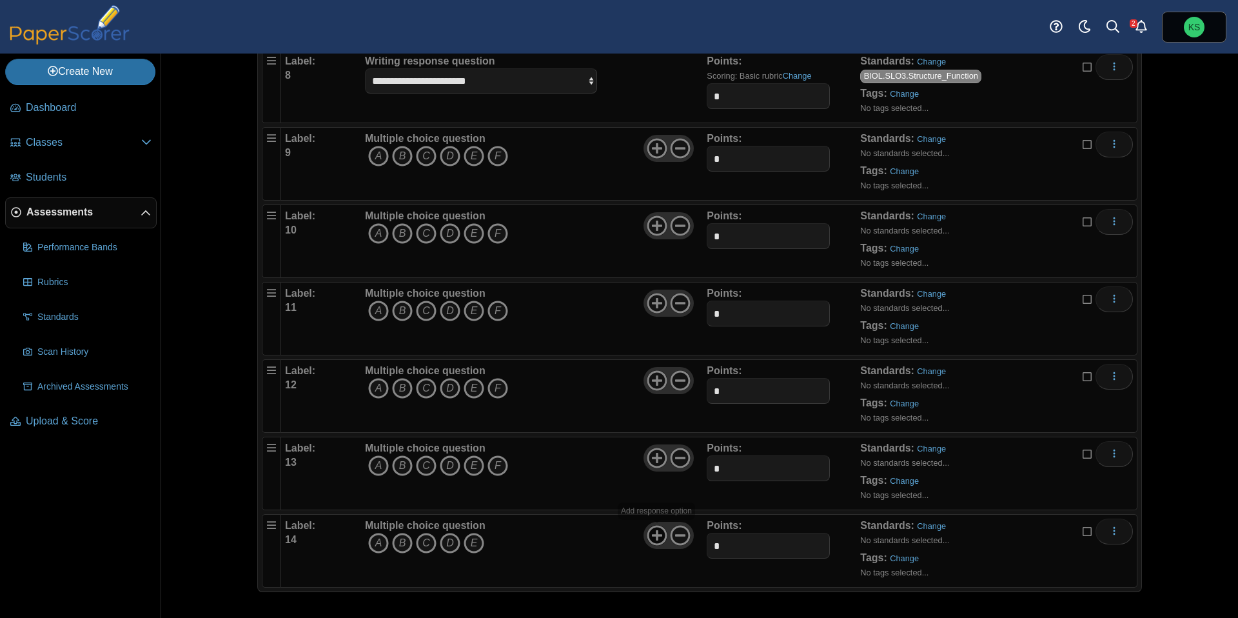
click at [652, 538] on icon at bounding box center [657, 535] width 21 height 21
click at [497, 162] on icon "F" at bounding box center [497, 156] width 21 height 21
click at [404, 237] on icon "B" at bounding box center [402, 233] width 21 height 21
click at [426, 312] on icon "C" at bounding box center [426, 310] width 21 height 21
click at [467, 389] on icon "E" at bounding box center [474, 388] width 21 height 21
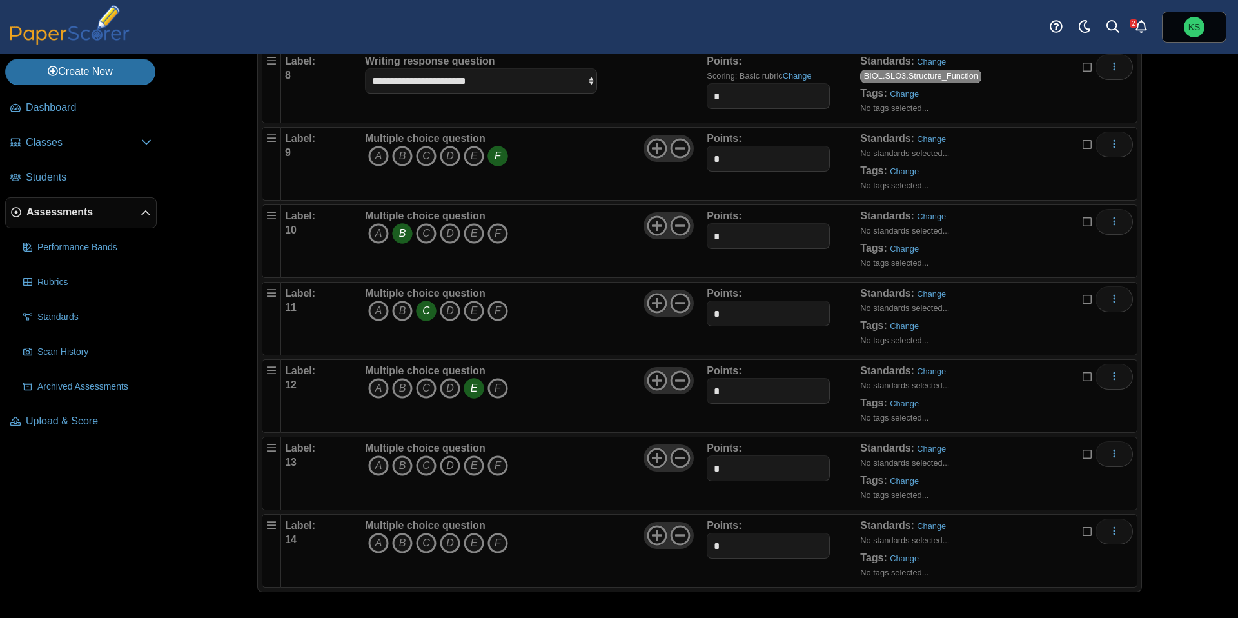
click at [451, 466] on icon "D" at bounding box center [450, 465] width 21 height 21
click at [380, 537] on icon "A" at bounding box center [378, 543] width 21 height 21
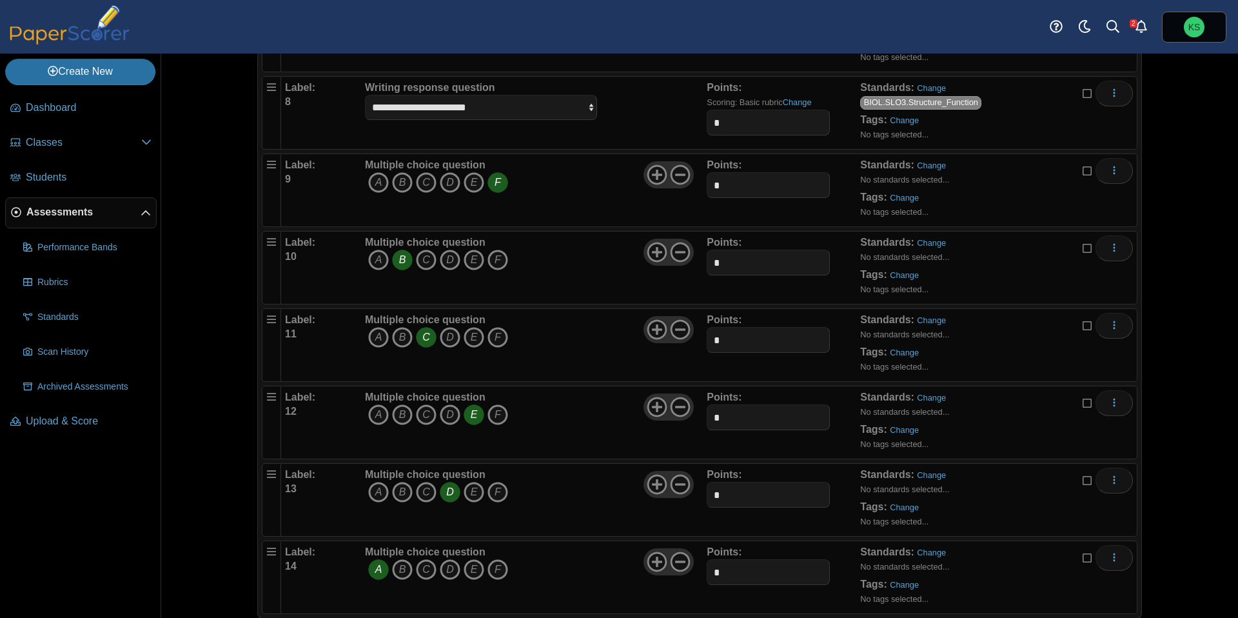
scroll to position [643, 0]
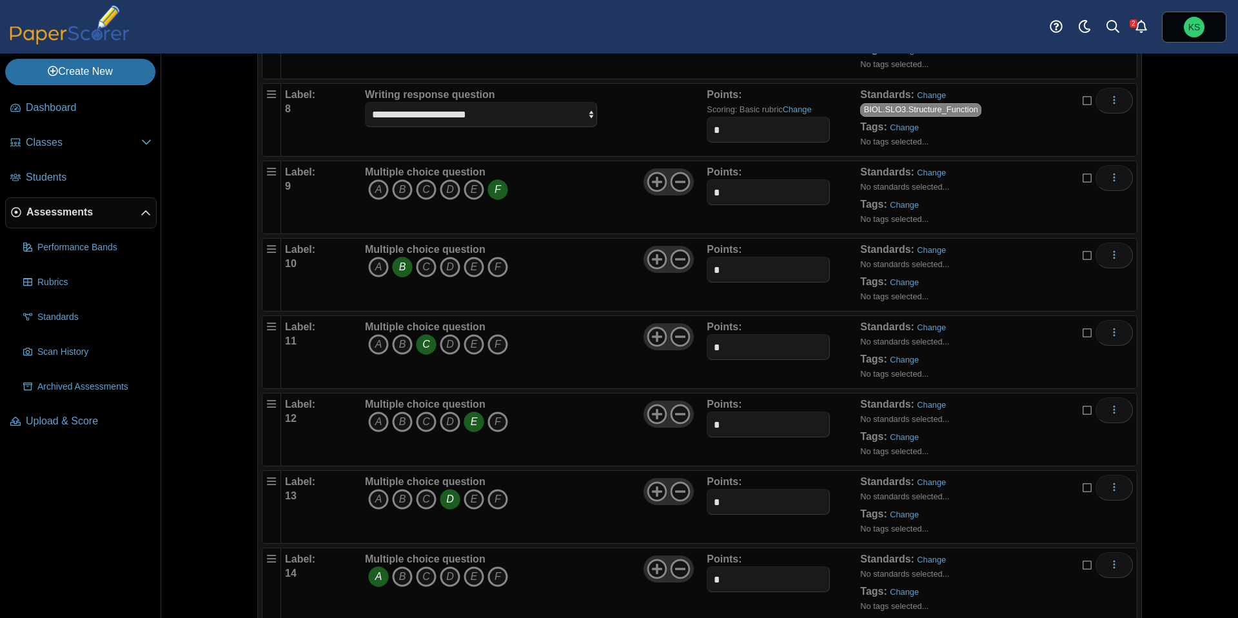
click at [1088, 179] on icon at bounding box center [1088, 176] width 10 height 9
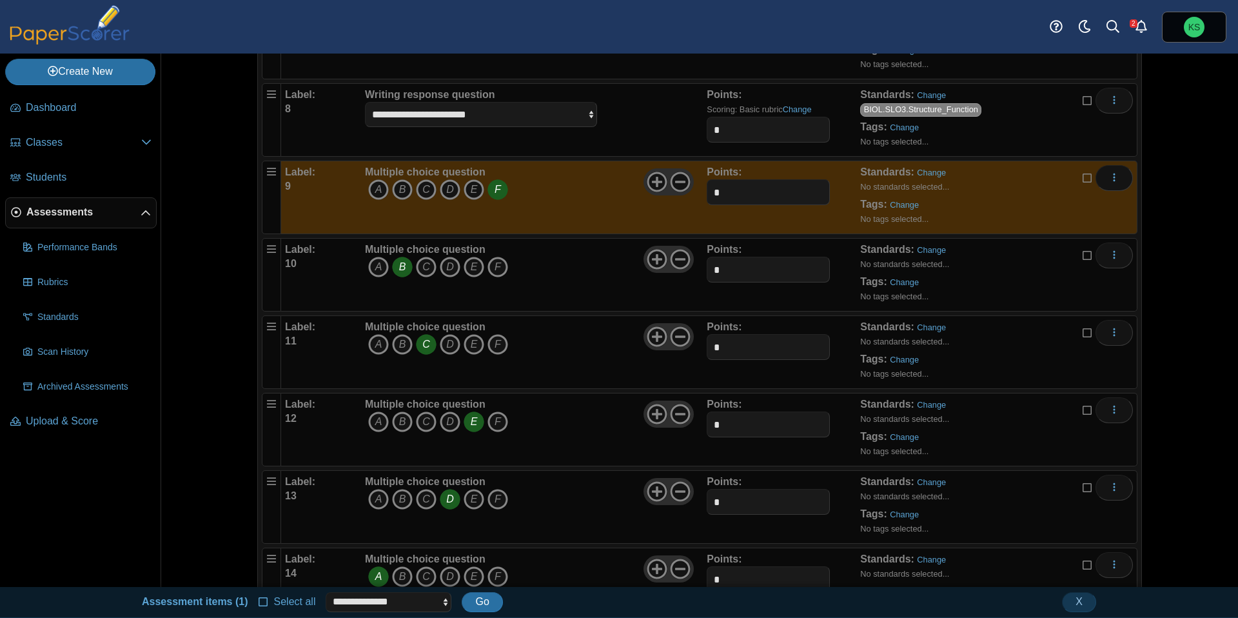
click at [1083, 257] on icon at bounding box center [1088, 254] width 10 height 9
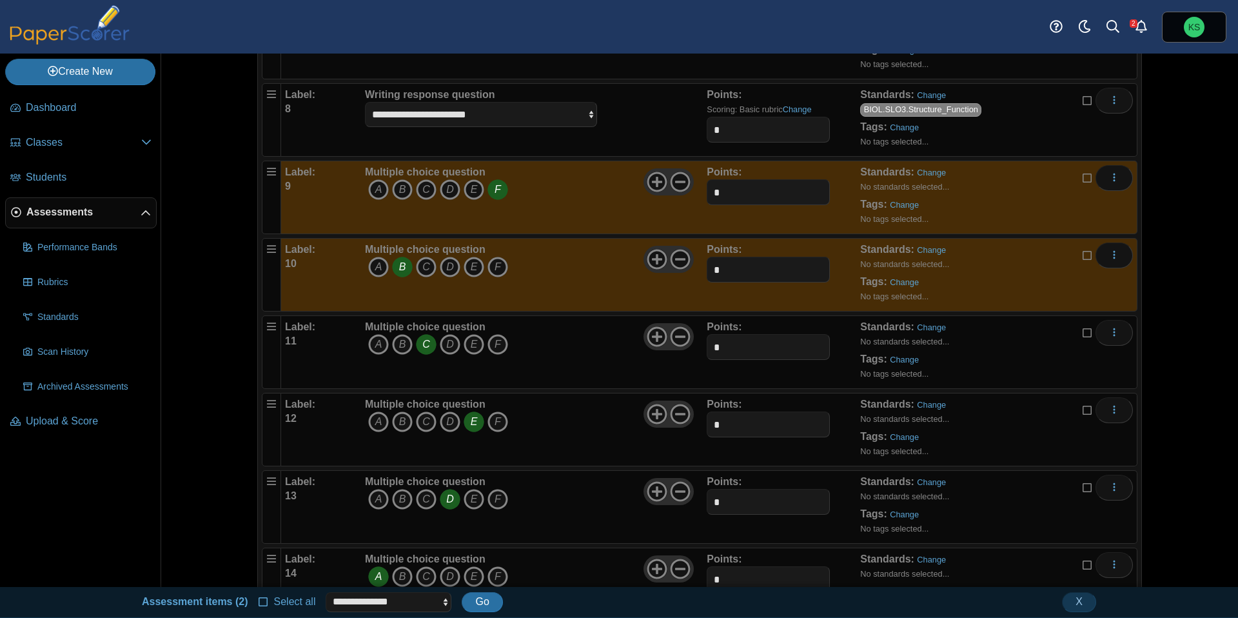
click at [1086, 336] on icon at bounding box center [1088, 331] width 10 height 9
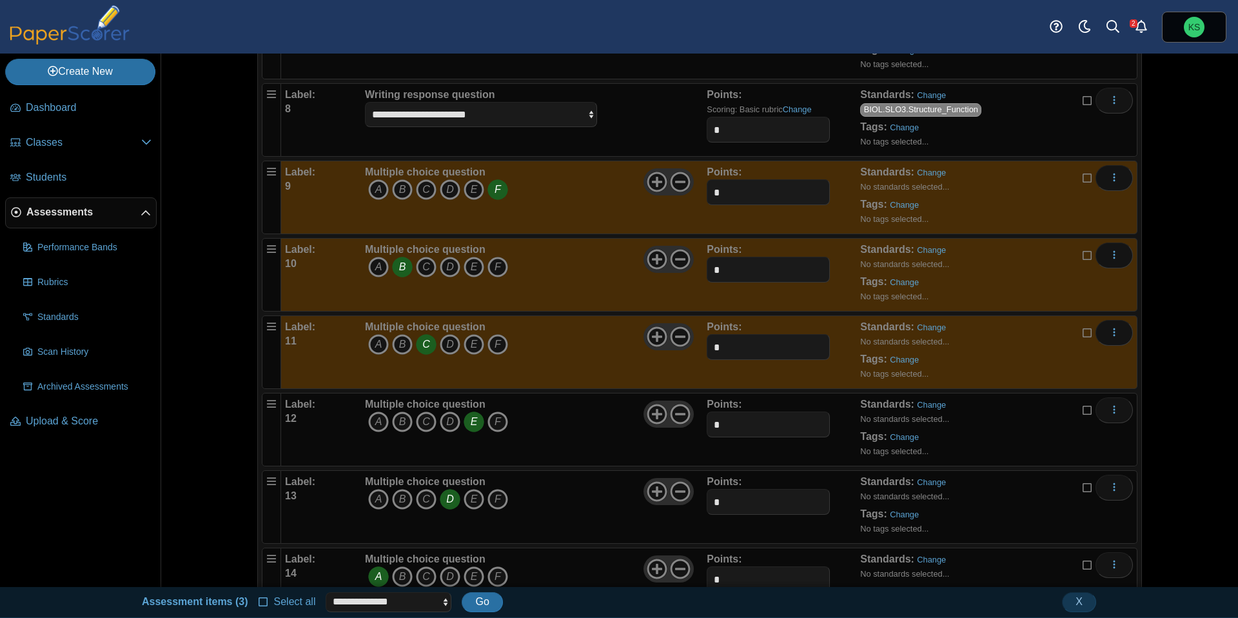
click at [1087, 413] on icon at bounding box center [1088, 408] width 10 height 9
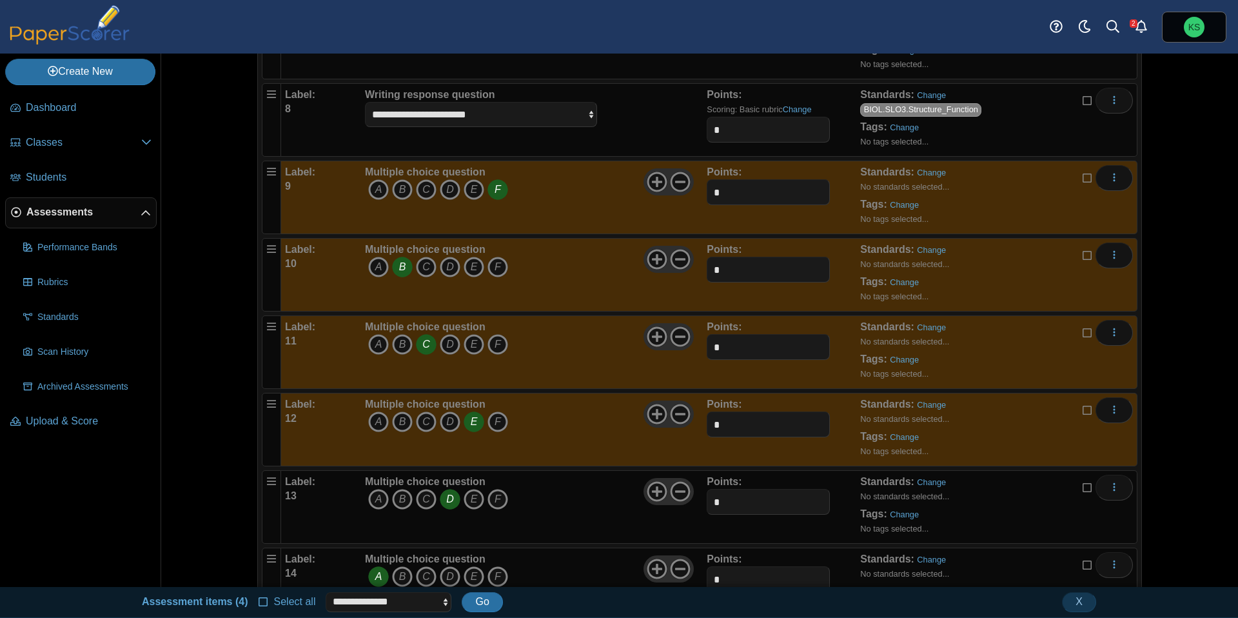
click at [1084, 490] on icon at bounding box center [1088, 486] width 10 height 9
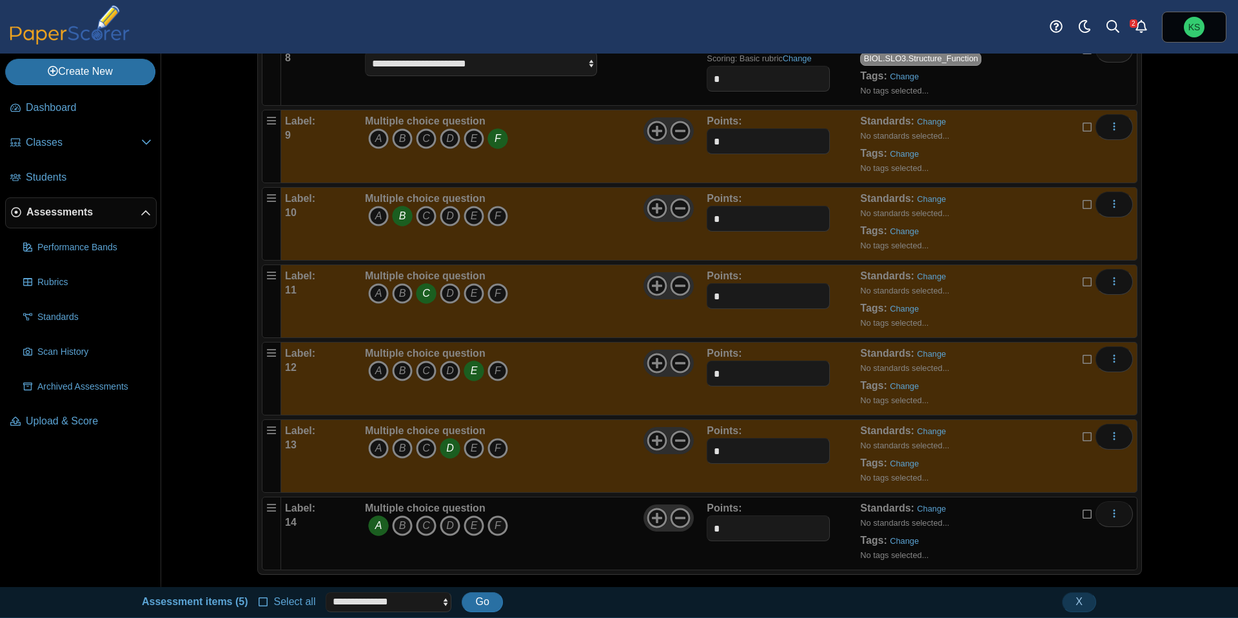
scroll to position [707, 0]
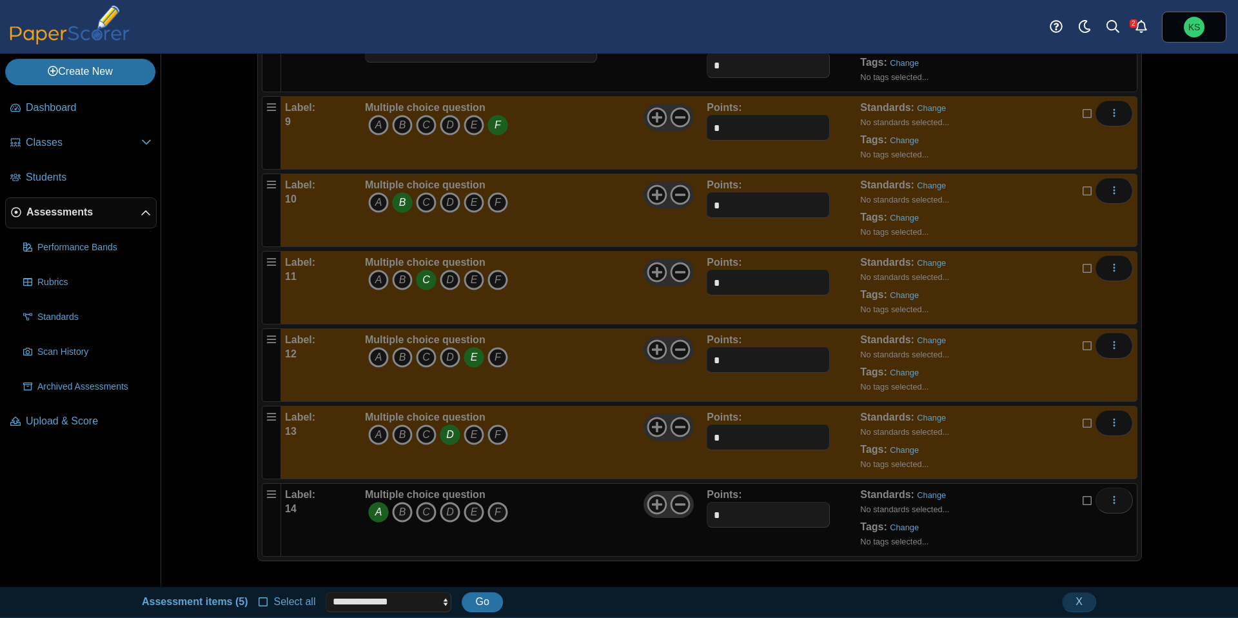
click at [1088, 501] on icon at bounding box center [1088, 499] width 10 height 9
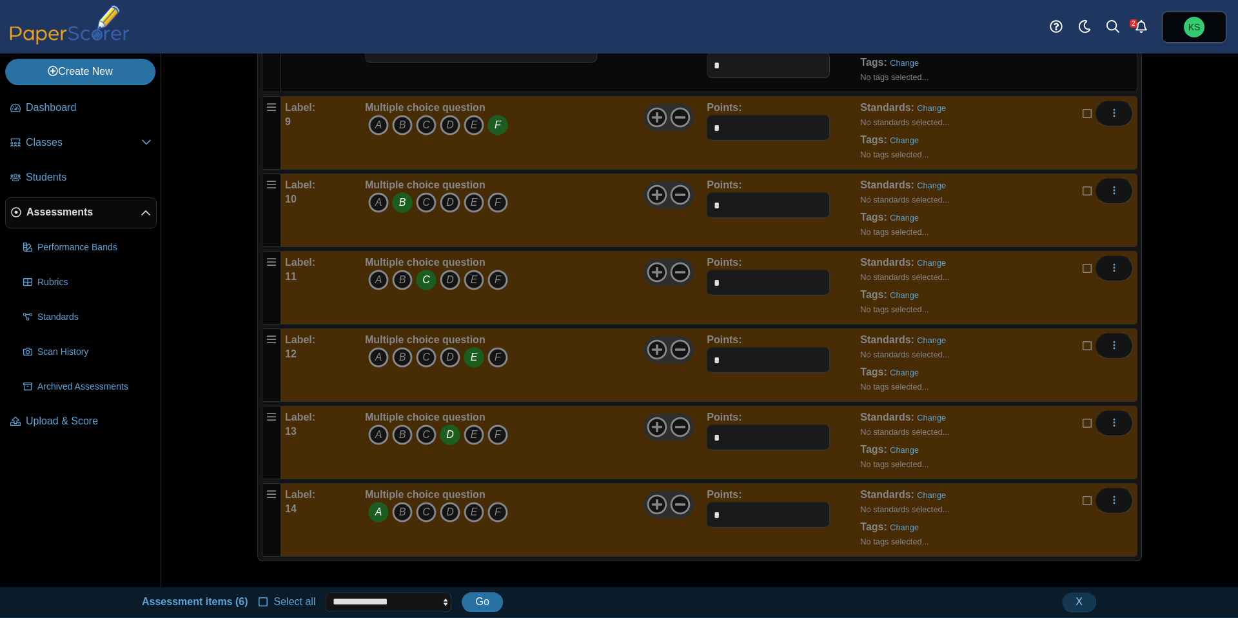
click at [431, 605] on select "**********" at bounding box center [389, 601] width 126 height 19
click at [1088, 602] on button "X" at bounding box center [1079, 601] width 34 height 19
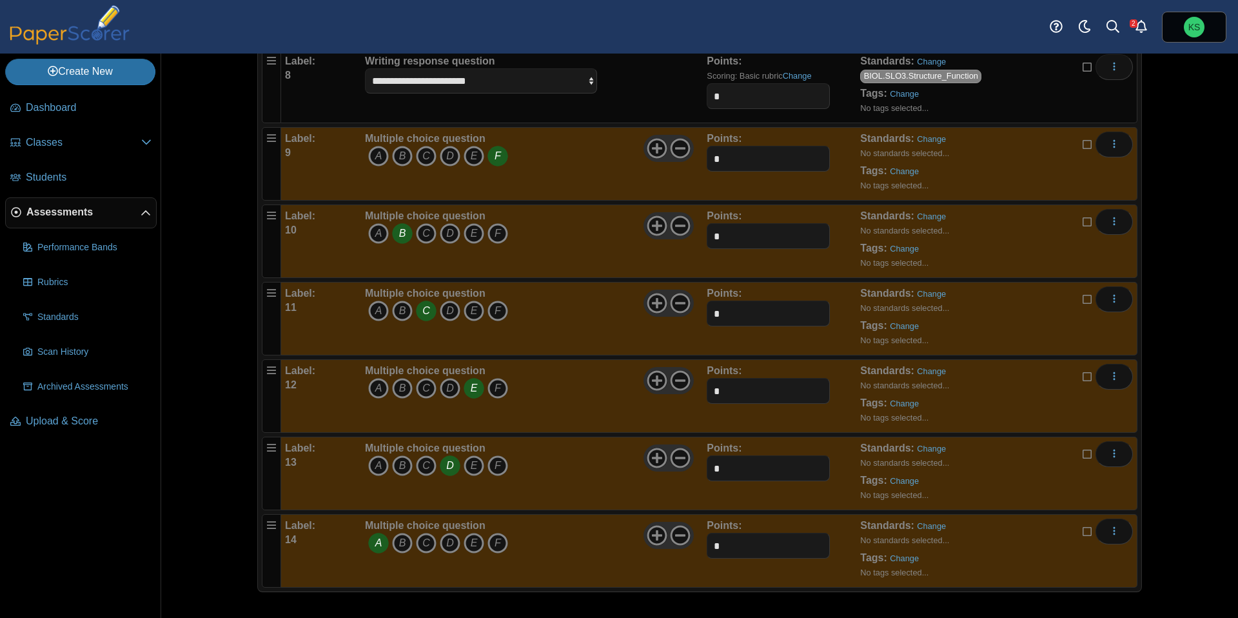
scroll to position [676, 0]
click at [1086, 142] on icon at bounding box center [1088, 143] width 10 height 9
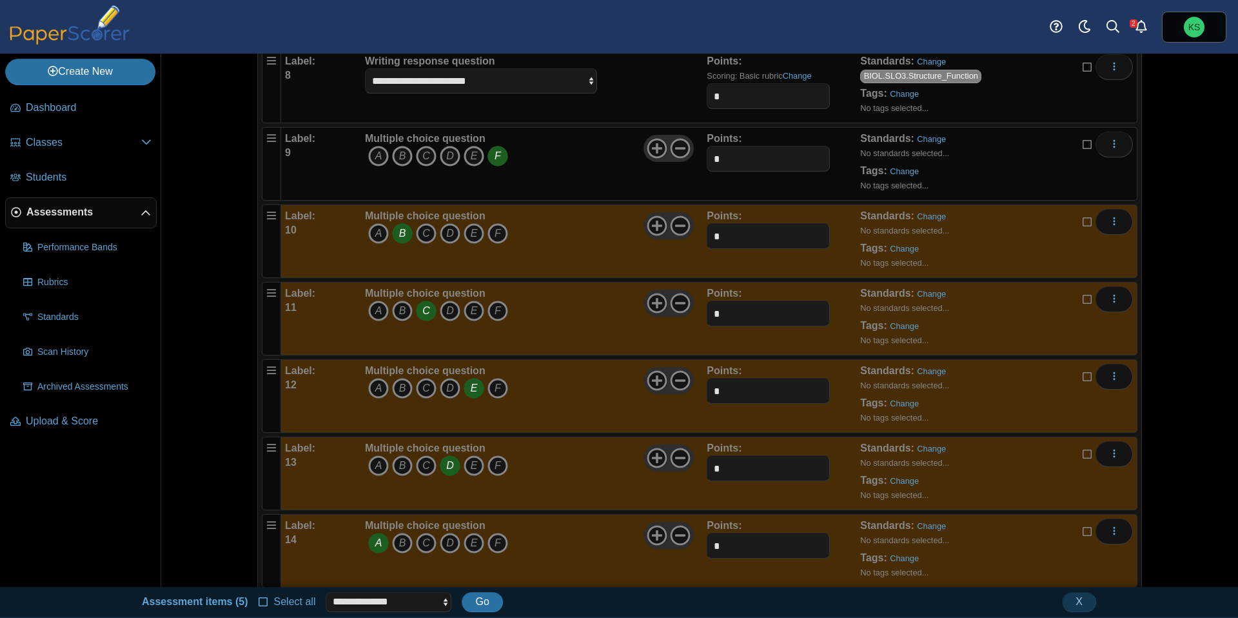
click at [1084, 222] on icon at bounding box center [1088, 220] width 10 height 9
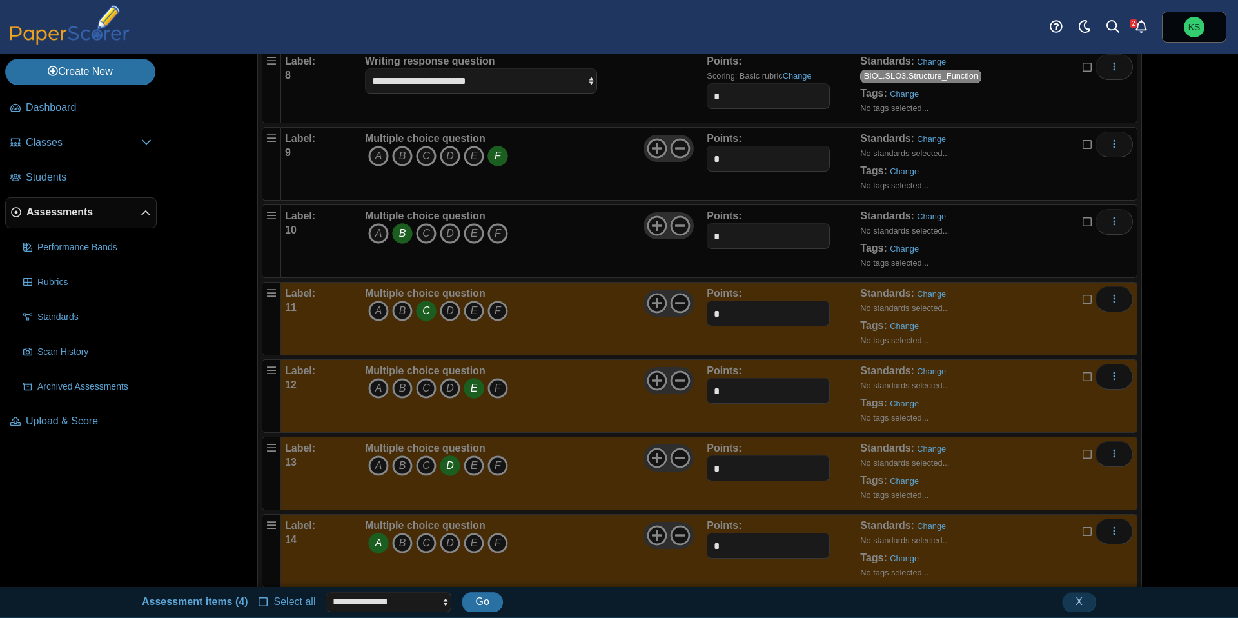
click at [1085, 301] on icon at bounding box center [1088, 297] width 10 height 9
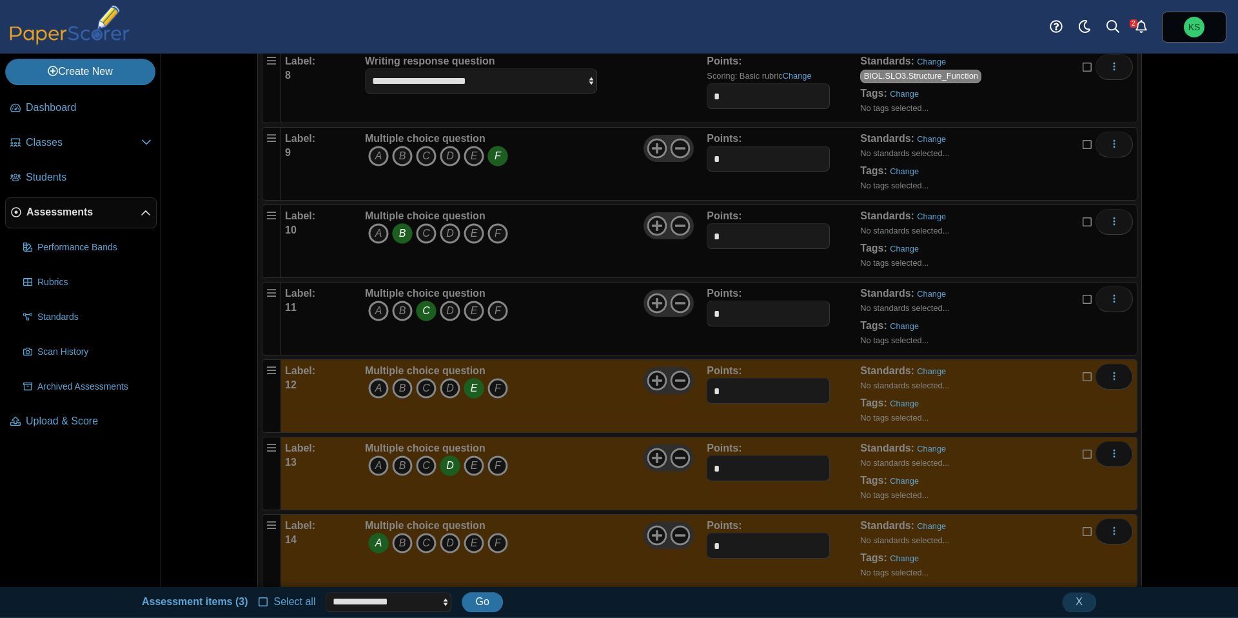
click at [1087, 379] on icon at bounding box center [1088, 375] width 10 height 9
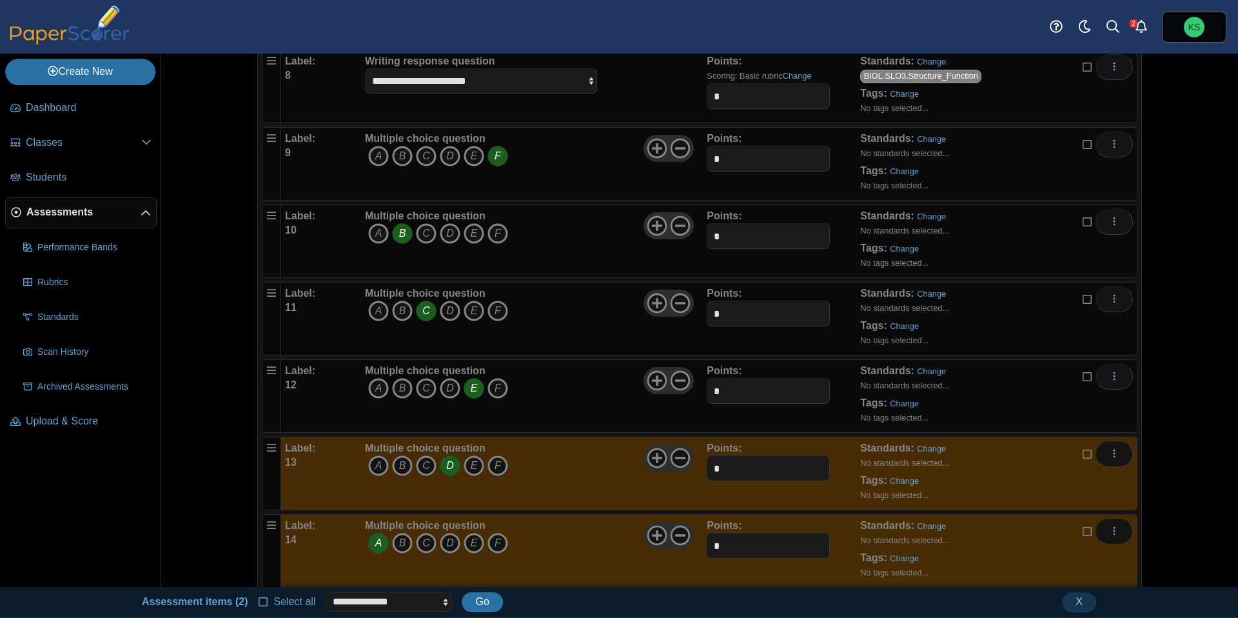
click at [1088, 454] on icon at bounding box center [1088, 452] width 10 height 9
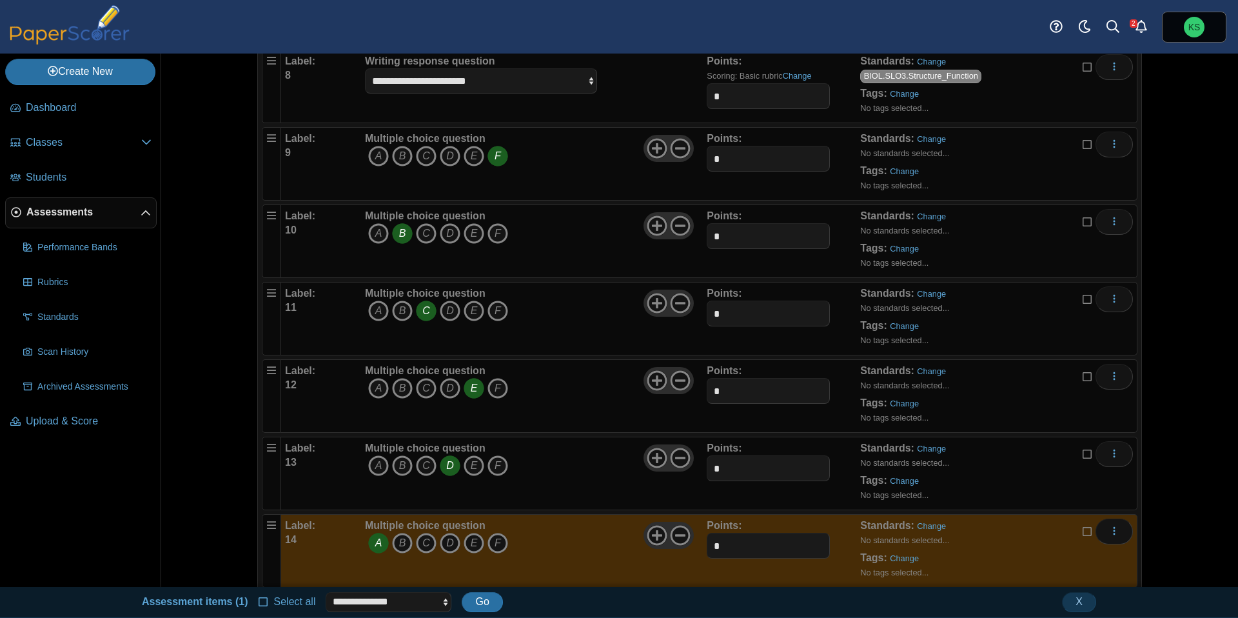
click at [1088, 533] on icon at bounding box center [1088, 530] width 10 height 9
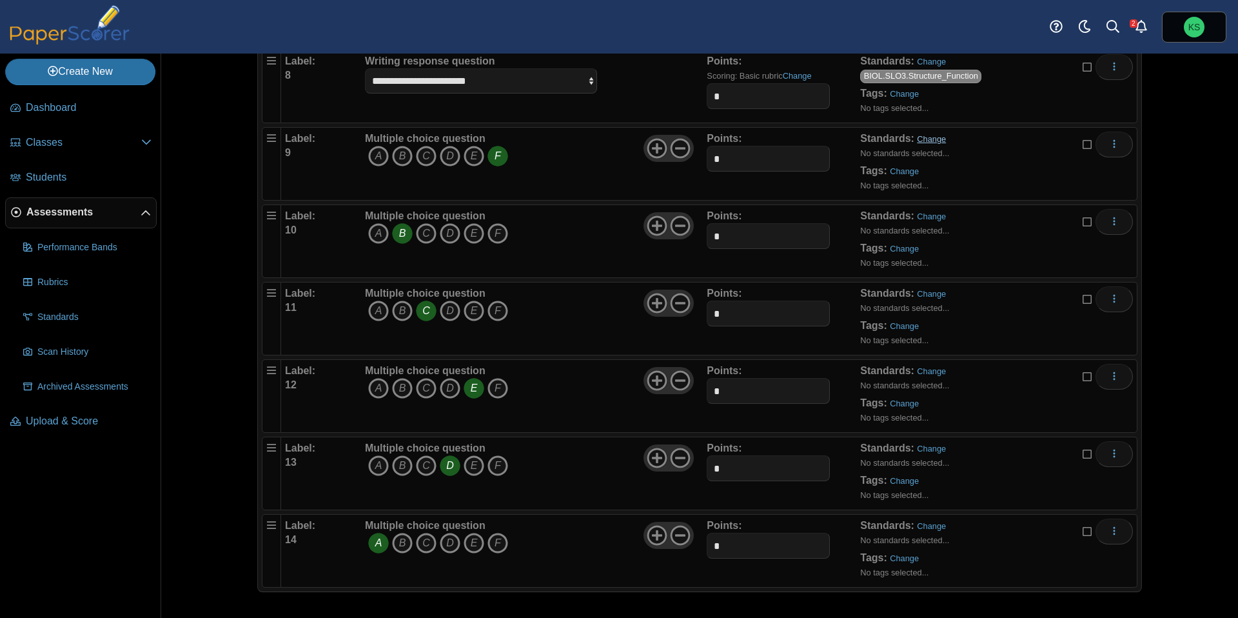
click at [932, 143] on link "Change" at bounding box center [931, 139] width 29 height 10
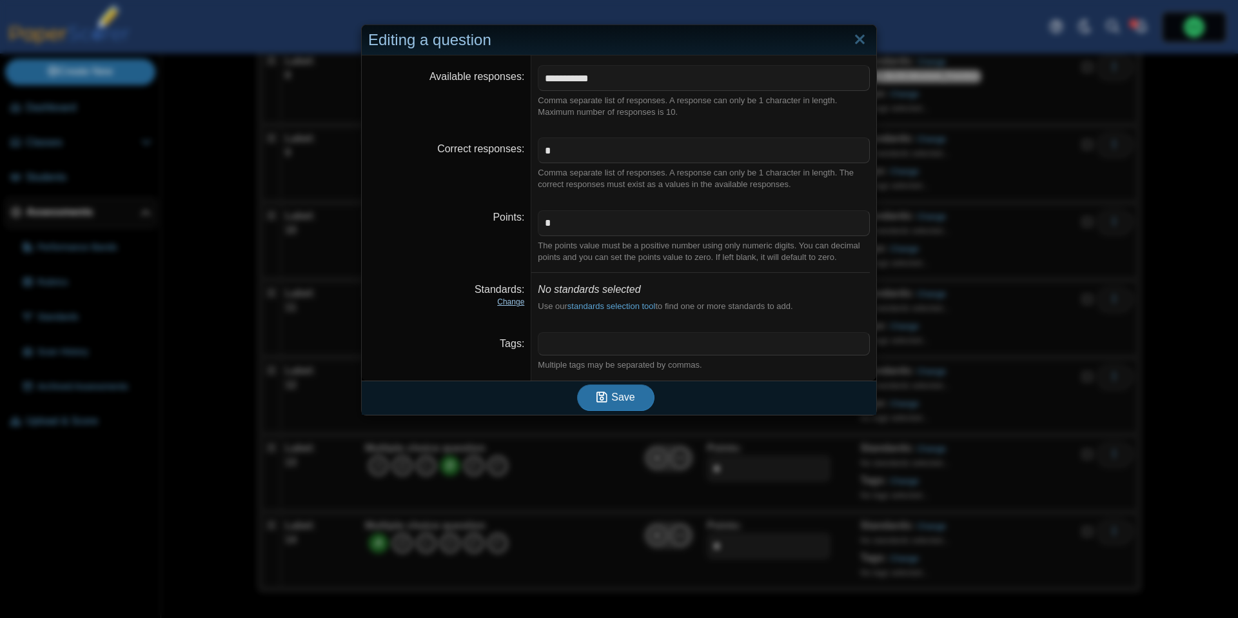
click at [504, 299] on link "Change" at bounding box center [510, 301] width 27 height 9
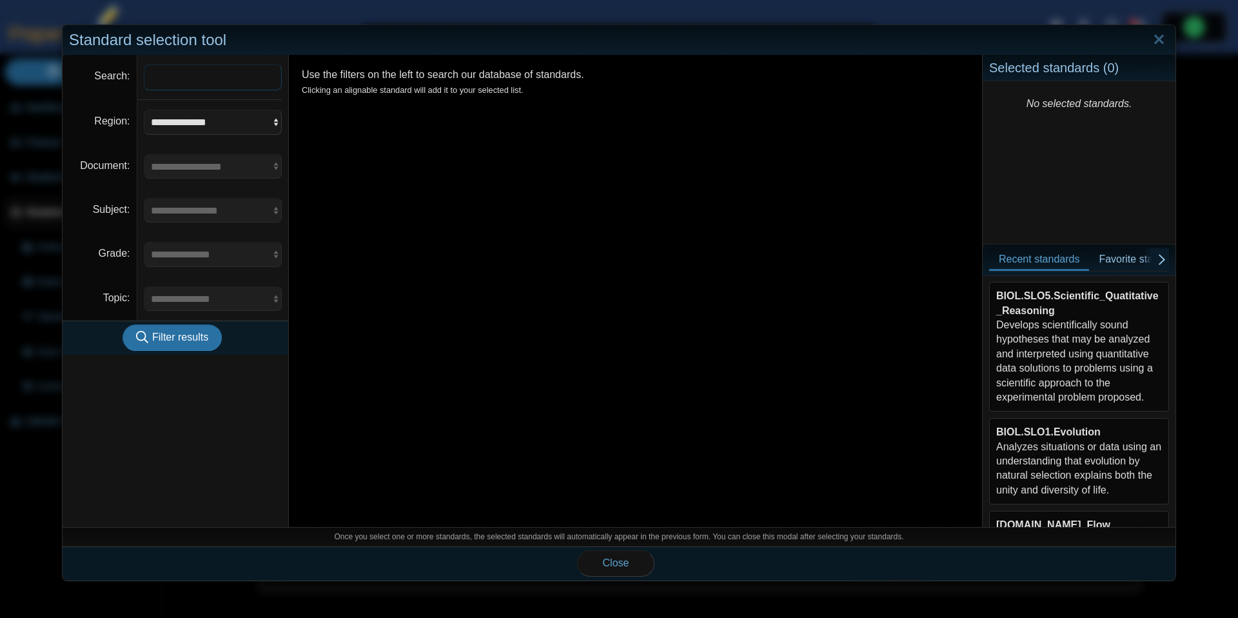
scroll to position [291, 0]
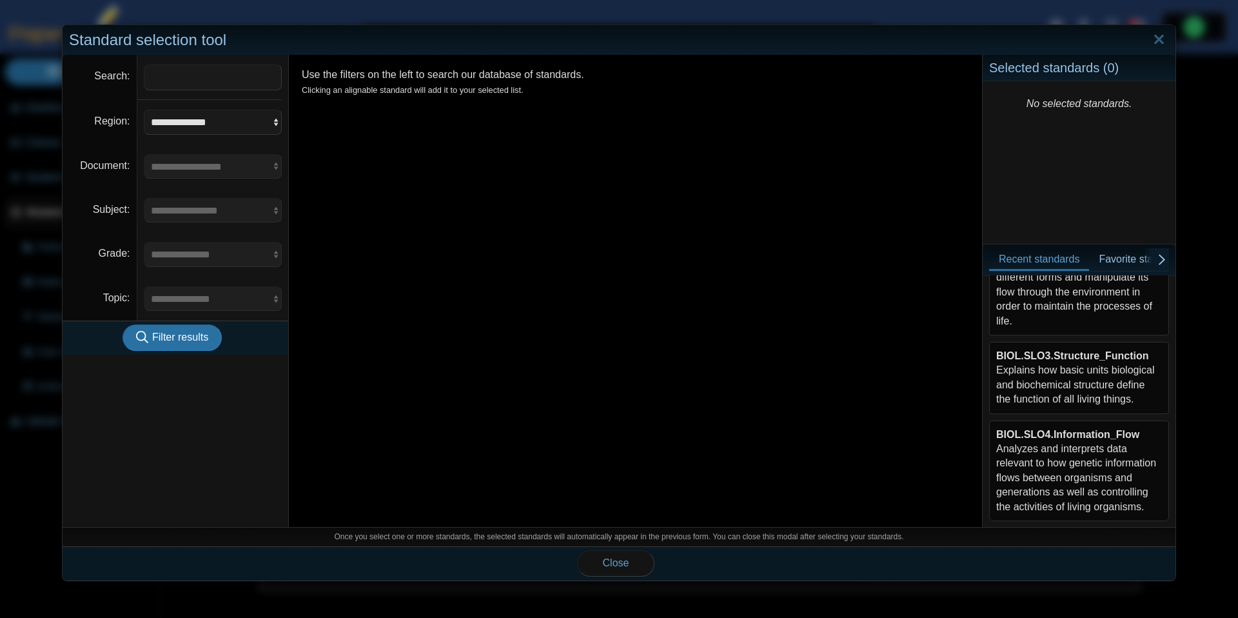
click at [1079, 380] on div "BIOL.SLO3.Structure_Function Explains how basic units biological and biochemica…" at bounding box center [1079, 378] width 166 height 58
click at [622, 569] on button "Close" at bounding box center [615, 563] width 77 height 26
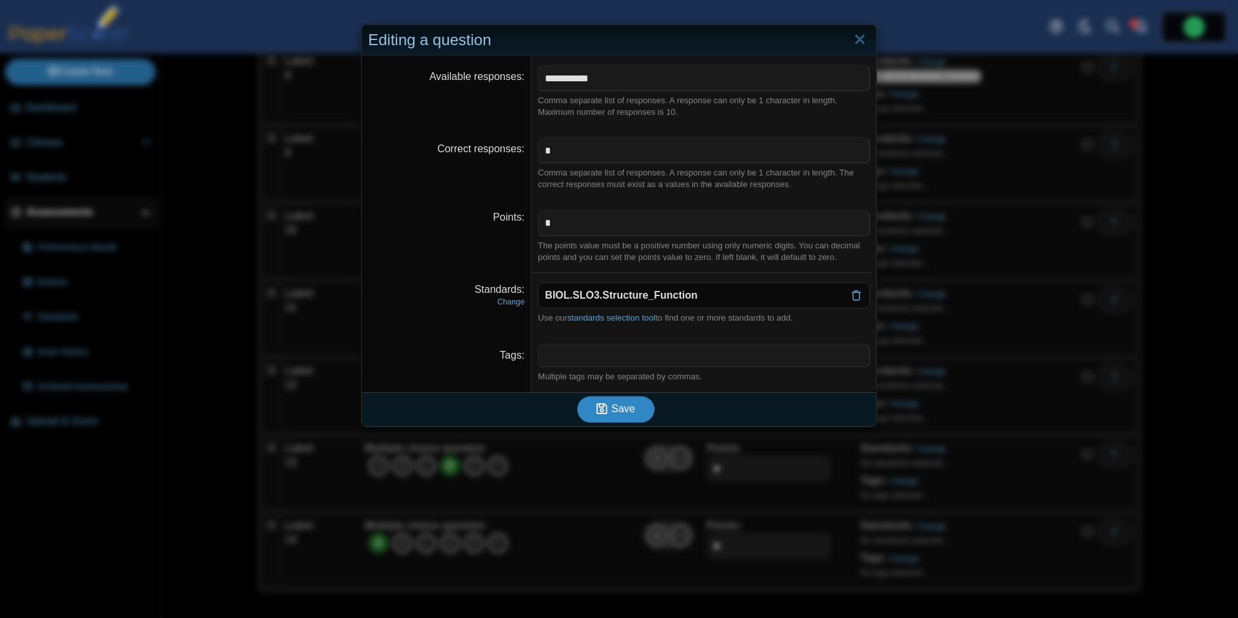
click at [625, 416] on button "Save" at bounding box center [615, 409] width 77 height 26
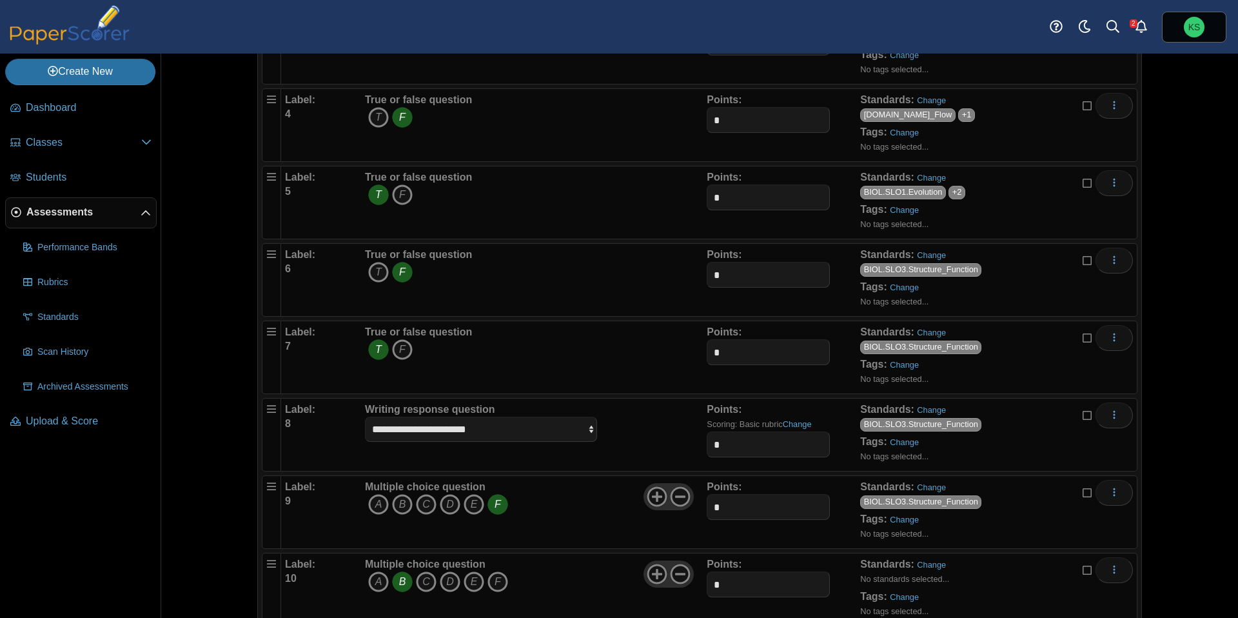
scroll to position [676, 0]
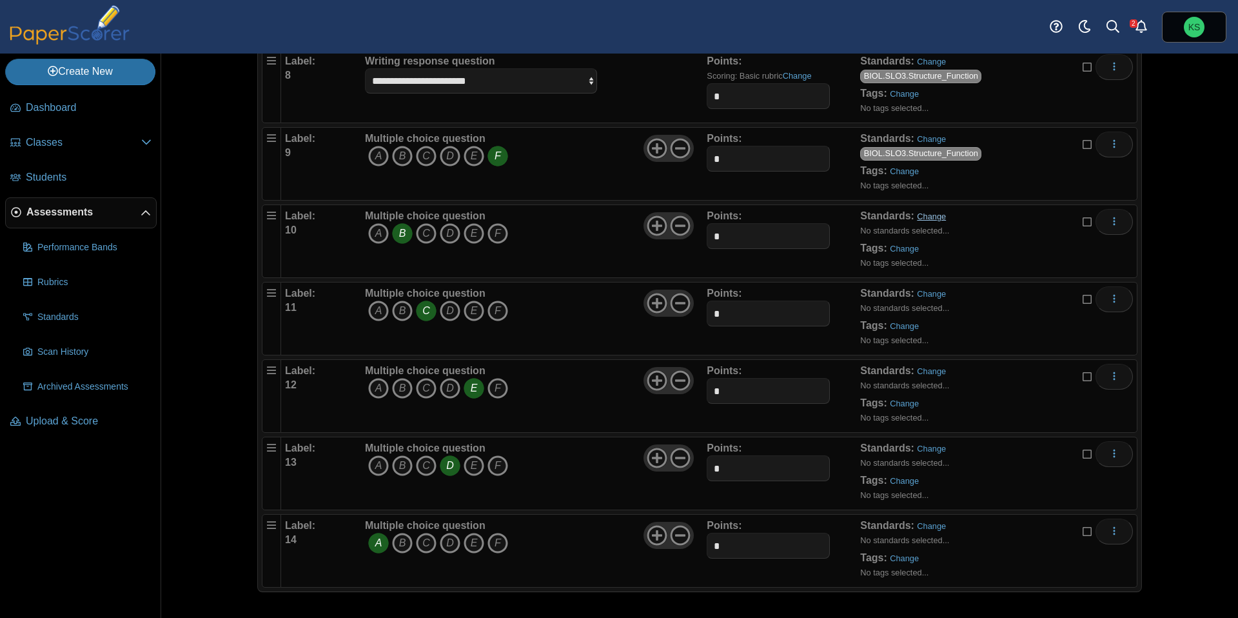
click at [924, 220] on link "Change" at bounding box center [931, 217] width 29 height 10
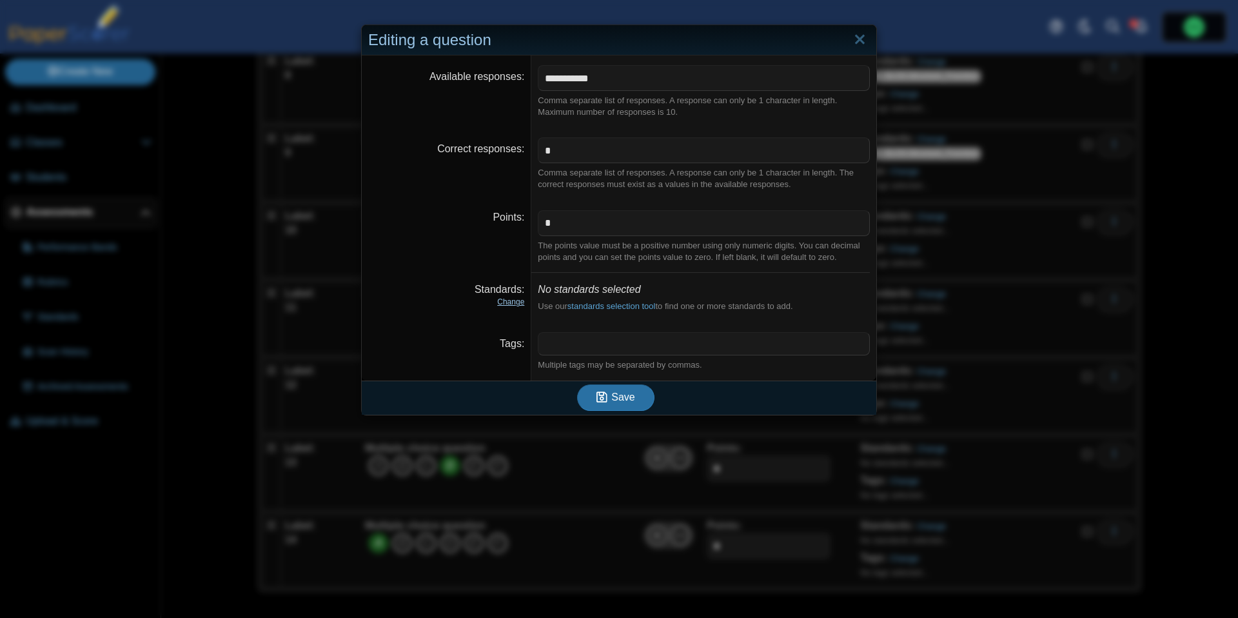
click at [510, 304] on link "Change" at bounding box center [510, 301] width 27 height 9
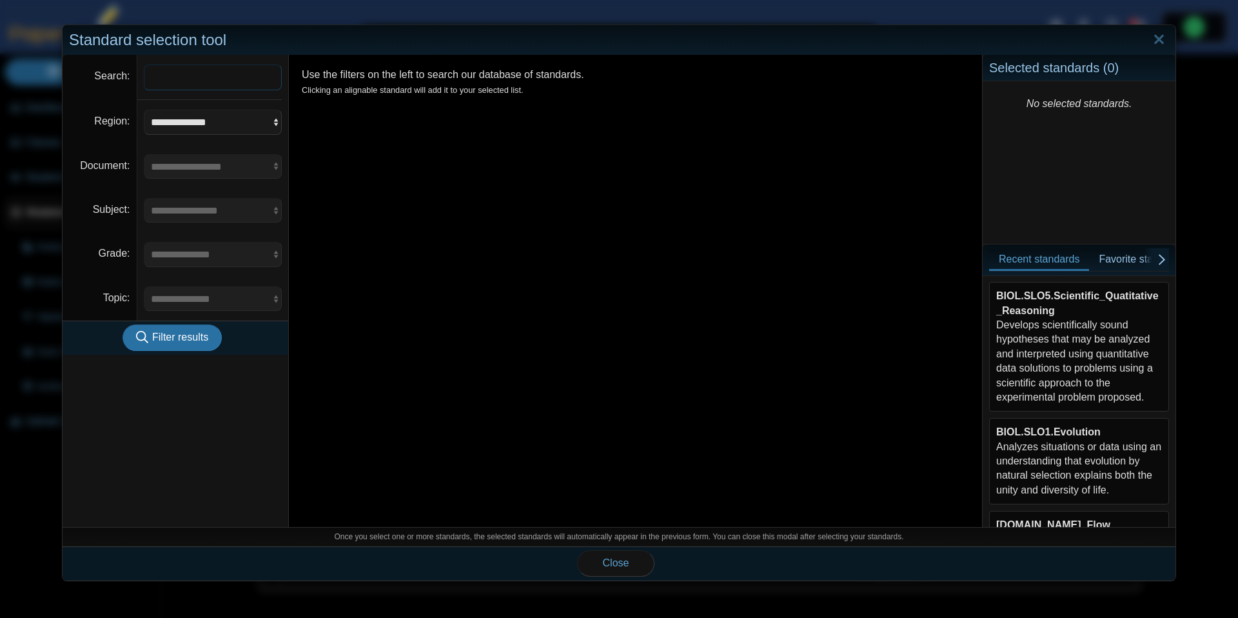
scroll to position [291, 0]
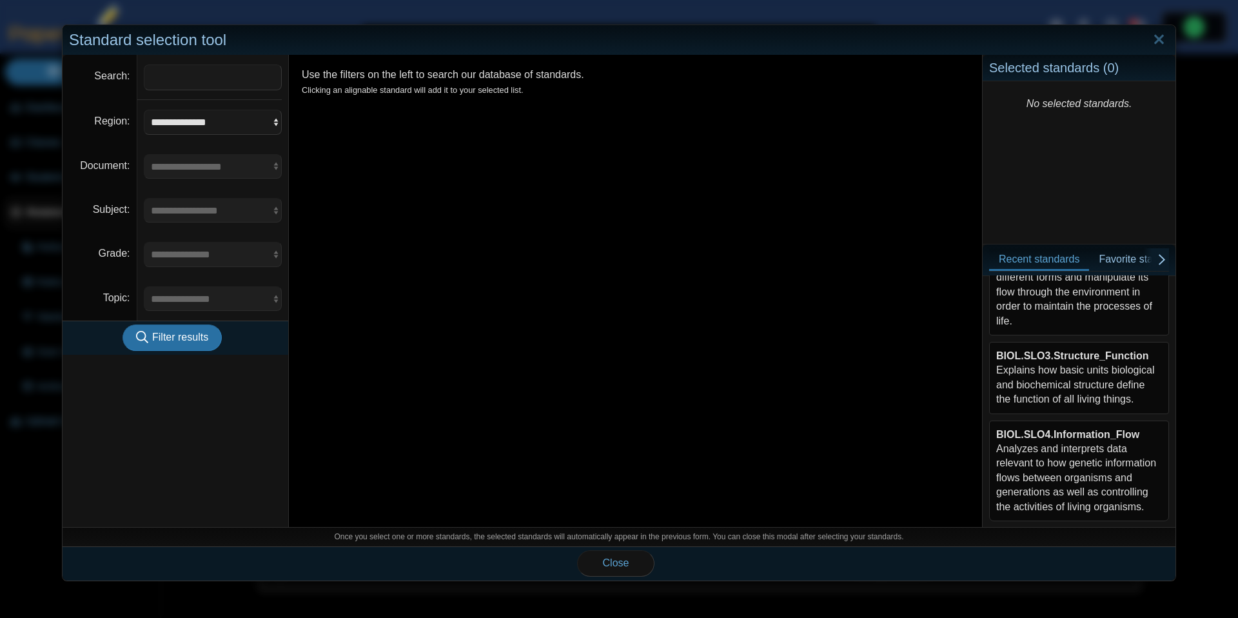
click at [1095, 377] on div "BIOL.SLO3.Structure_Function Explains how basic units biological and biochemica…" at bounding box center [1079, 378] width 166 height 58
click at [635, 567] on button "Close" at bounding box center [615, 563] width 77 height 26
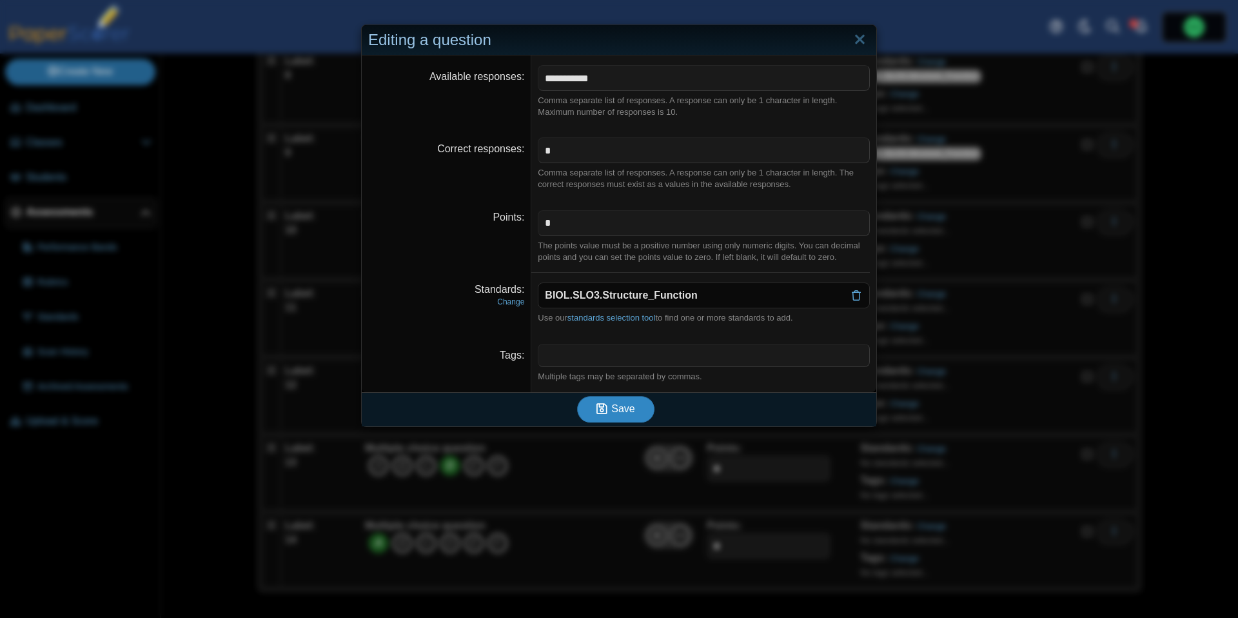
click at [614, 409] on span "Save" at bounding box center [622, 408] width 23 height 11
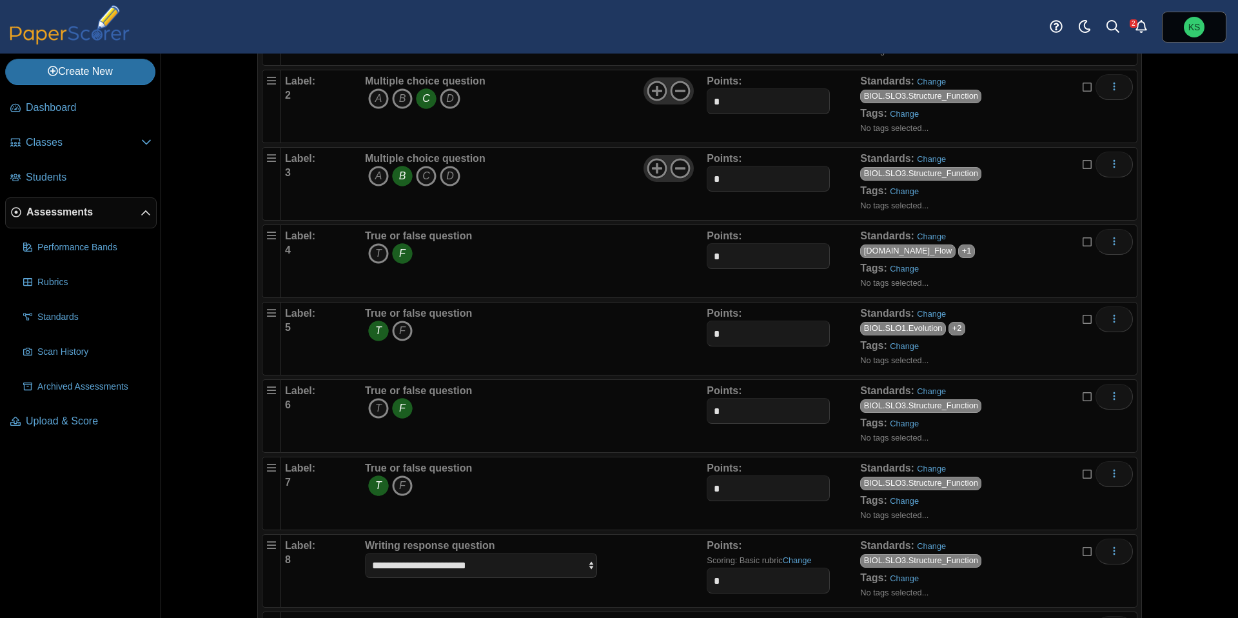
scroll to position [676, 0]
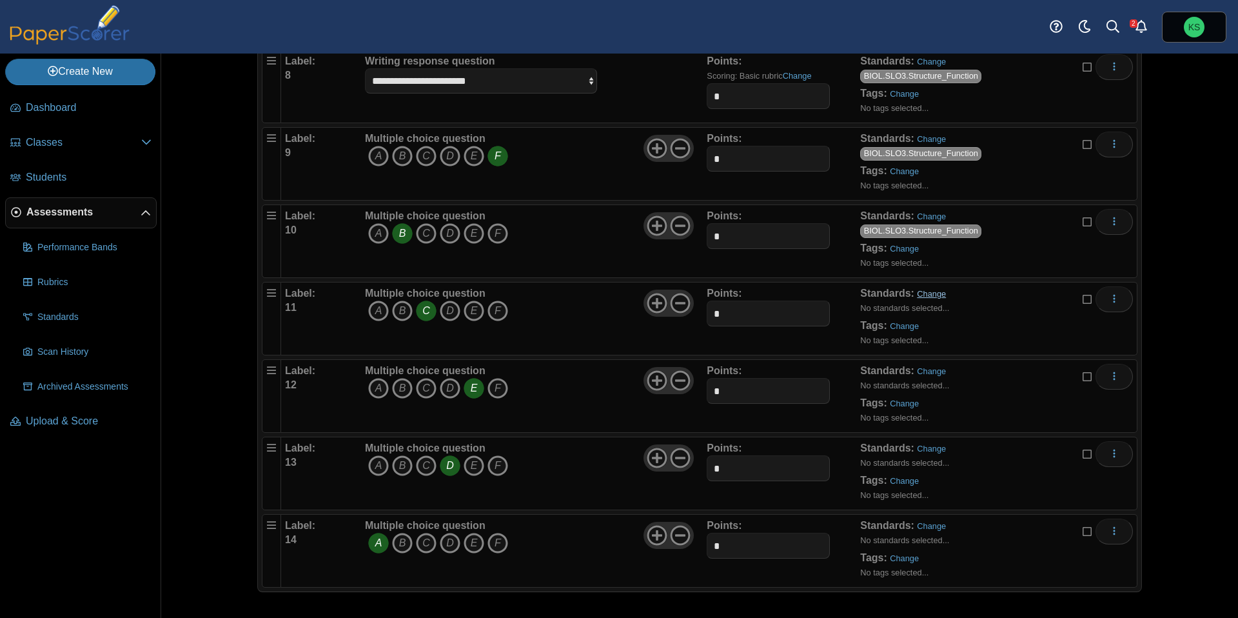
click at [923, 293] on link "Change" at bounding box center [931, 294] width 29 height 10
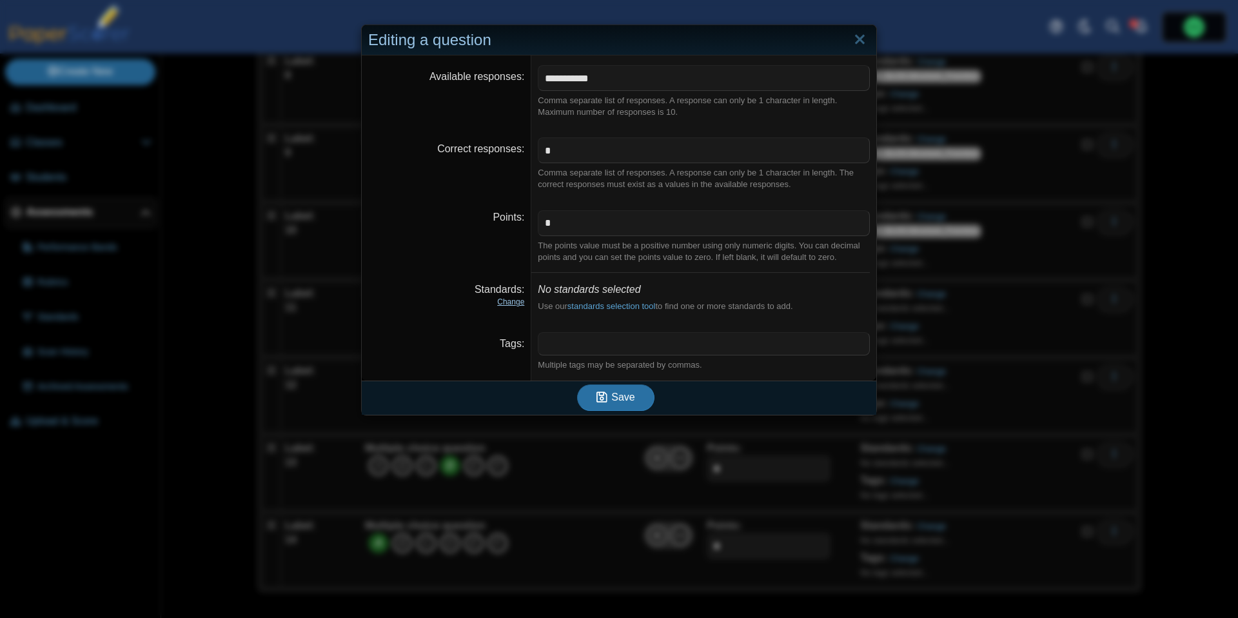
click at [512, 302] on link "Change" at bounding box center [510, 301] width 27 height 9
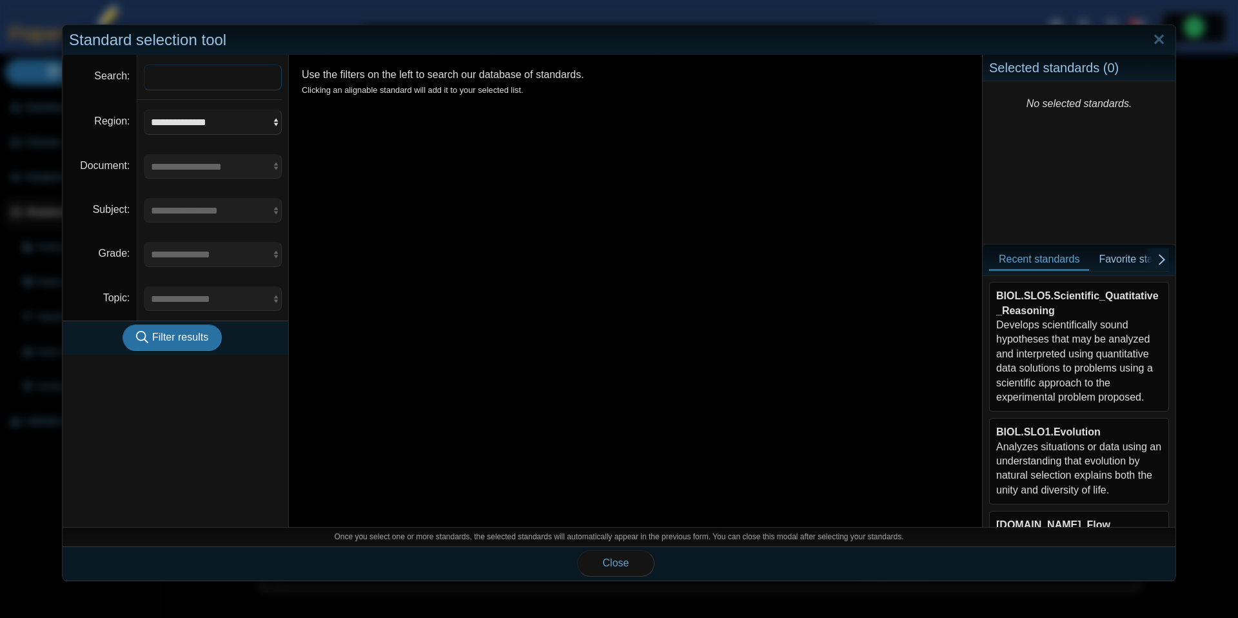
scroll to position [291, 0]
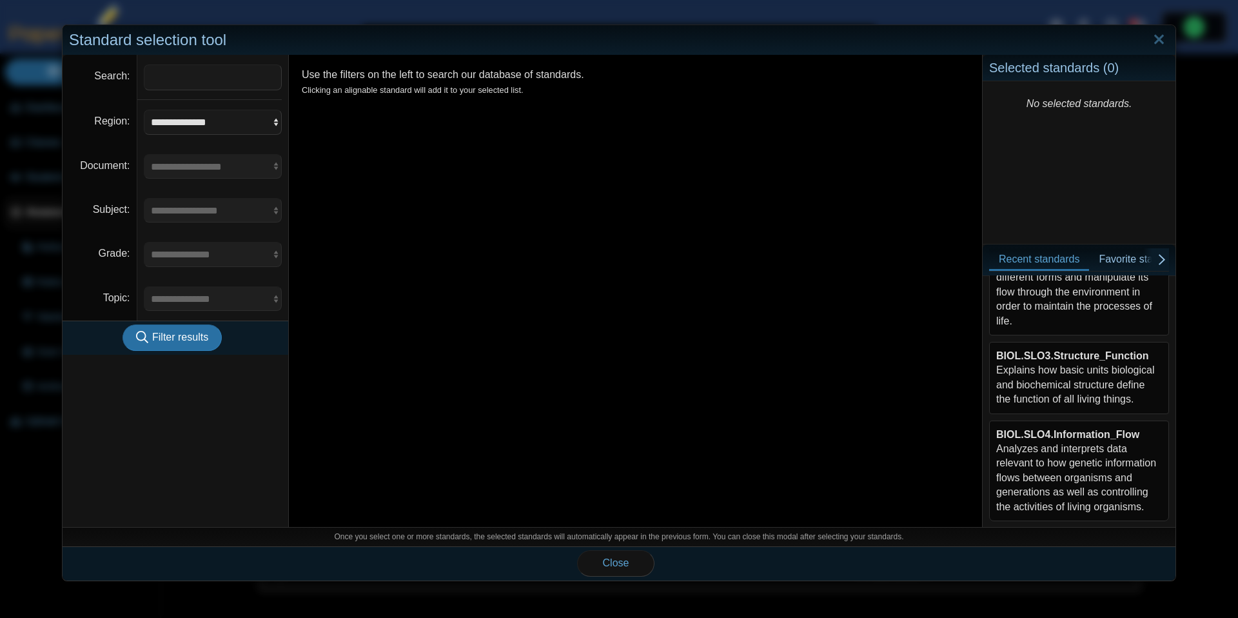
click at [1072, 370] on div "BIOL.SLO3.Structure_Function Explains how basic units biological and biochemica…" at bounding box center [1079, 378] width 166 height 58
click at [626, 562] on span "Close" at bounding box center [616, 562] width 26 height 11
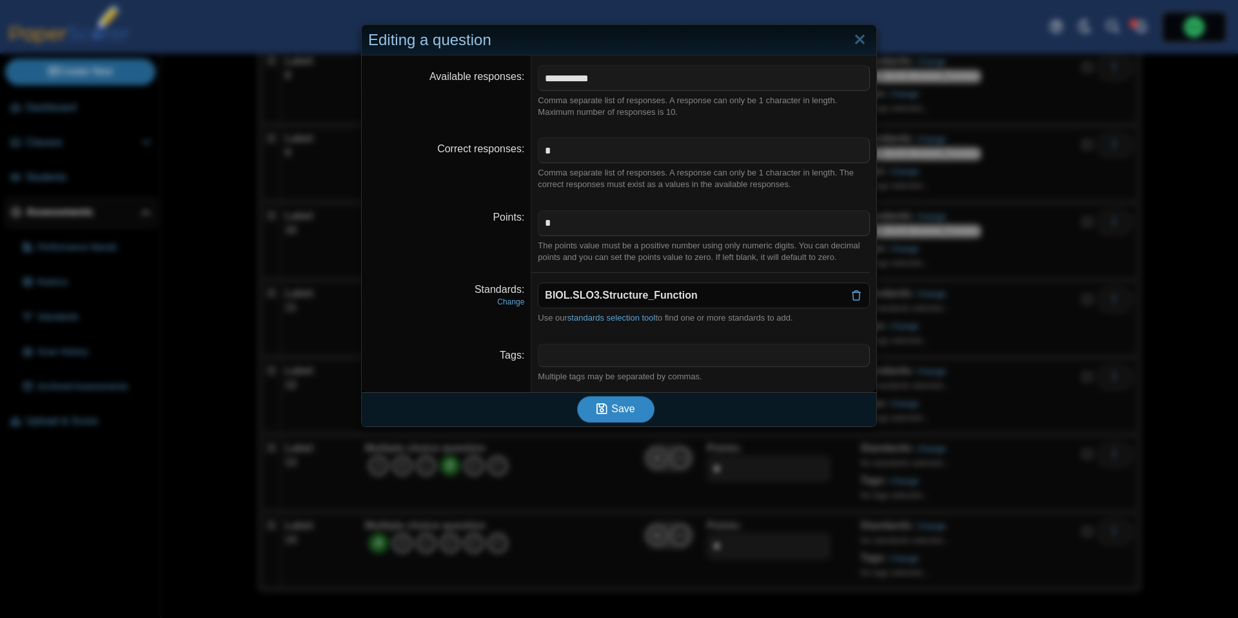
click at [623, 416] on button "Save" at bounding box center [615, 409] width 77 height 26
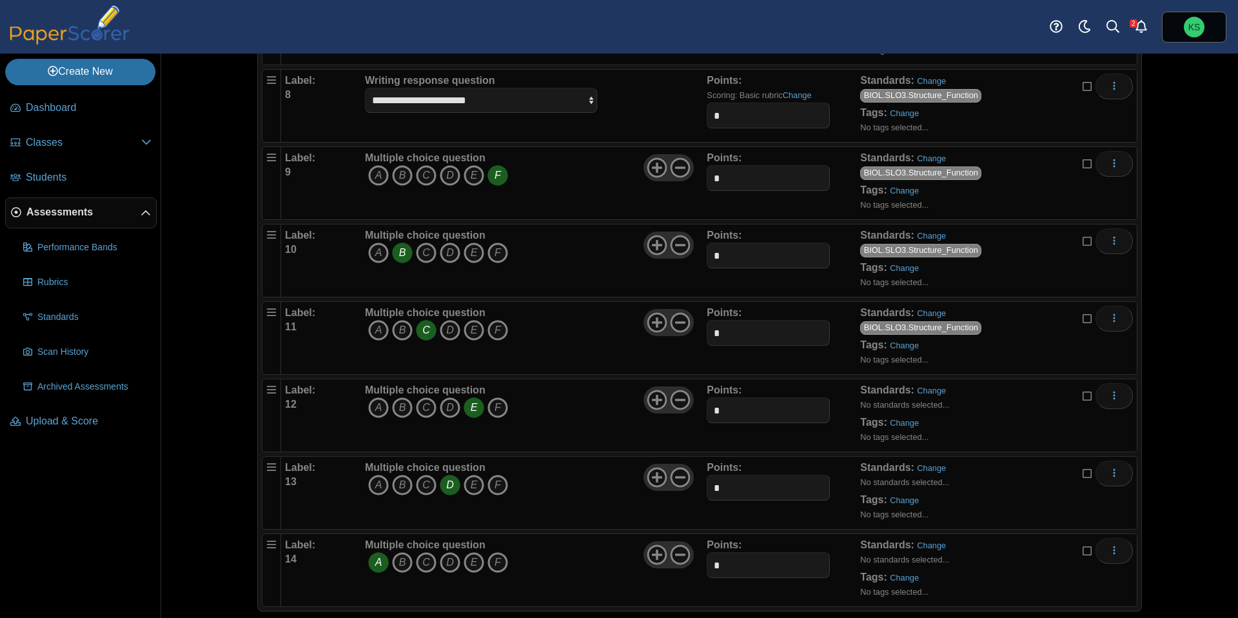
scroll to position [676, 0]
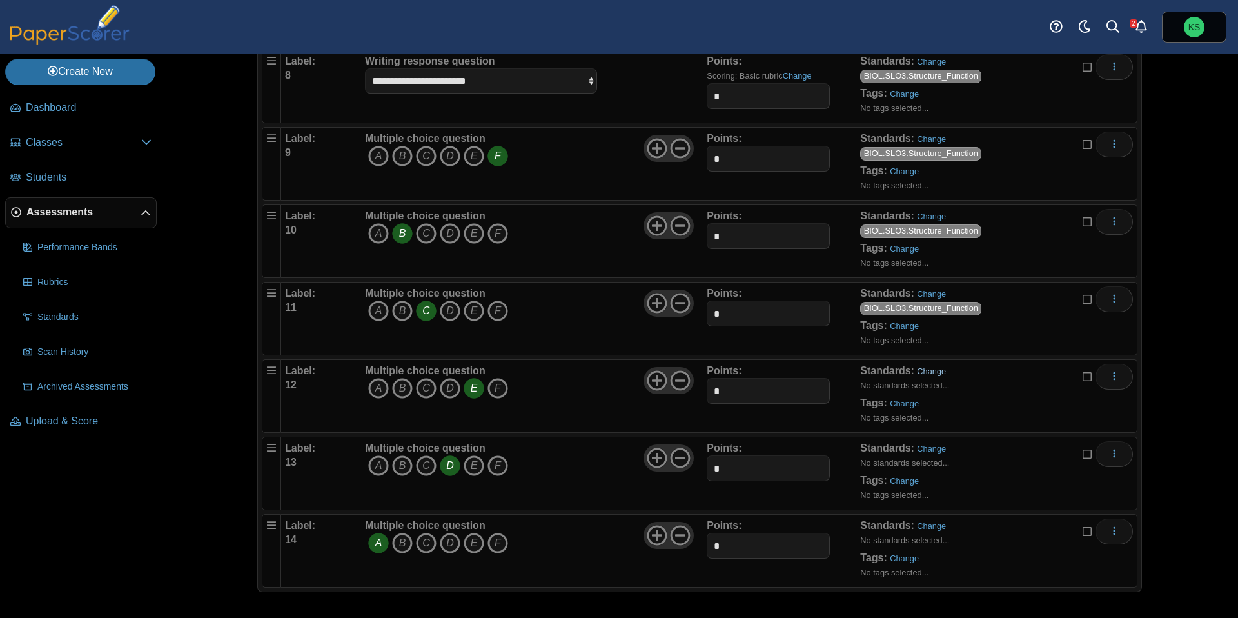
click at [939, 375] on link "Change" at bounding box center [931, 371] width 29 height 10
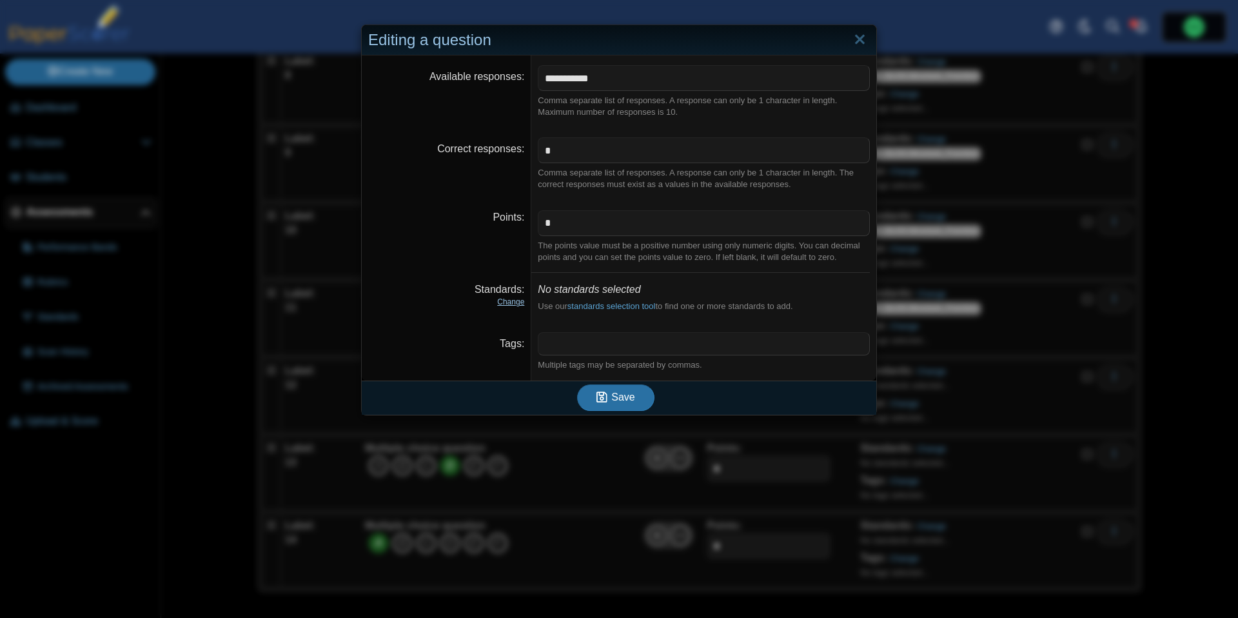
click at [509, 303] on link "Change" at bounding box center [510, 301] width 27 height 9
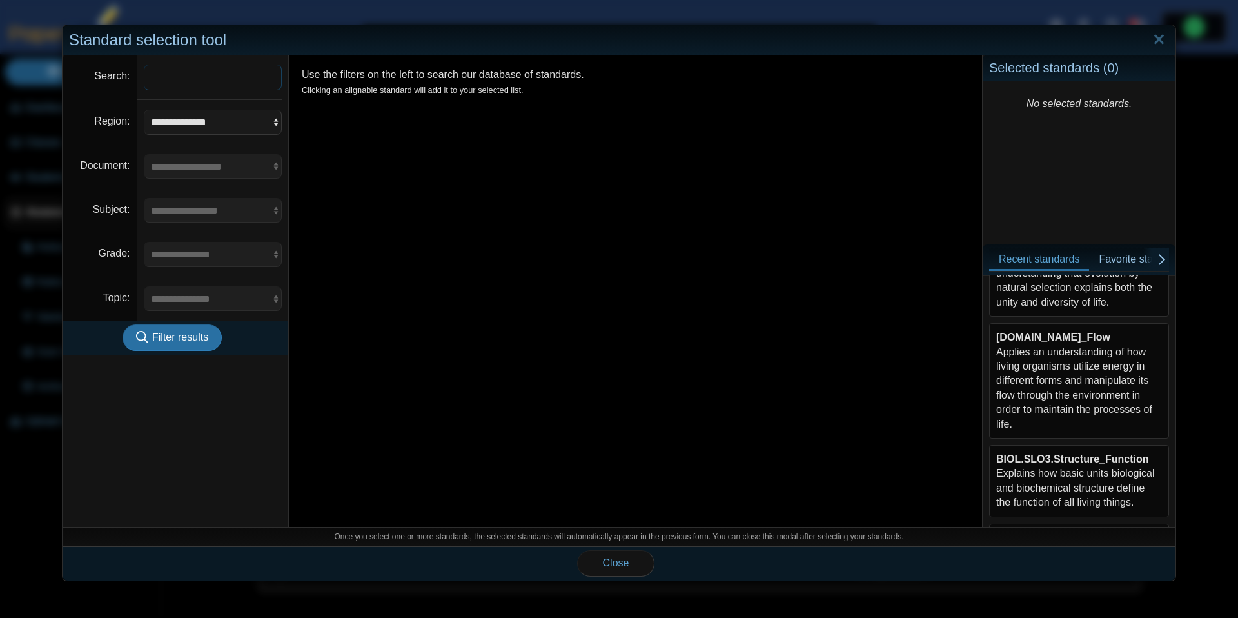
scroll to position [291, 0]
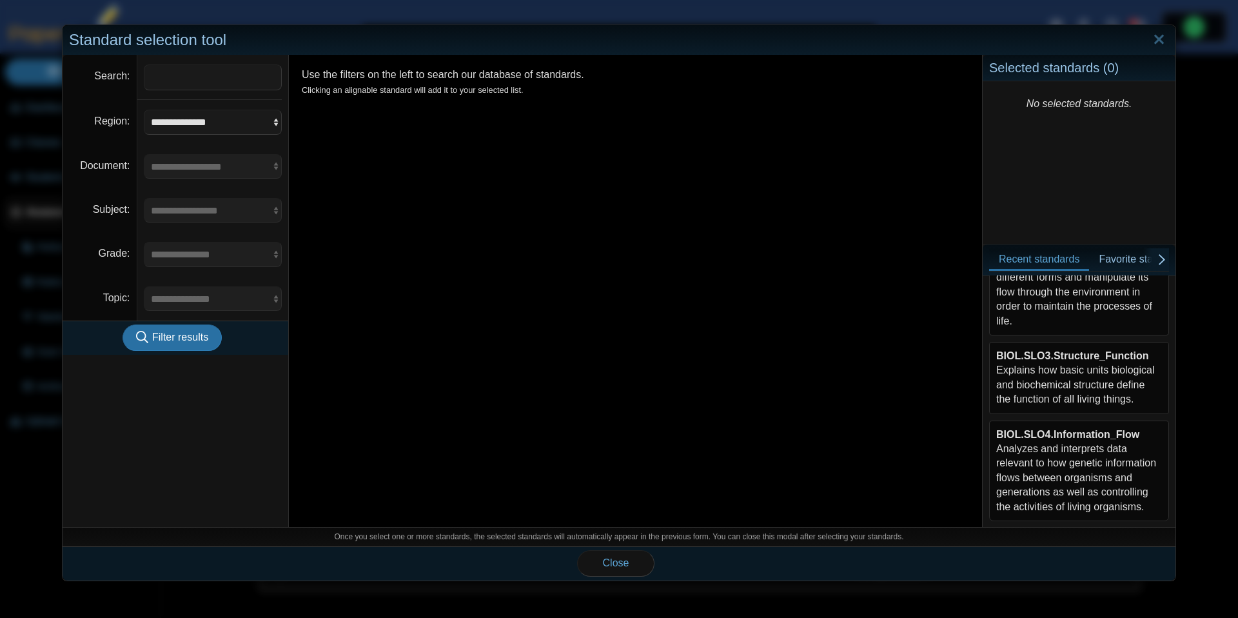
click at [1093, 393] on div "BIOL.SLO3.Structure_Function Explains how basic units biological and biochemica…" at bounding box center [1079, 378] width 166 height 58
click at [622, 561] on span "Close" at bounding box center [616, 562] width 26 height 11
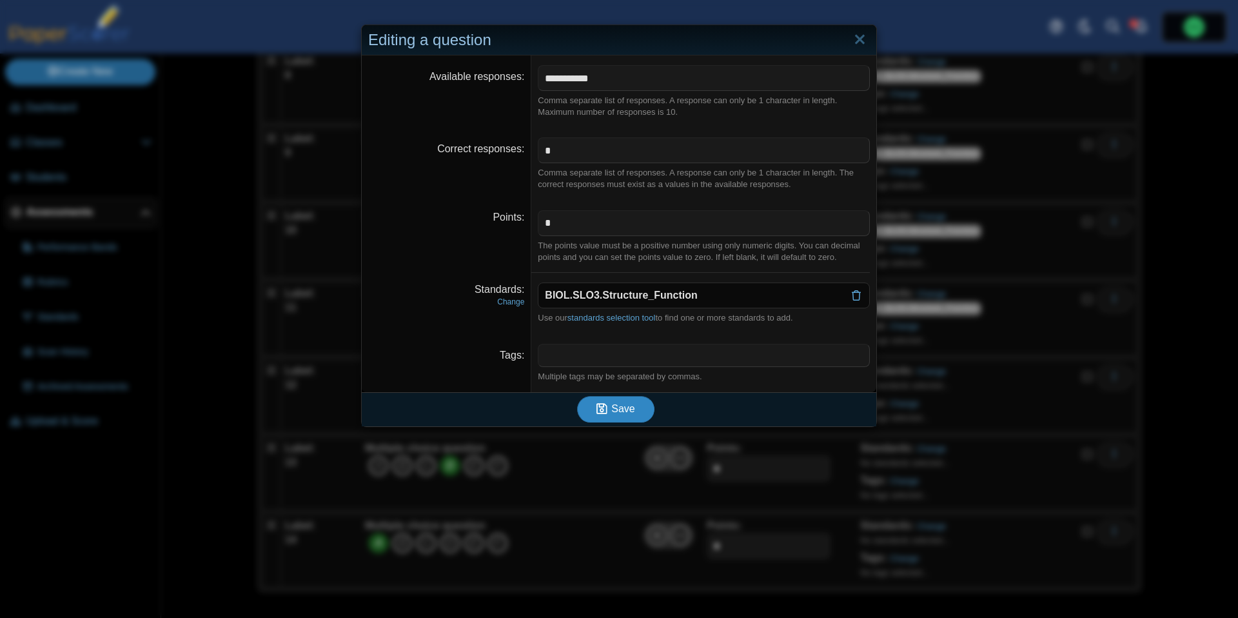
click at [621, 416] on button "Save" at bounding box center [615, 409] width 77 height 26
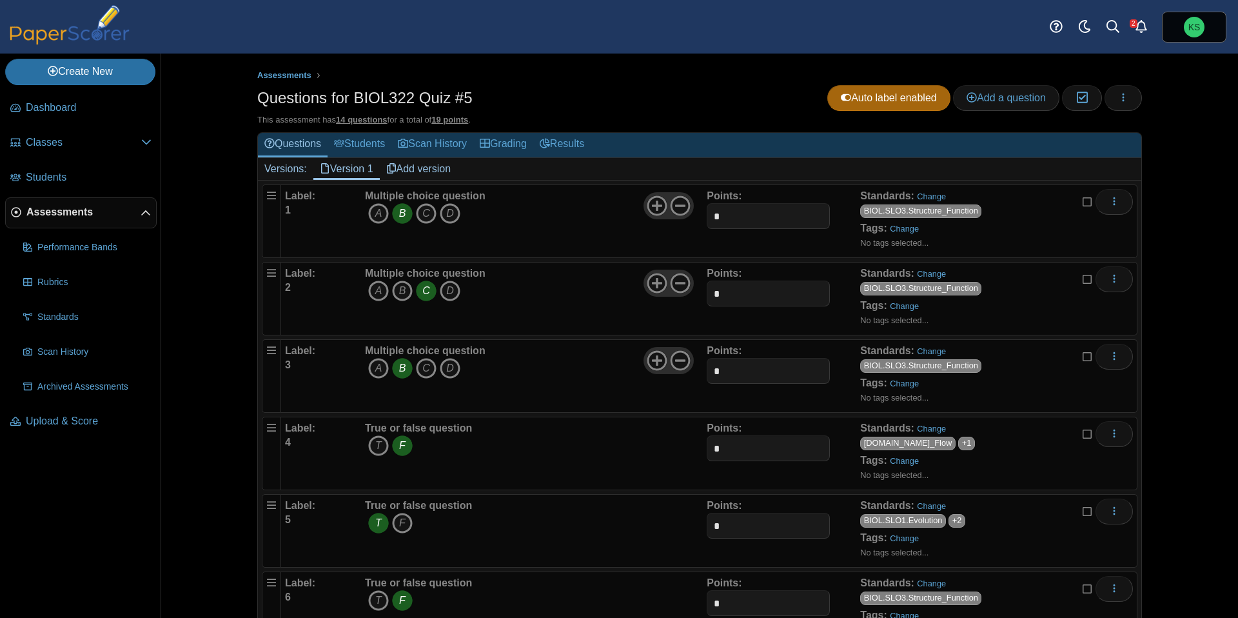
scroll to position [676, 0]
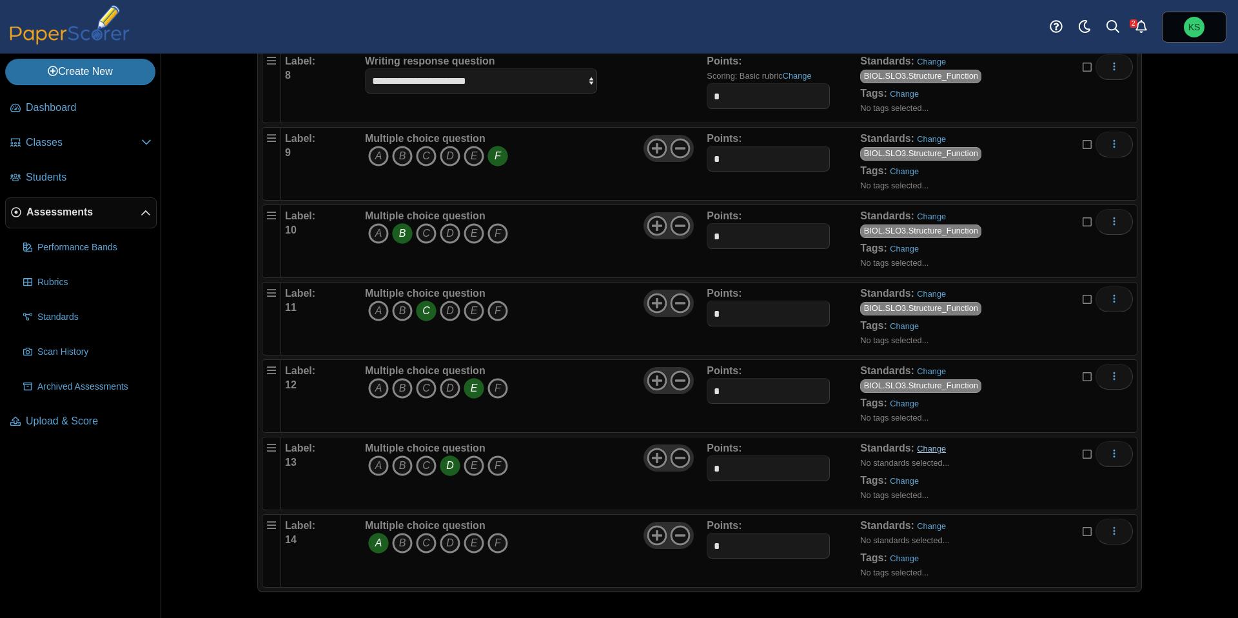
click at [929, 444] on link "Change" at bounding box center [931, 449] width 29 height 10
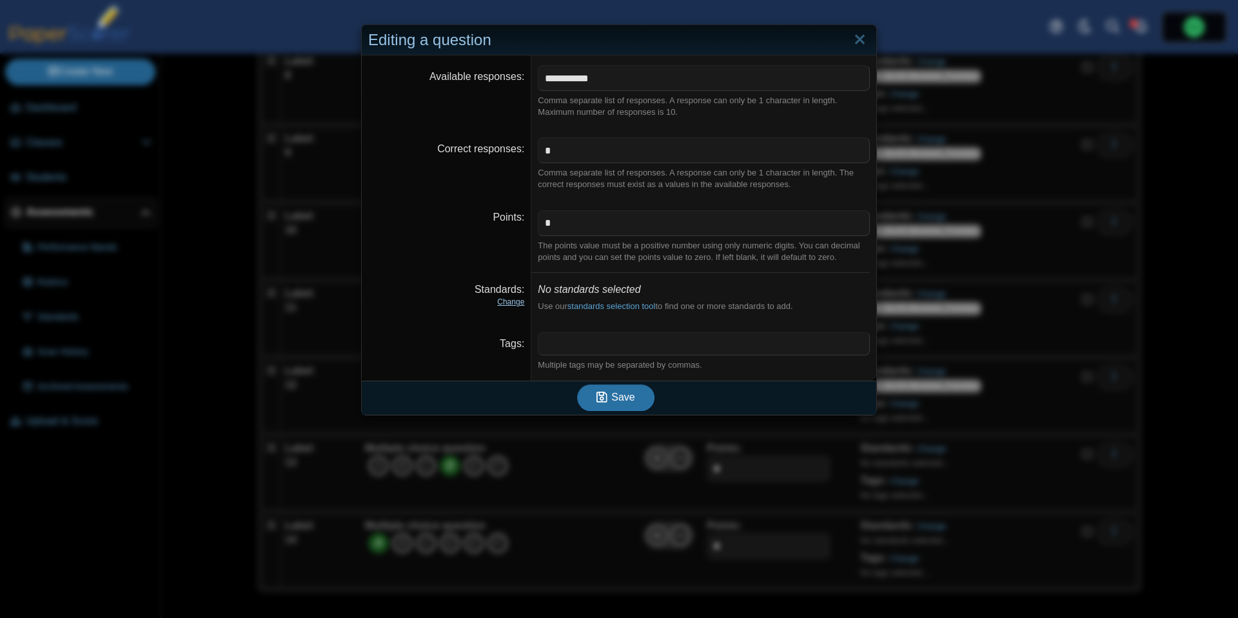
click at [507, 302] on link "Change" at bounding box center [510, 301] width 27 height 9
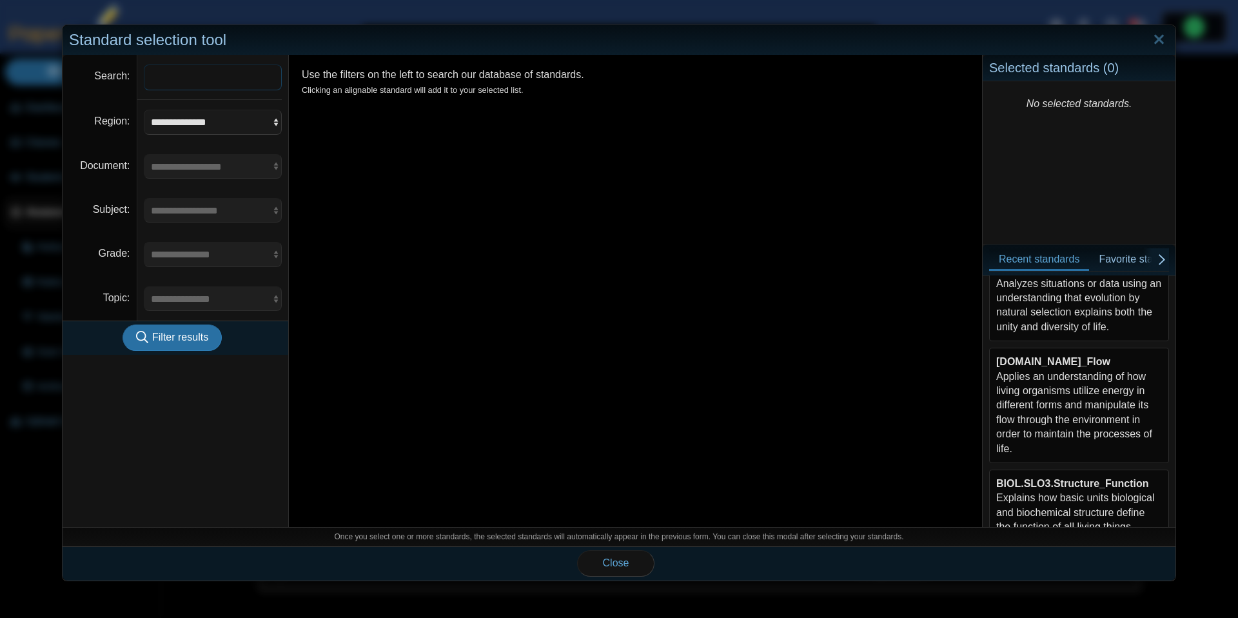
scroll to position [291, 0]
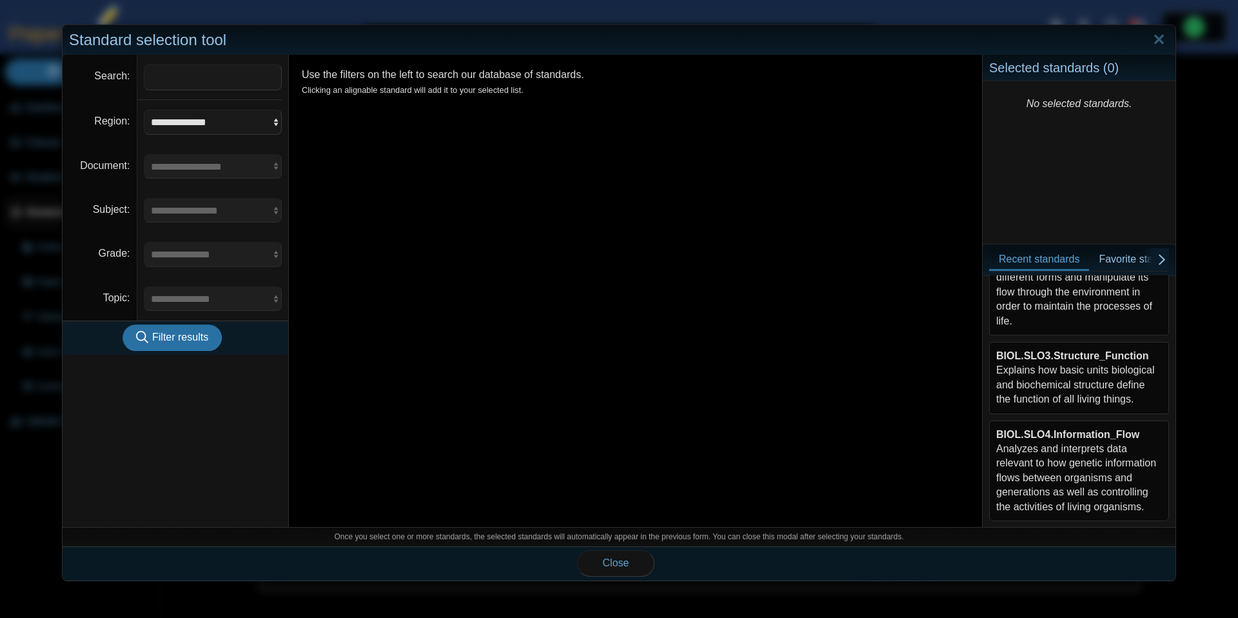
click at [1067, 359] on b "BIOL.SLO3.Structure_Function" at bounding box center [1072, 355] width 152 height 11
click at [614, 564] on span "Close" at bounding box center [616, 562] width 26 height 11
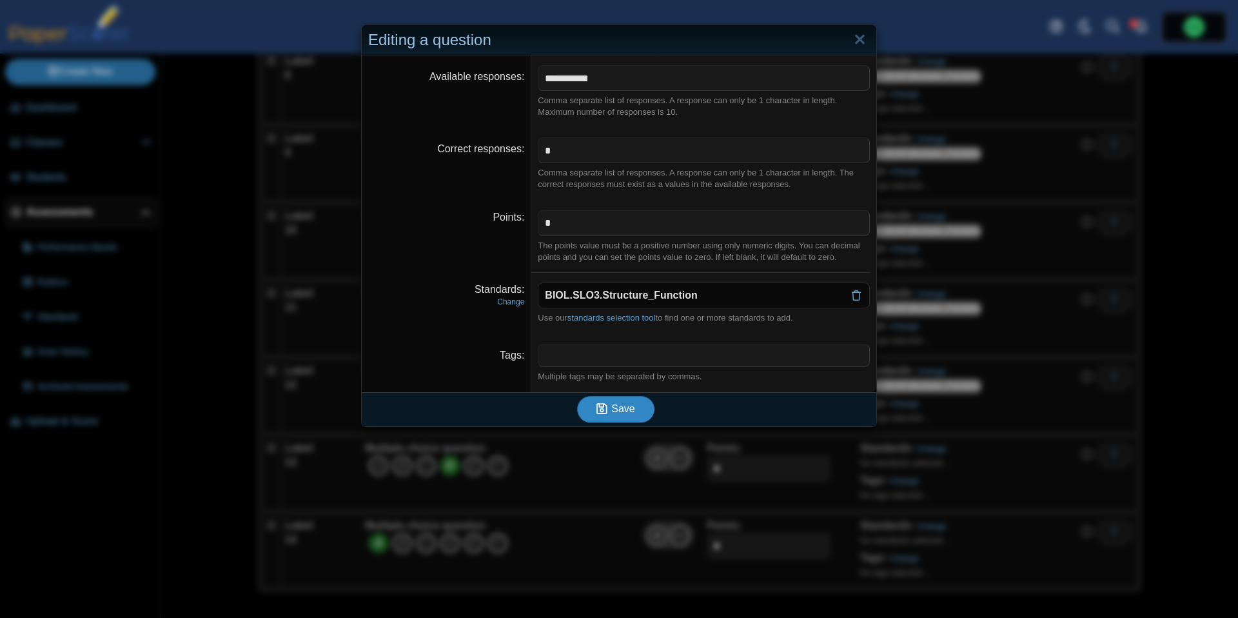
click at [617, 408] on span "Save" at bounding box center [622, 408] width 23 height 11
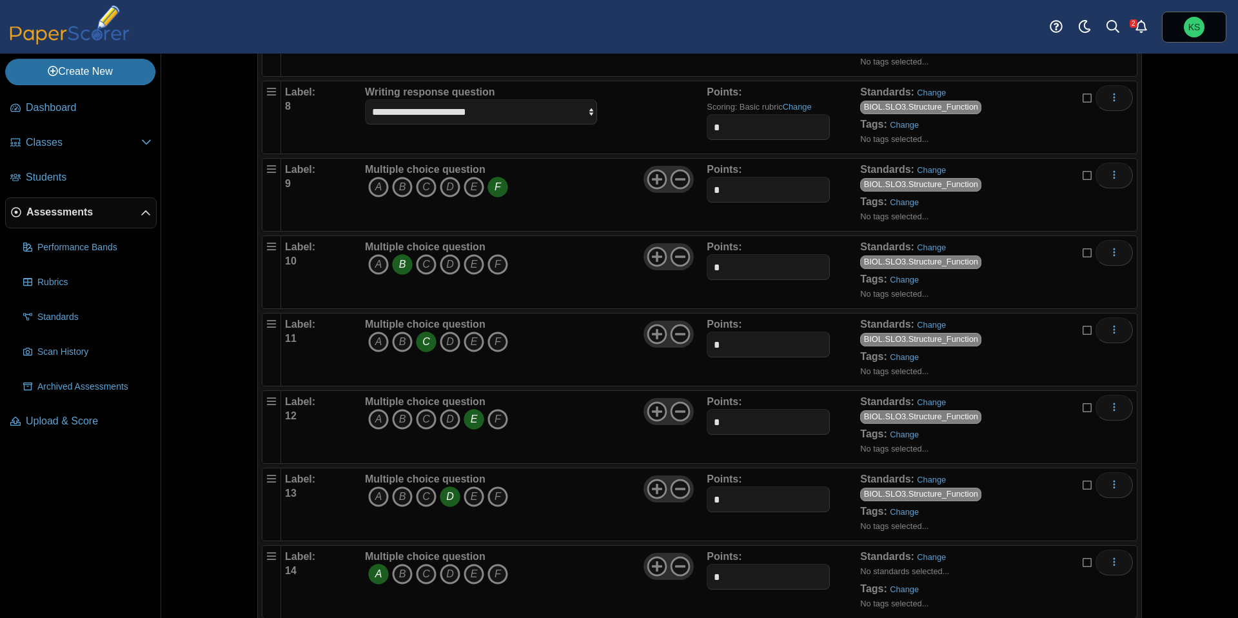
scroll to position [676, 0]
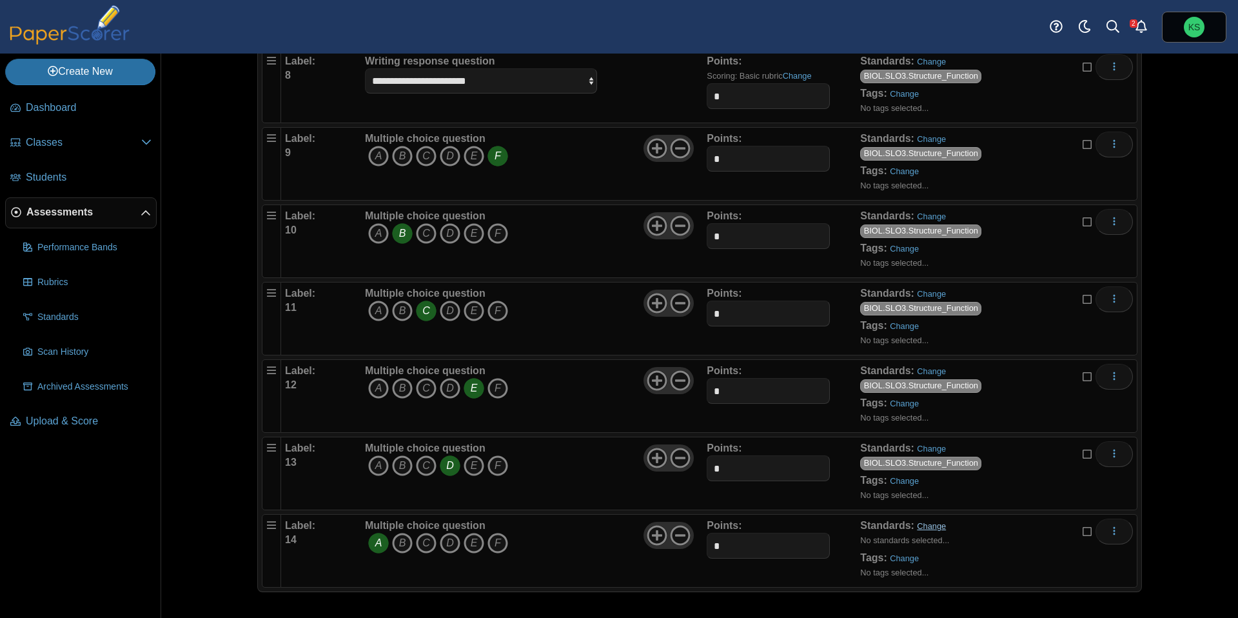
click at [927, 528] on link "Change" at bounding box center [931, 526] width 29 height 10
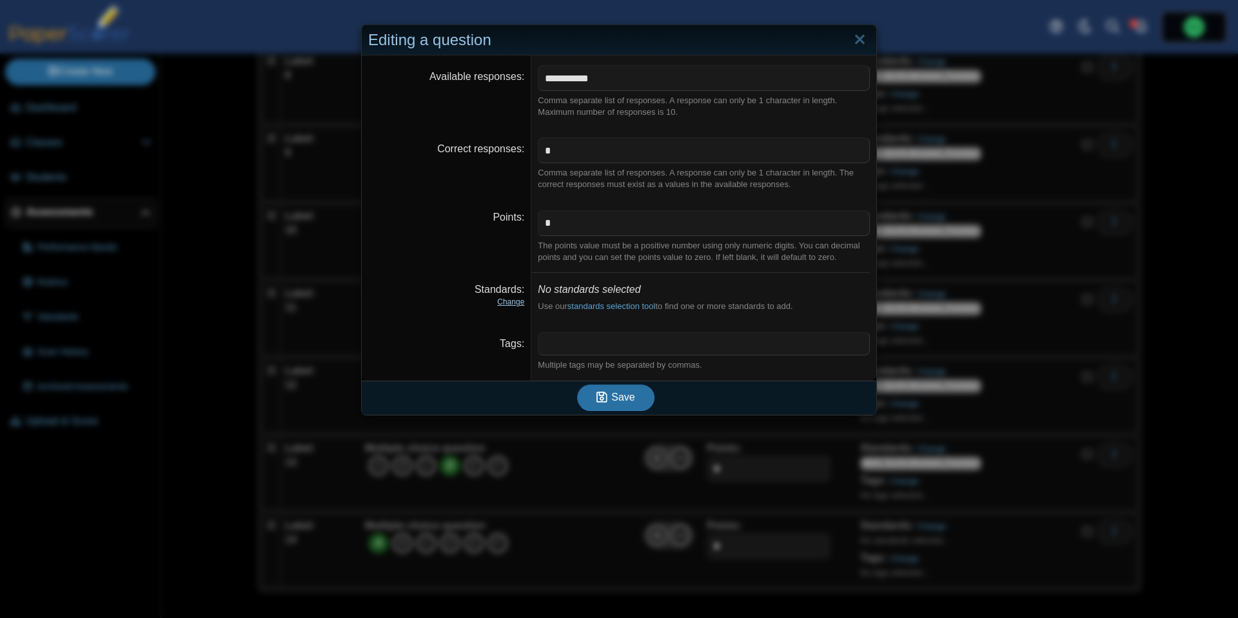
click at [507, 300] on link "Change" at bounding box center [510, 301] width 27 height 9
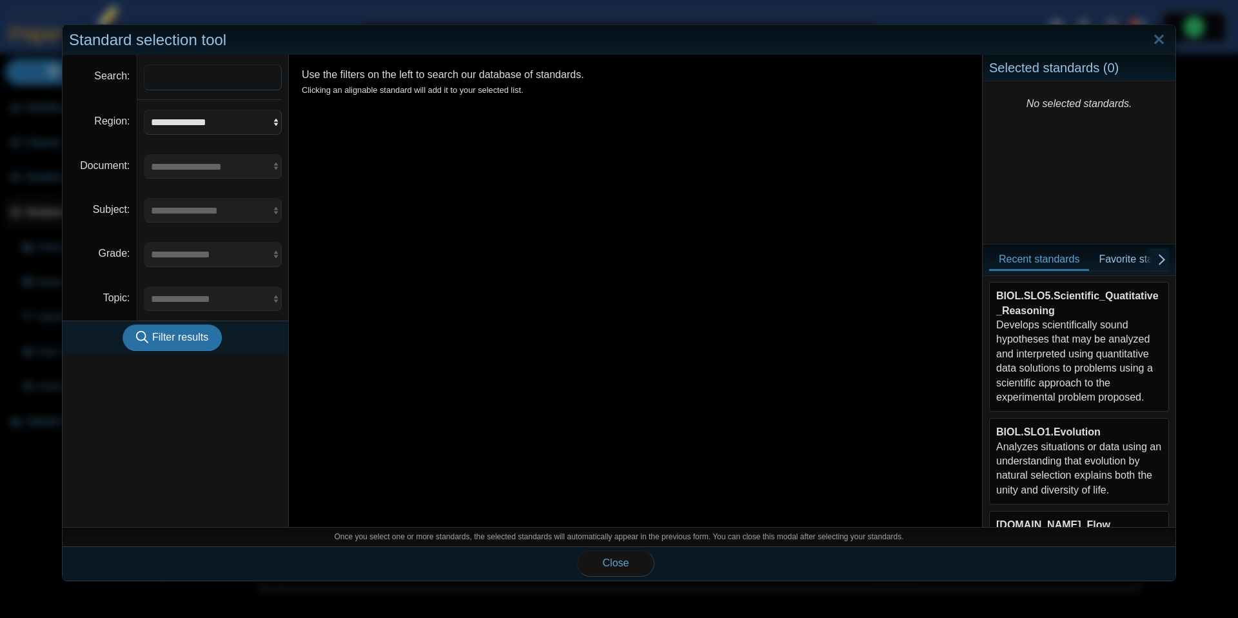
scroll to position [291, 0]
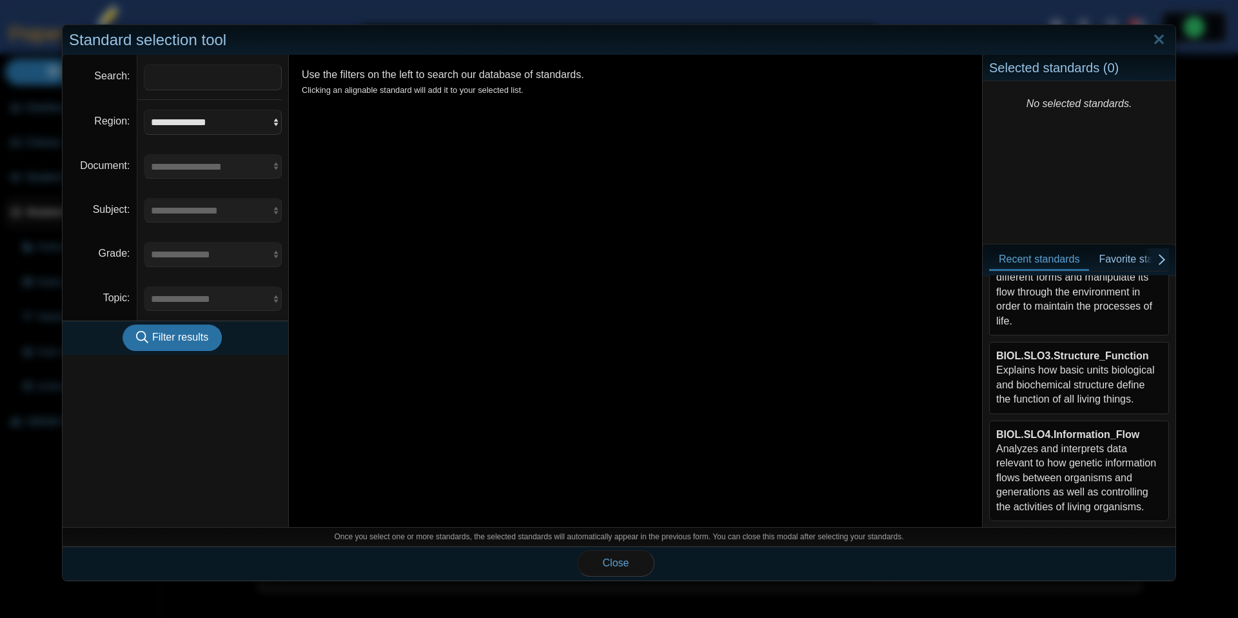
click at [1078, 381] on div "BIOL.SLO3.Structure_Function Explains how basic units biological and biochemica…" at bounding box center [1079, 378] width 166 height 58
click at [614, 562] on span "Close" at bounding box center [616, 562] width 26 height 11
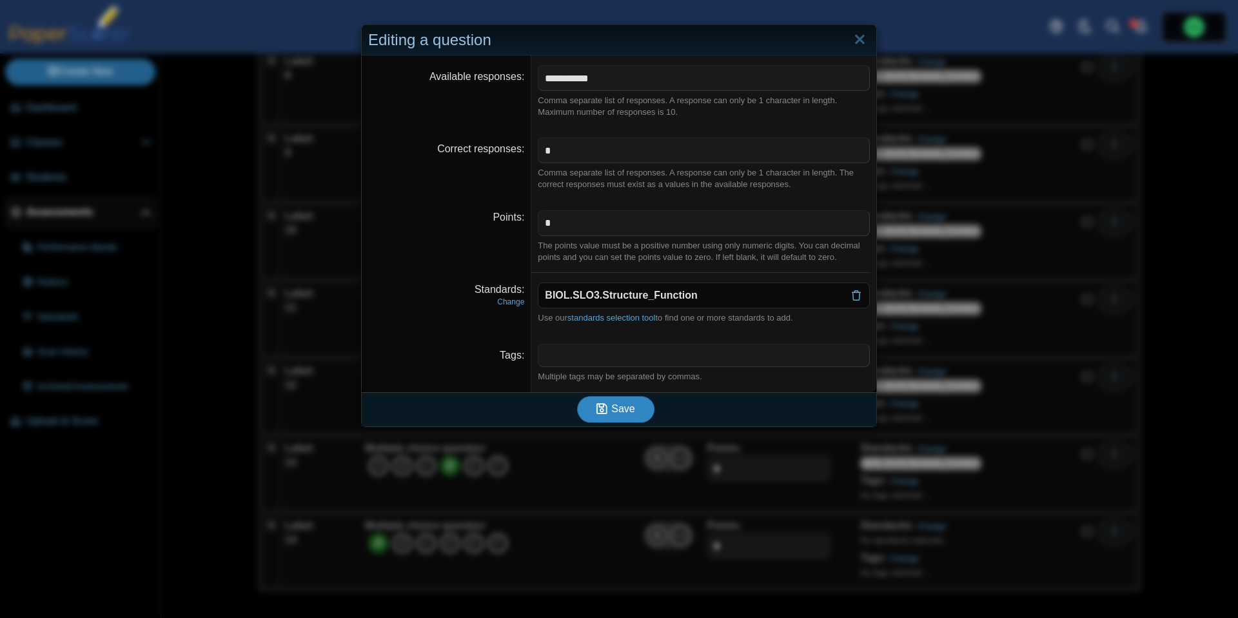
click at [618, 412] on span "Save" at bounding box center [622, 408] width 23 height 11
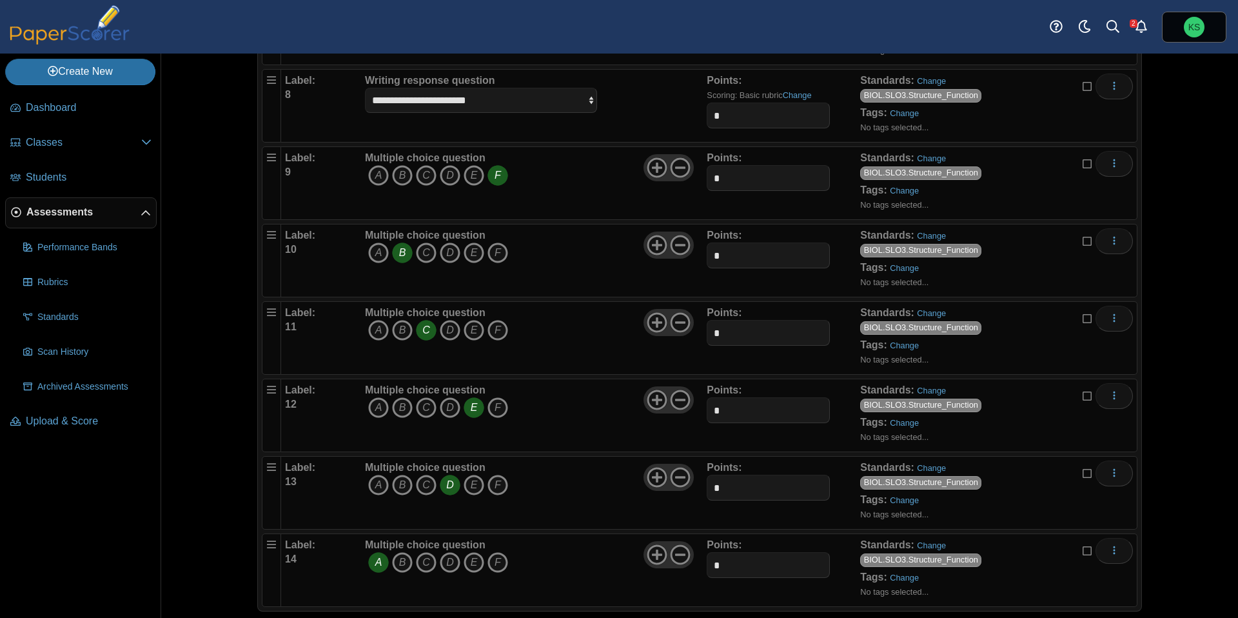
scroll to position [658, 0]
click at [725, 186] on input "*" at bounding box center [768, 177] width 123 height 26
type input "*"
click at [737, 255] on input "*" at bounding box center [768, 255] width 123 height 26
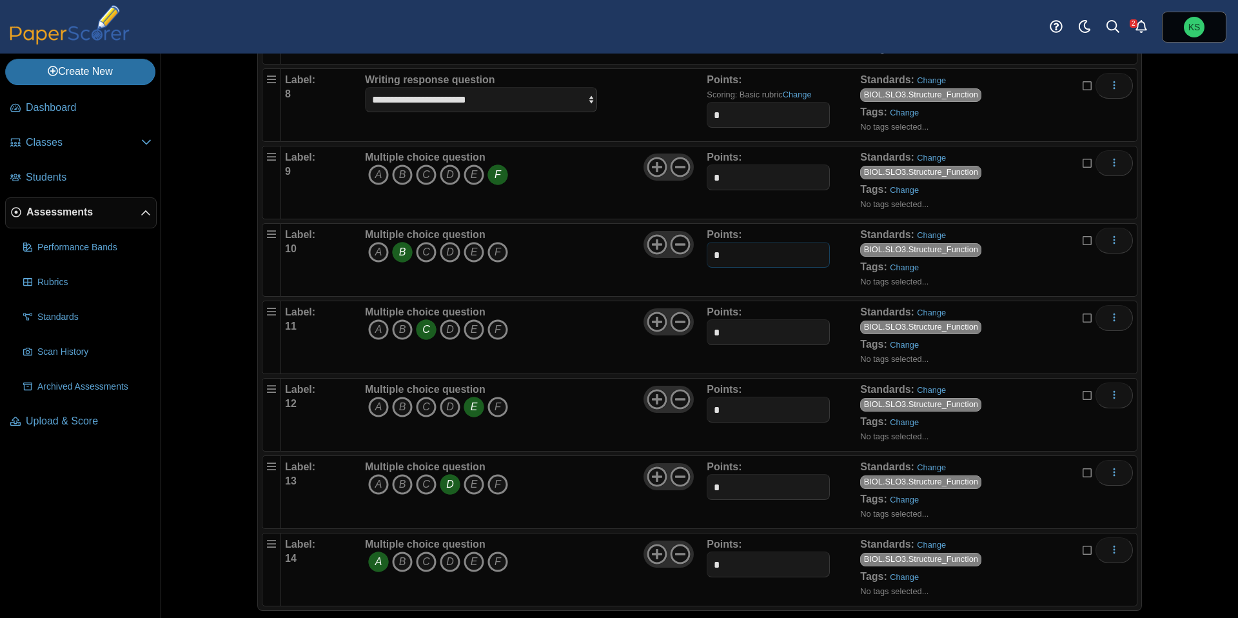
click at [737, 255] on input "*" at bounding box center [768, 255] width 123 height 26
type input "*"
click at [729, 333] on input "*" at bounding box center [768, 332] width 123 height 26
type input "*"
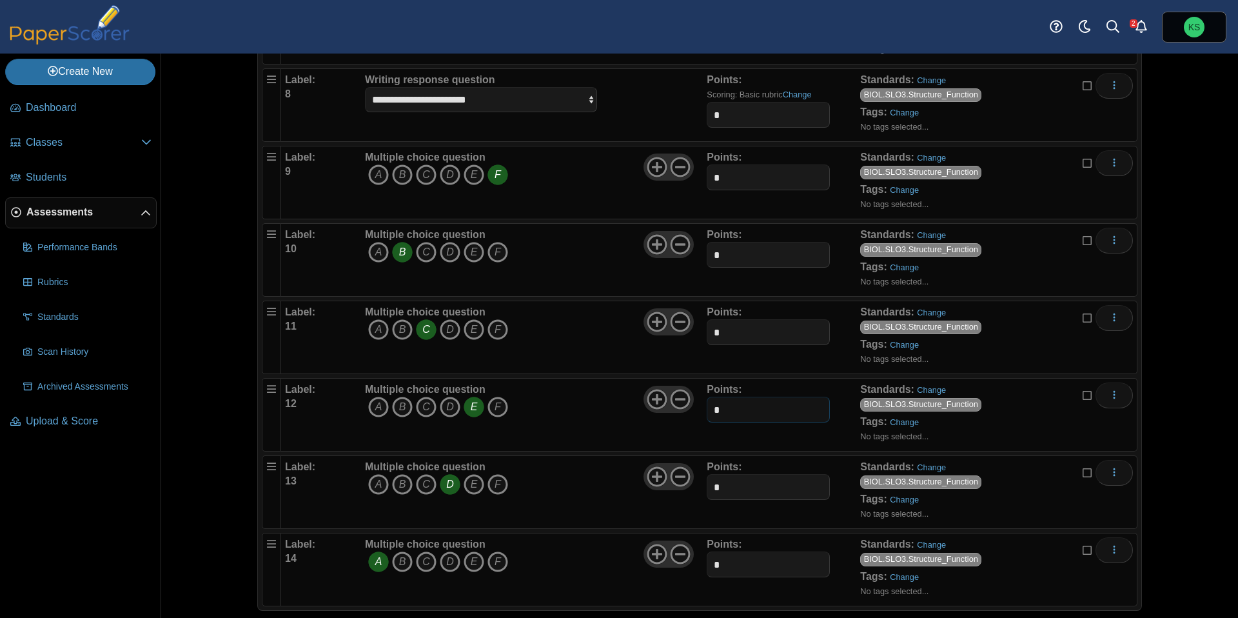
click at [728, 413] on input "*" at bounding box center [768, 410] width 123 height 26
type input "*"
click at [724, 484] on input "*" at bounding box center [768, 487] width 123 height 26
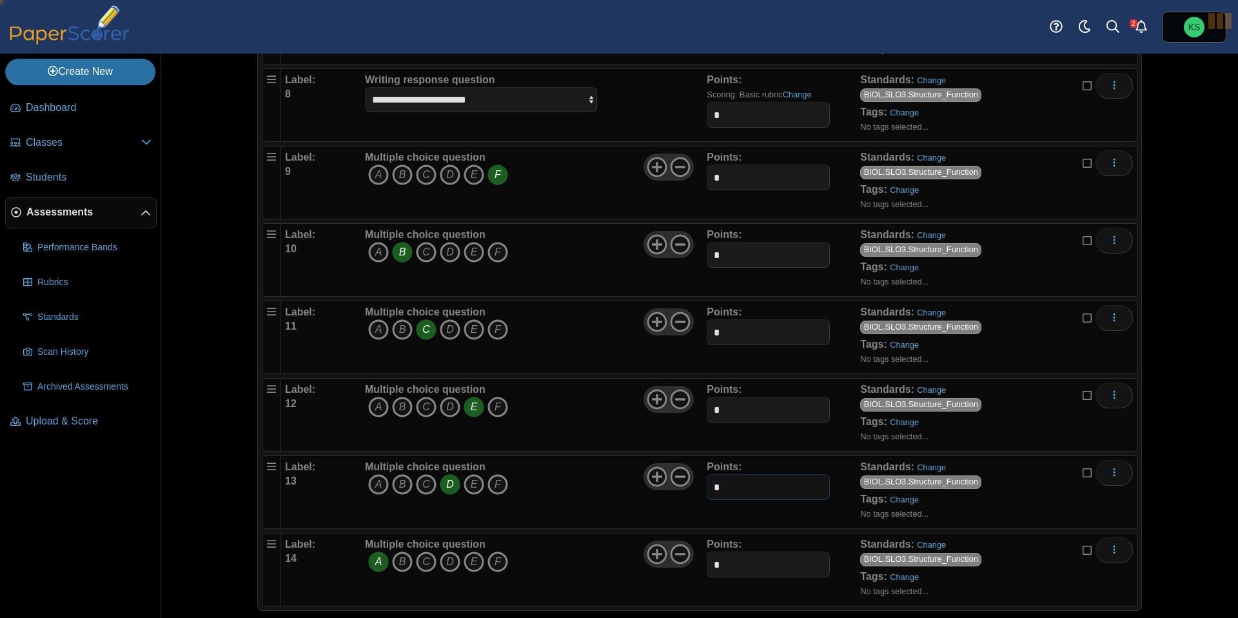
type input "*"
click at [731, 568] on input "*" at bounding box center [768, 564] width 123 height 26
type input "*"
click at [596, 575] on div "Multiple choice question A B C D E F" at bounding box center [534, 569] width 345 height 64
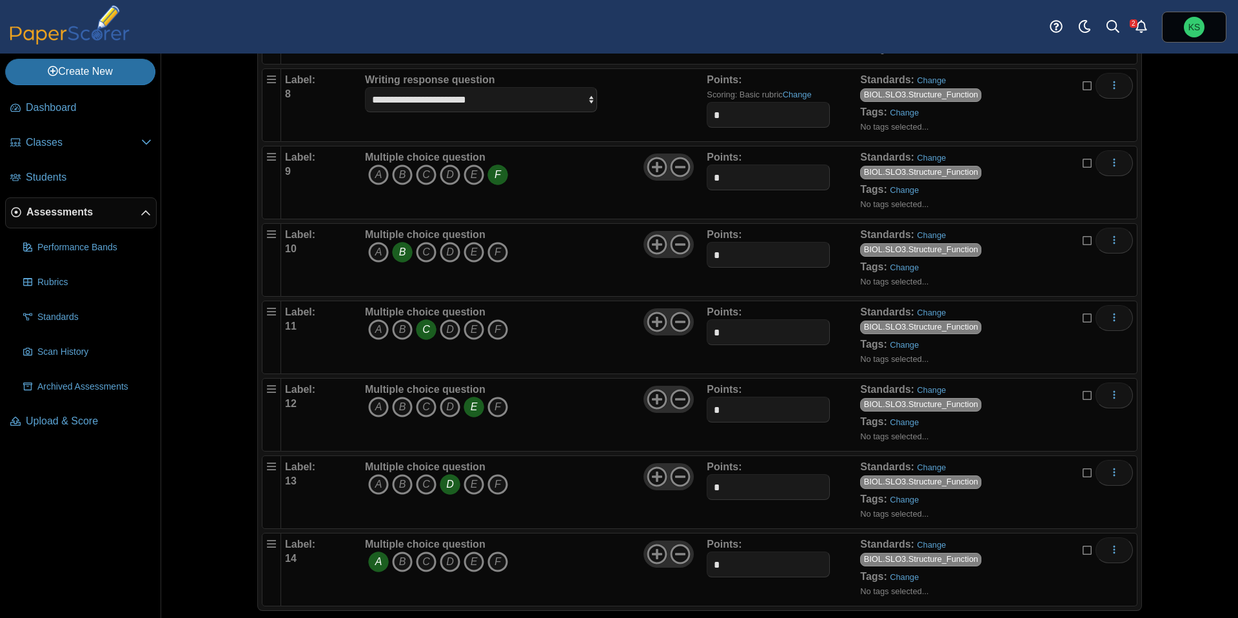
click at [1176, 575] on div "Assessments Questions for BIOL322 Quiz #5 Auto label enabled Add a question Mod…" at bounding box center [699, 336] width 1077 height 564
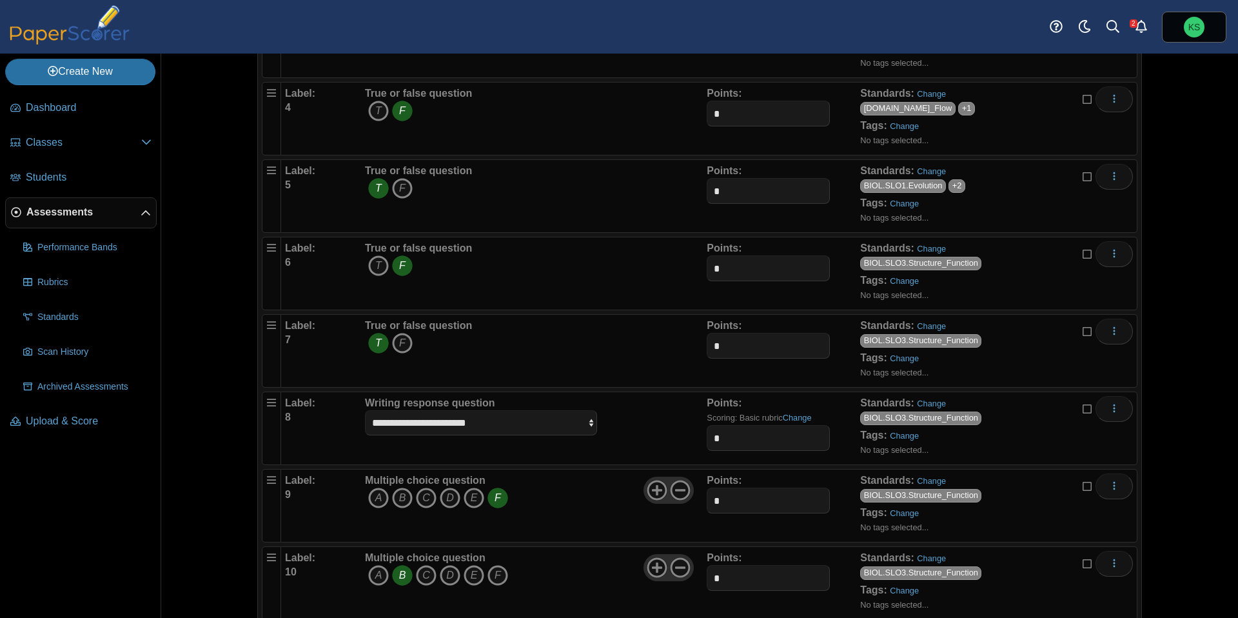
scroll to position [0, 0]
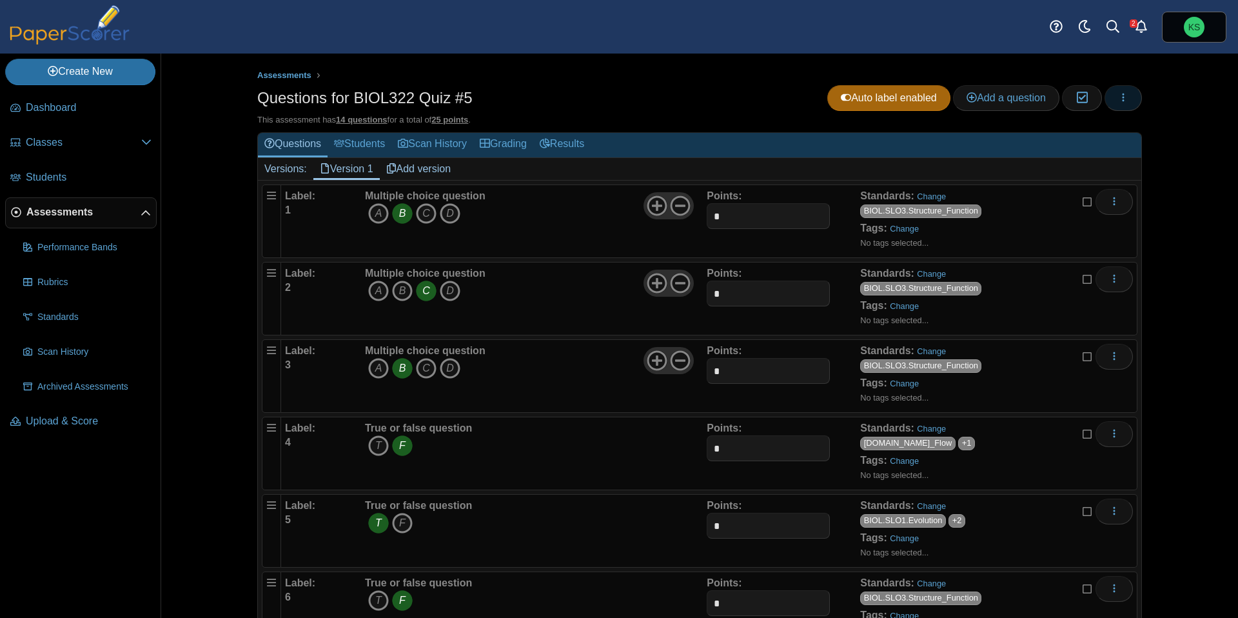
click at [1120, 98] on icon "button" at bounding box center [1123, 97] width 10 height 10
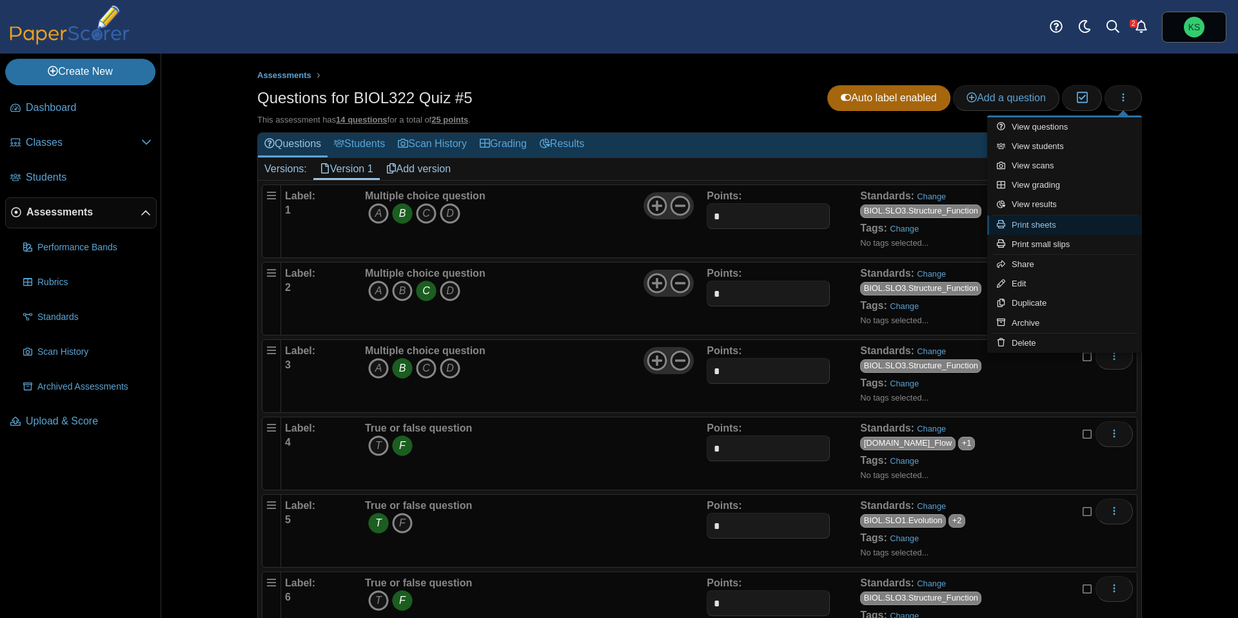
click at [1080, 221] on link "Print sheets" at bounding box center [1064, 224] width 155 height 19
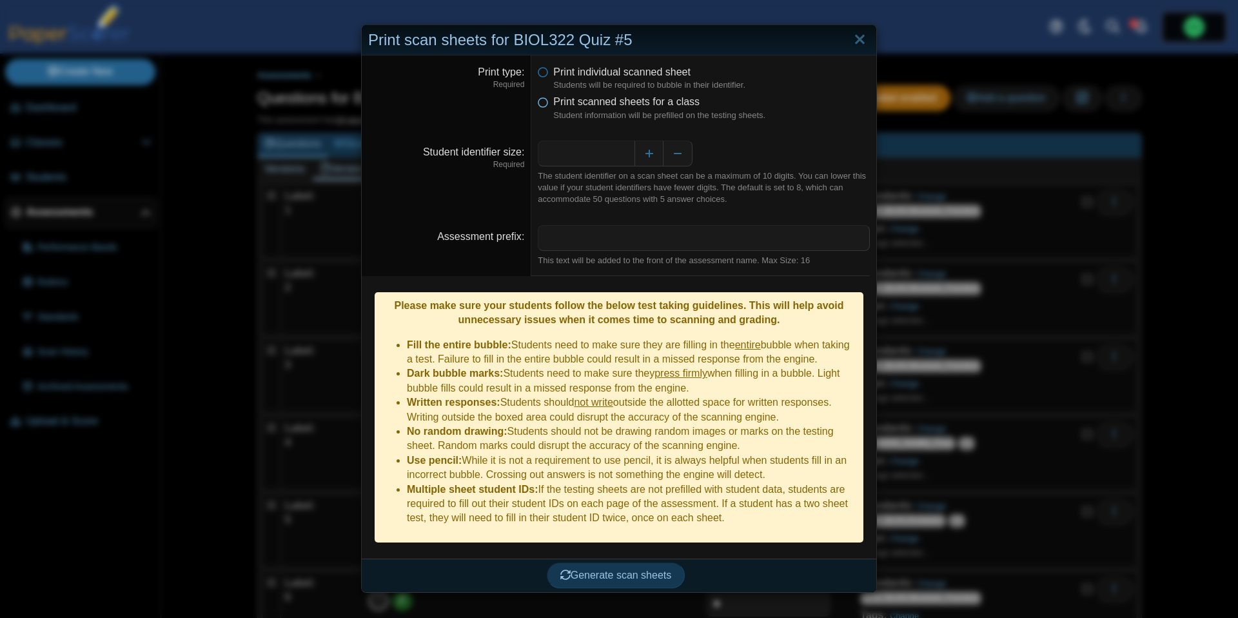
click at [543, 104] on icon at bounding box center [543, 99] width 10 height 9
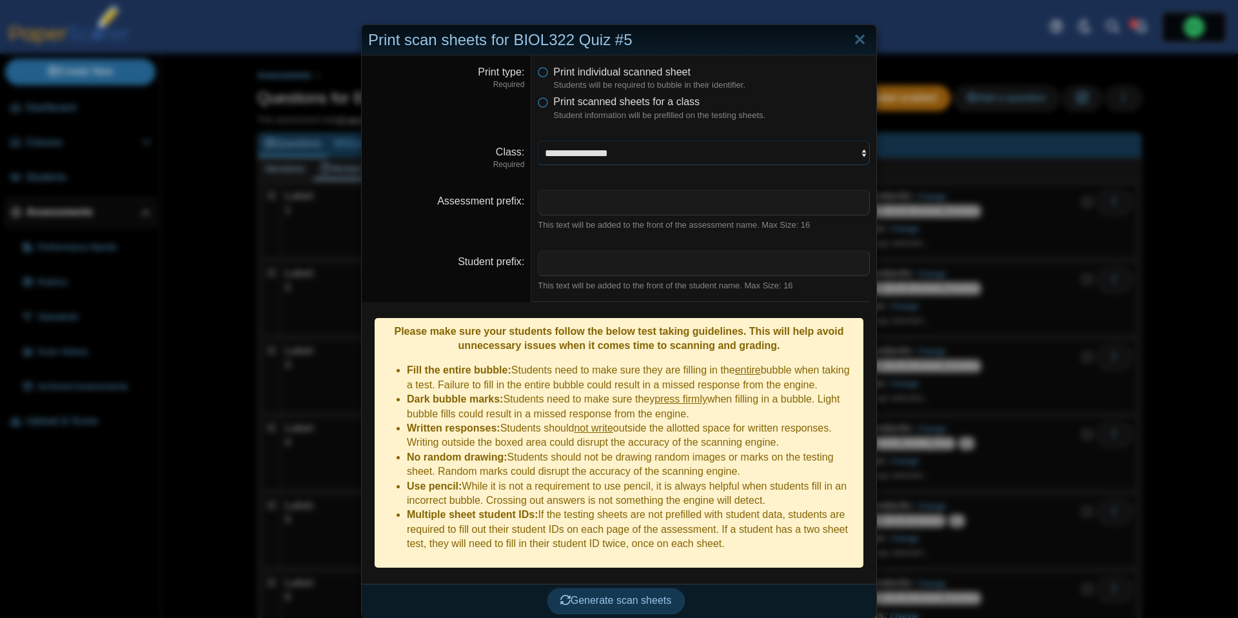
click at [607, 155] on select "**********" at bounding box center [704, 153] width 332 height 25
select select "**********"
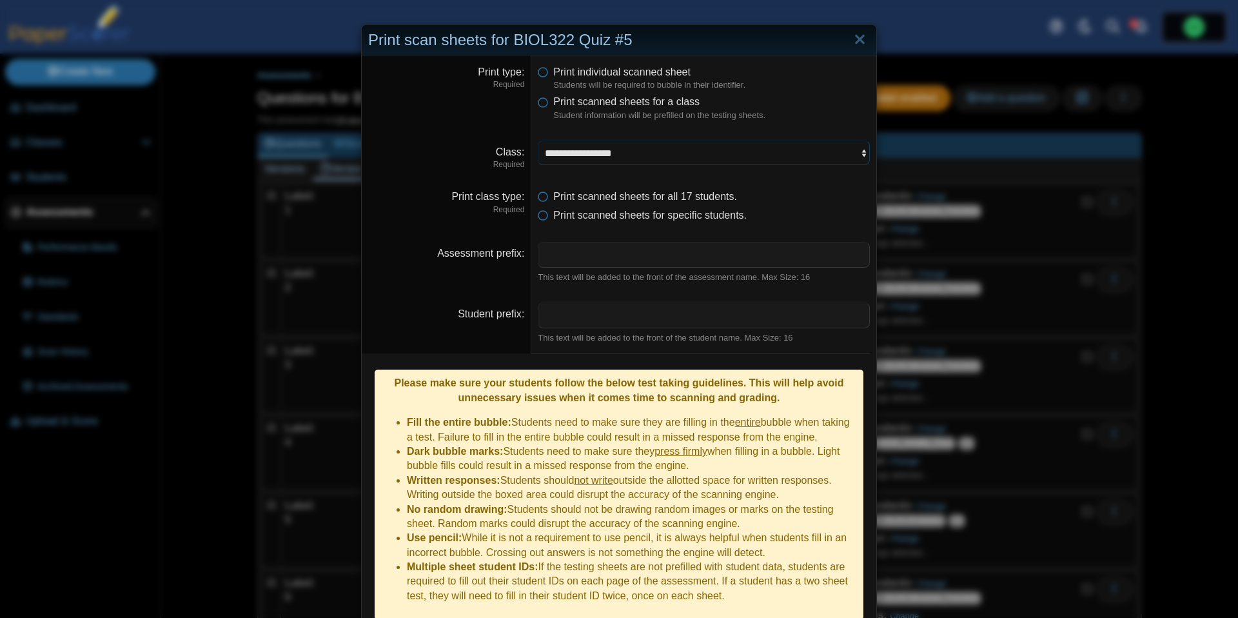
scroll to position [39, 0]
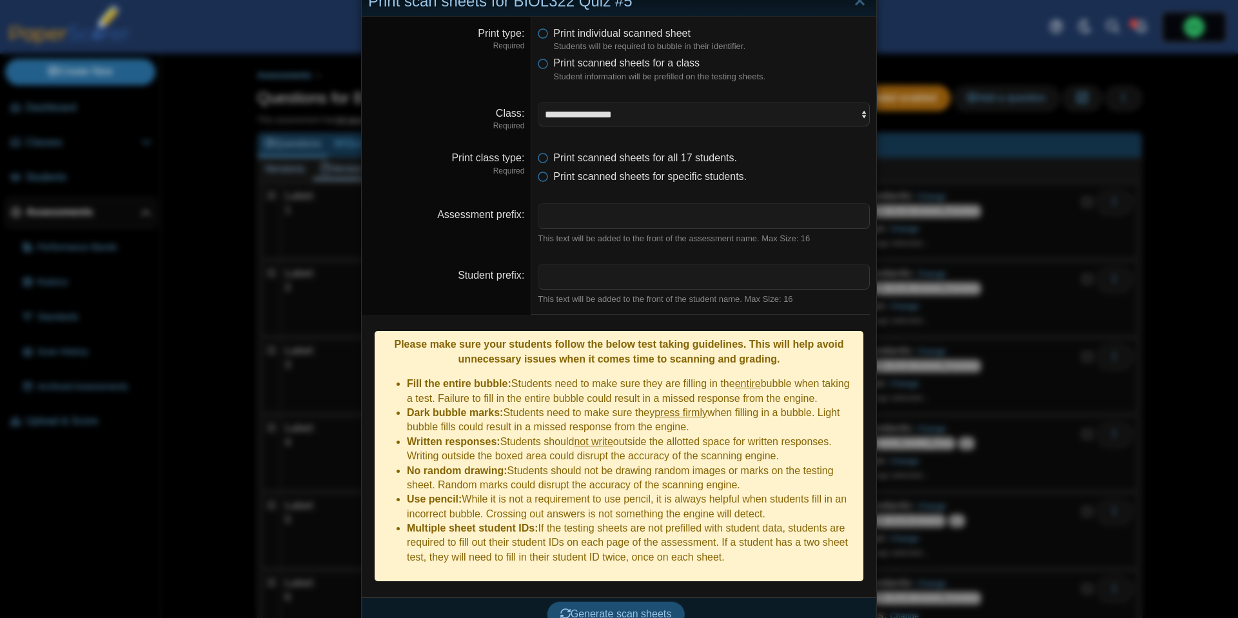
click at [605, 608] on span "Generate scan sheets" at bounding box center [616, 613] width 112 height 11
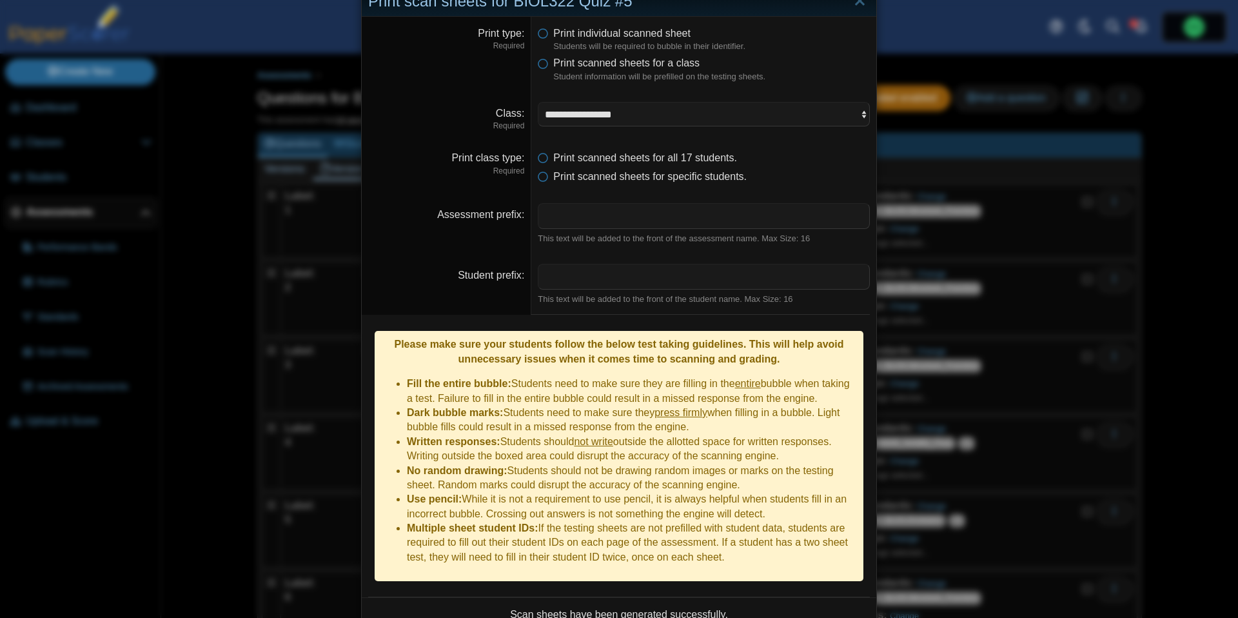
scroll to position [143, 0]
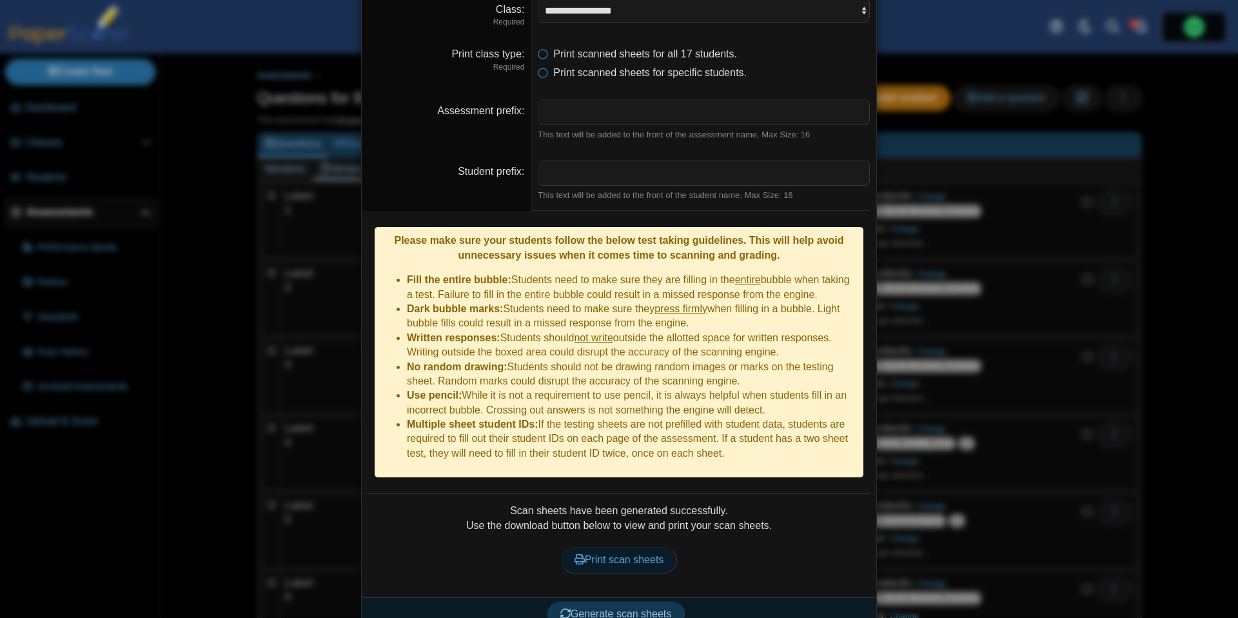
click at [622, 554] on span "Print scan sheets" at bounding box center [620, 559] width 90 height 11
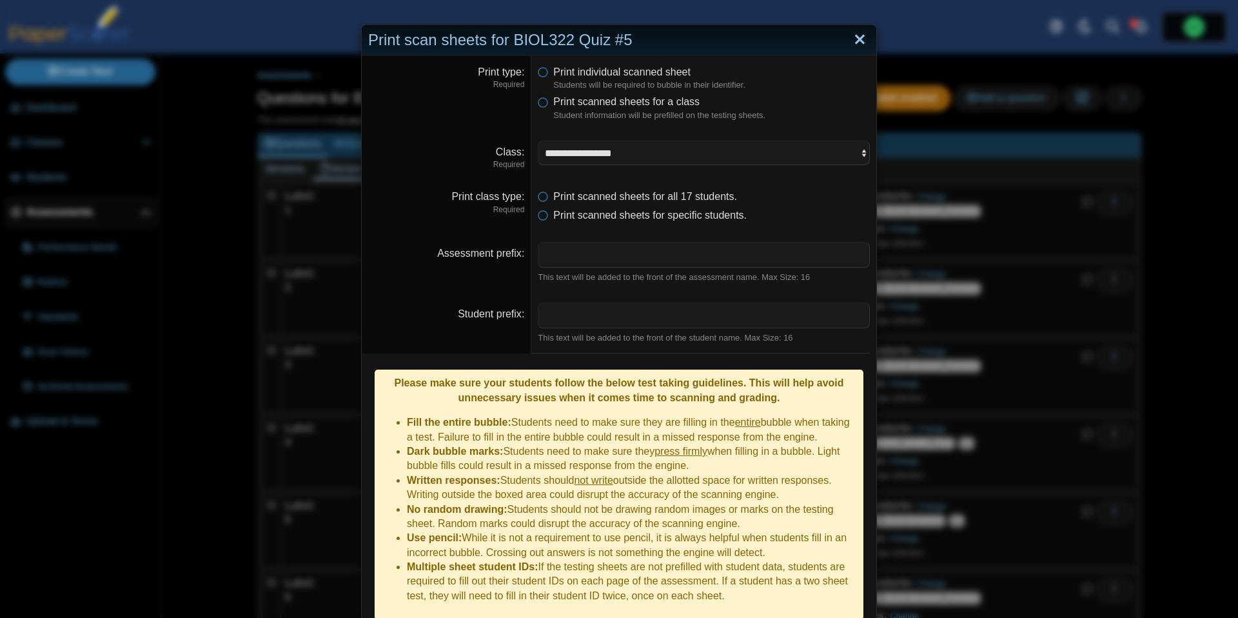
click at [861, 39] on link "Close" at bounding box center [860, 40] width 20 height 22
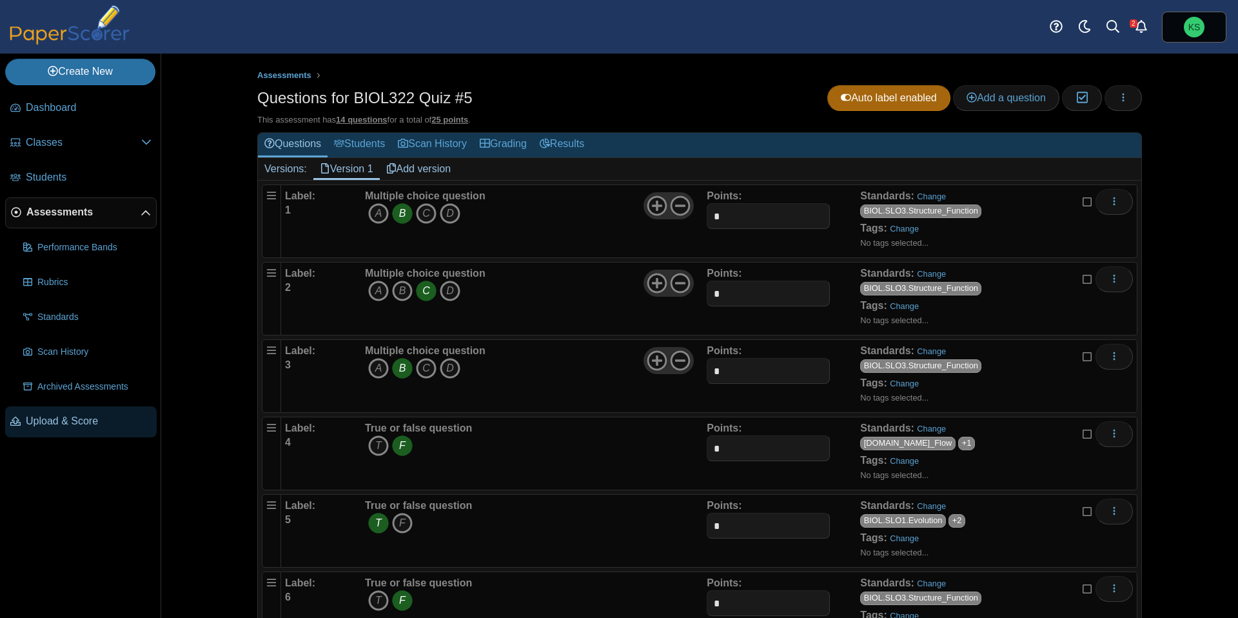
click at [38, 426] on span "Upload & Score" at bounding box center [89, 421] width 126 height 14
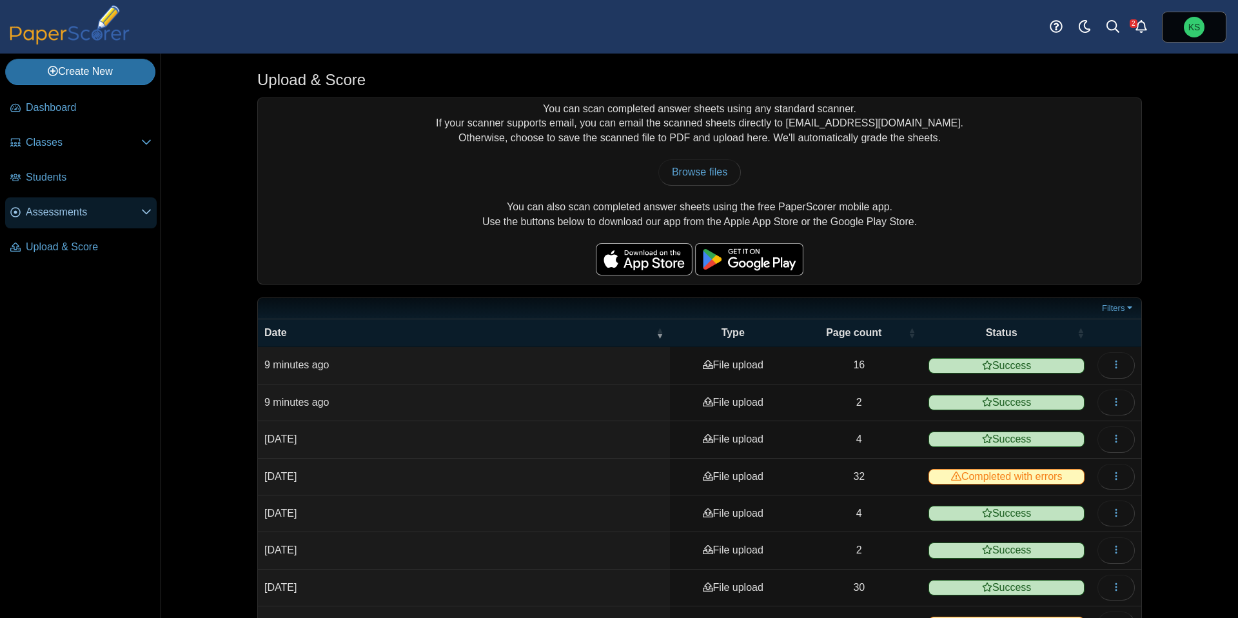
click at [47, 210] on span "Assessments" at bounding box center [83, 212] width 115 height 14
